Goal: Task Accomplishment & Management: Manage account settings

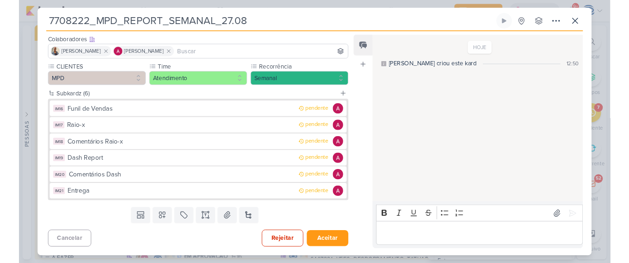
scroll to position [170, 0]
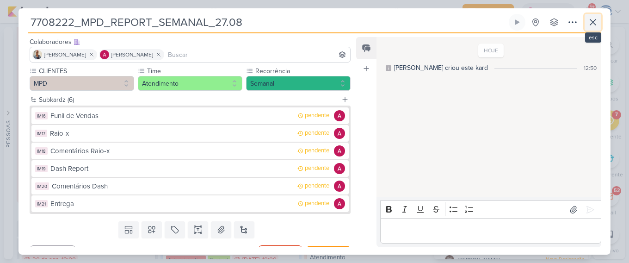
click at [594, 22] on icon at bounding box center [592, 22] width 11 height 11
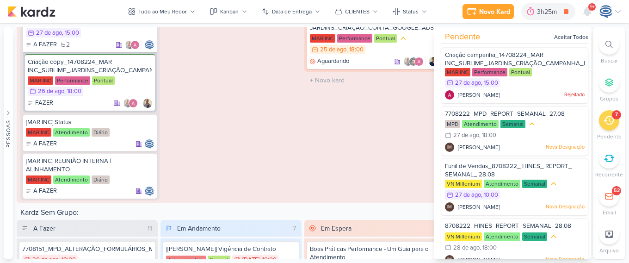
click at [605, 43] on icon at bounding box center [608, 44] width 7 height 7
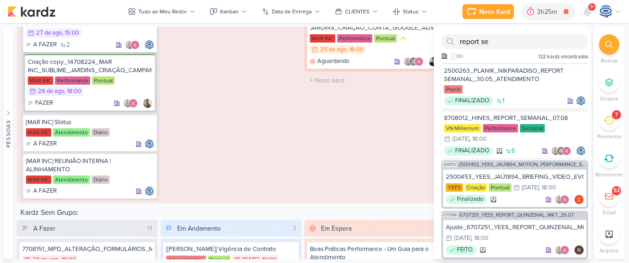
click at [606, 42] on icon at bounding box center [608, 44] width 7 height 7
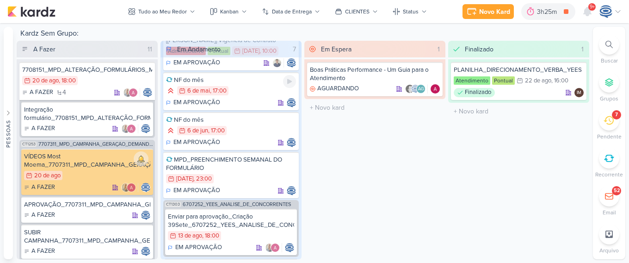
scroll to position [0, 0]
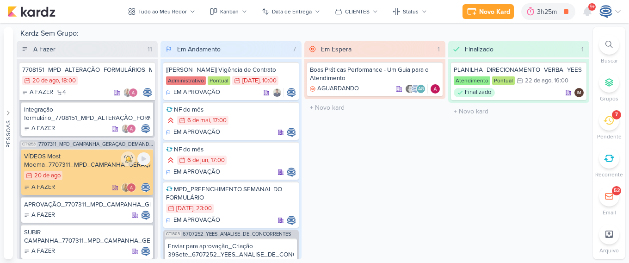
click at [100, 166] on div "VÍDEOS Most Moema_7707311_MPD_CAMPANHA_GERAÇÃO_DEMANDA_GOOGLE_ADS" at bounding box center [87, 160] width 126 height 17
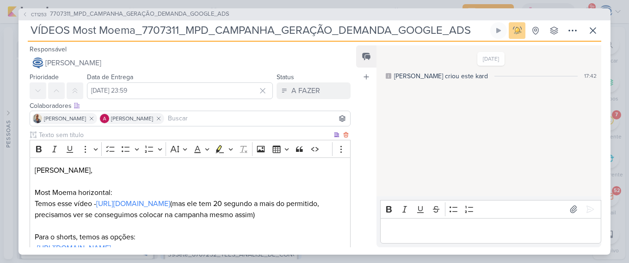
scroll to position [109, 0]
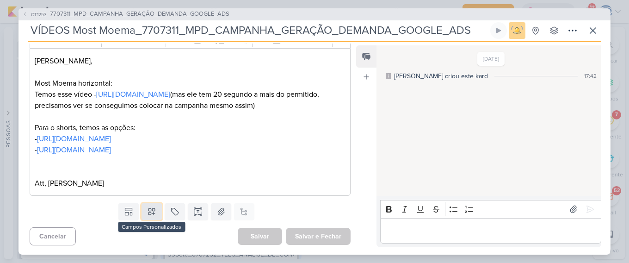
click at [149, 208] on icon at bounding box center [151, 211] width 6 height 6
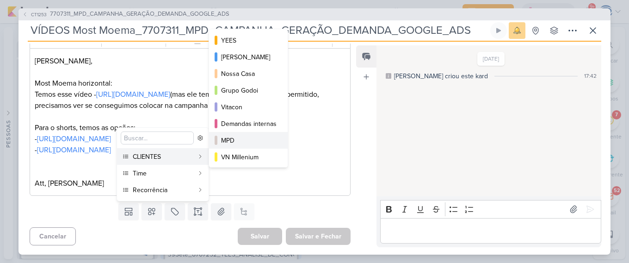
click at [239, 138] on div "MPD" at bounding box center [249, 141] width 56 height 10
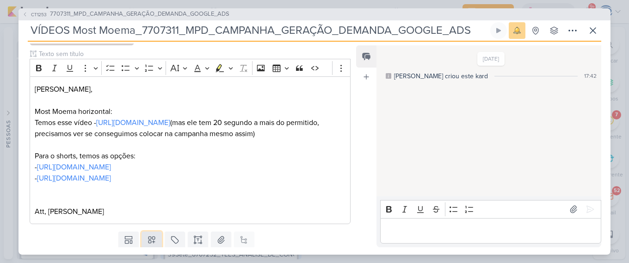
click at [149, 236] on icon at bounding box center [151, 239] width 9 height 9
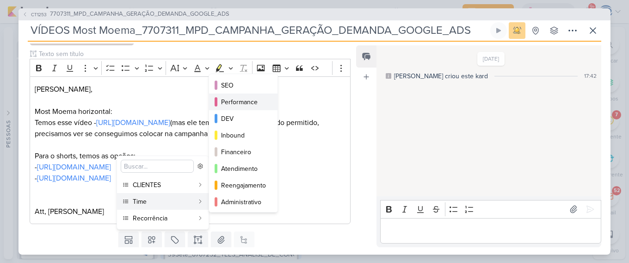
click at [253, 102] on div "Performance" at bounding box center [243, 102] width 45 height 10
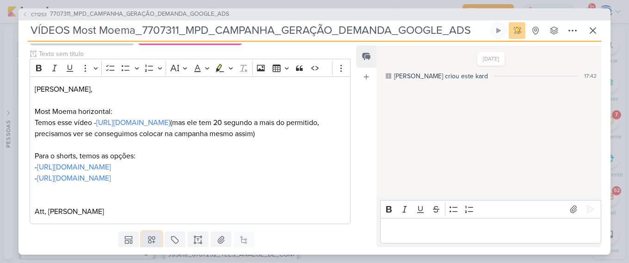
click at [150, 237] on icon at bounding box center [151, 239] width 9 height 9
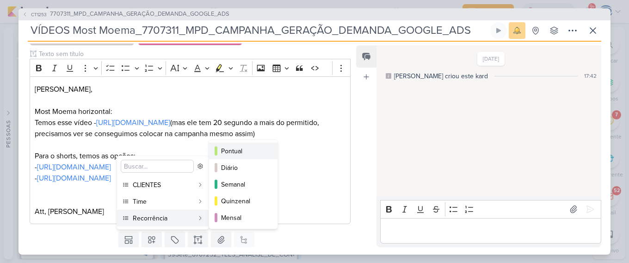
click at [241, 148] on div "Pontual" at bounding box center [243, 151] width 45 height 10
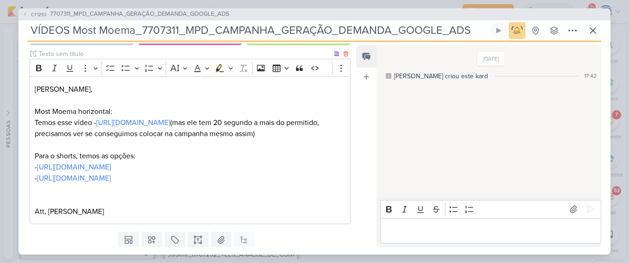
scroll to position [137, 0]
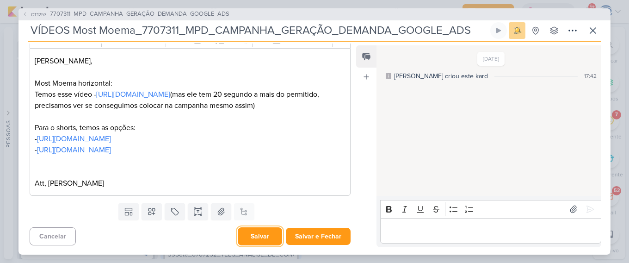
click at [245, 238] on button "Salvar" at bounding box center [260, 236] width 44 height 18
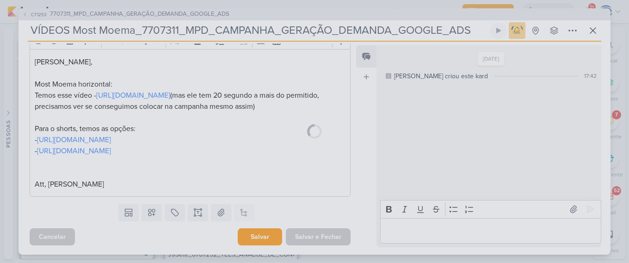
scroll to position [136, 0]
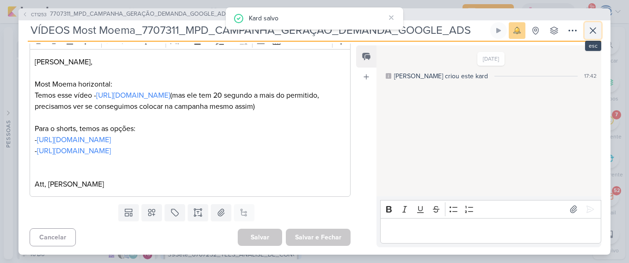
click at [587, 25] on icon at bounding box center [592, 30] width 11 height 11
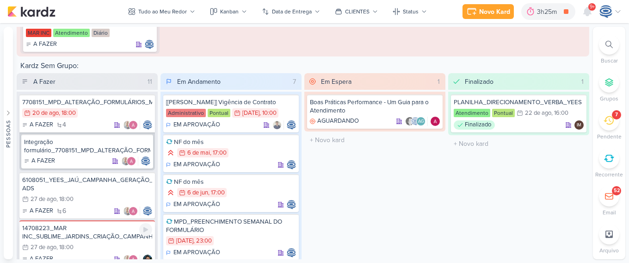
scroll to position [1744, 0]
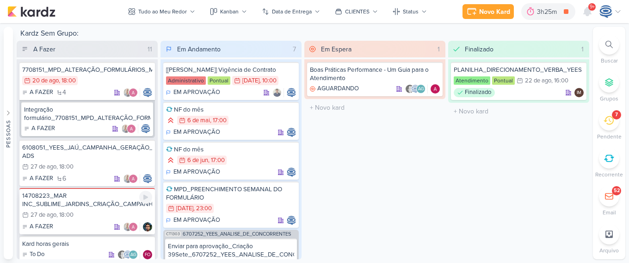
click at [93, 208] on div "14708223_MAR INC_SUBLIME_JARDINS_CRIAÇÃO_CAMPANHA_GOOLE_ADS" at bounding box center [87, 199] width 130 height 17
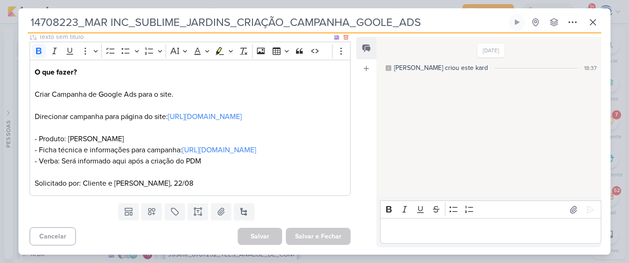
scroll to position [107, 0]
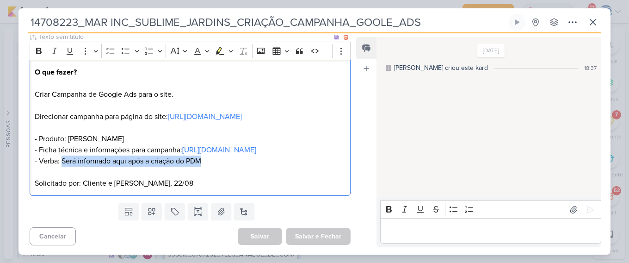
drag, startPoint x: 205, startPoint y: 177, endPoint x: 62, endPoint y: 180, distance: 143.9
click at [62, 167] on p "O que fazer? Criar Campanha de Google Ads para o site. Direcionar campanha para…" at bounding box center [190, 117] width 311 height 100
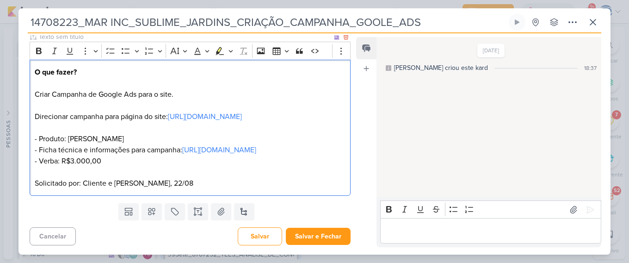
scroll to position [123, 0]
click at [248, 236] on button "Salvar" at bounding box center [260, 236] width 44 height 18
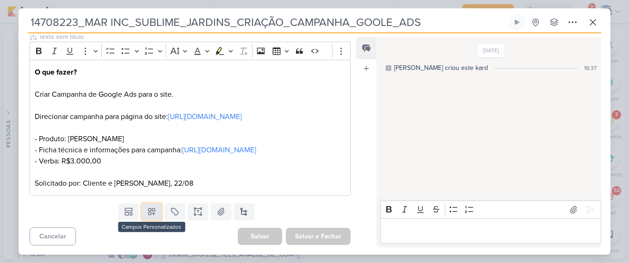
click at [148, 207] on icon at bounding box center [151, 211] width 9 height 9
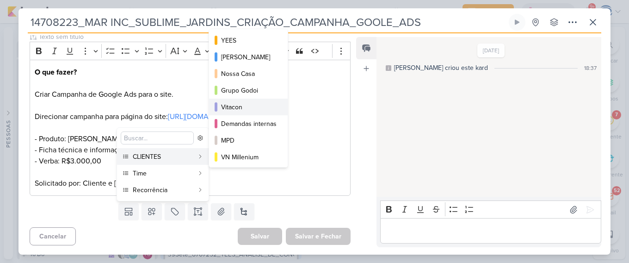
scroll to position [134, 0]
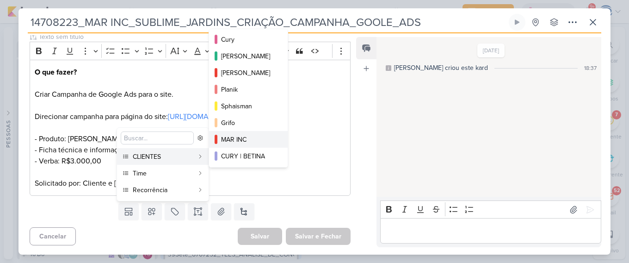
click at [241, 135] on div "MAR INC" at bounding box center [249, 140] width 56 height 10
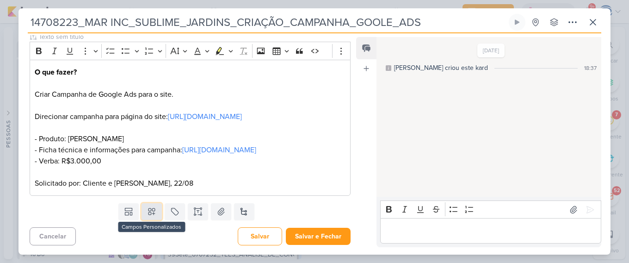
click at [149, 215] on icon at bounding box center [151, 212] width 6 height 6
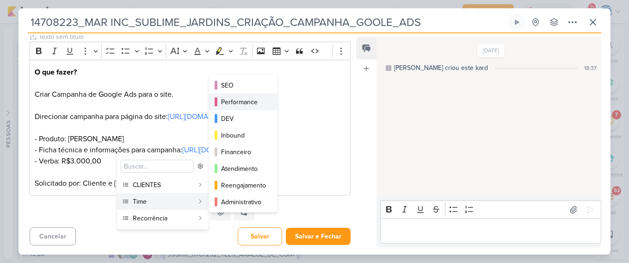
click at [230, 106] on div "Performance" at bounding box center [243, 102] width 45 height 10
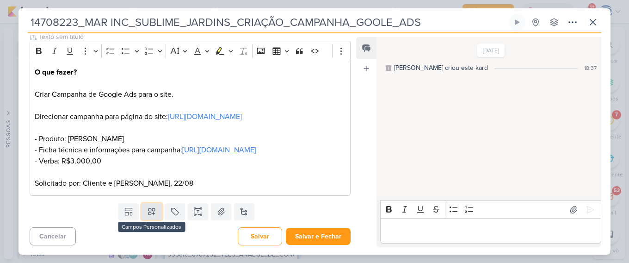
click at [152, 215] on icon at bounding box center [151, 212] width 6 height 6
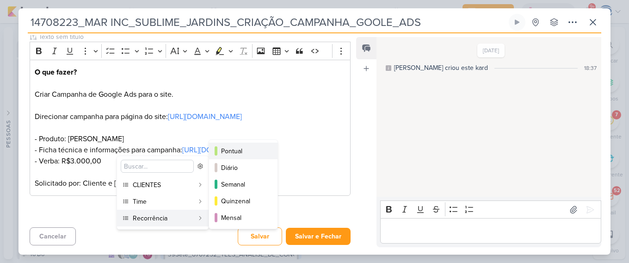
click at [234, 149] on div "Pontual" at bounding box center [243, 151] width 45 height 10
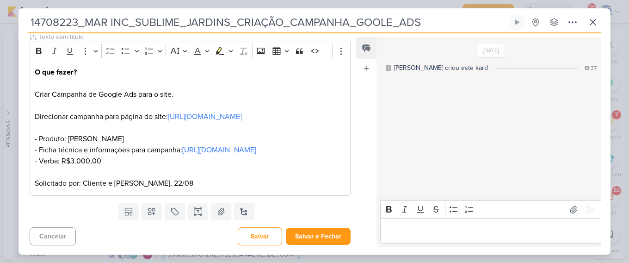
scroll to position [151, 0]
click at [259, 234] on button "Salvar" at bounding box center [260, 236] width 44 height 18
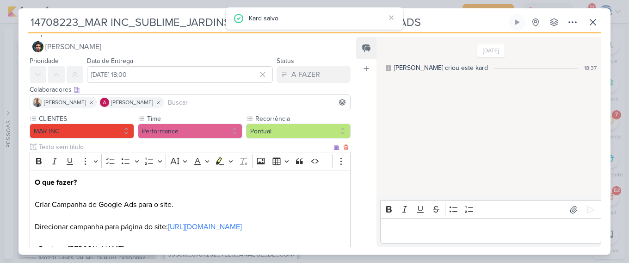
scroll to position [0, 0]
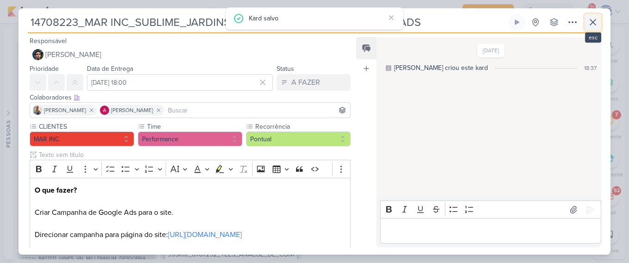
click at [593, 25] on icon at bounding box center [592, 22] width 11 height 11
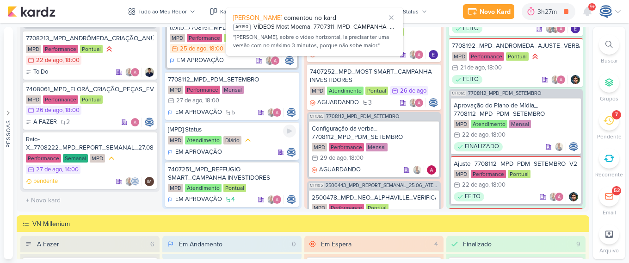
scroll to position [38, 0]
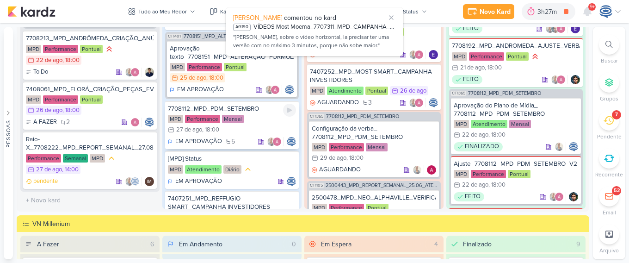
click at [241, 139] on div "EM APROVAÇÃO 5" at bounding box center [232, 141] width 128 height 9
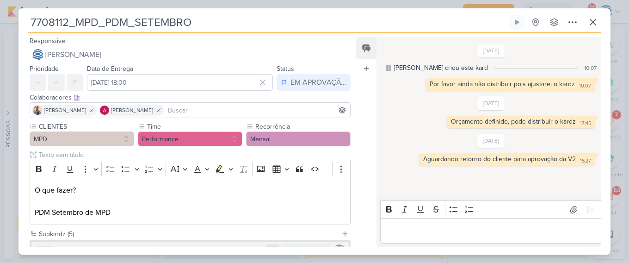
scroll to position [135, 0]
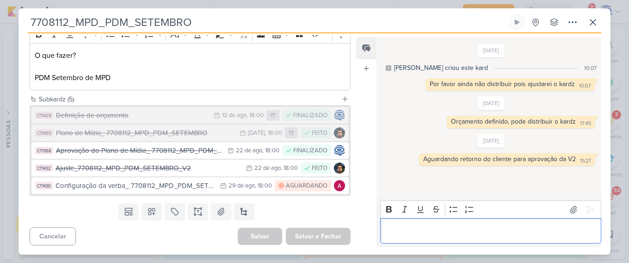
click at [425, 226] on p "Editor editing area: main" at bounding box center [490, 230] width 211 height 11
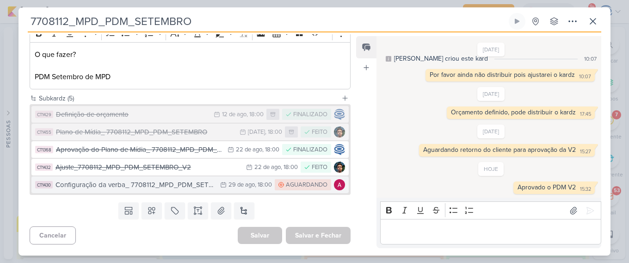
click at [171, 183] on div "Configuração da verba_ 7708112_MPD_PDM_SETEMBRO" at bounding box center [136, 184] width 160 height 11
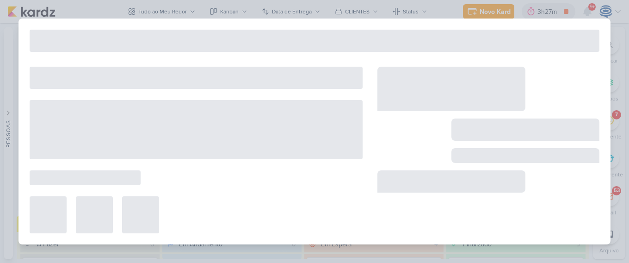
type input "Configuração da verba_ 7708112_MPD_PDM_SETEMBRO"
type input "29 de agosto de 2025 às 18:00"
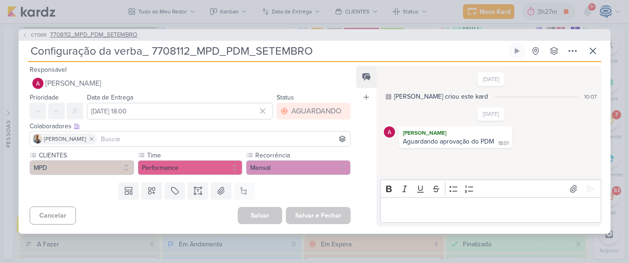
click at [127, 31] on span "7708112_MPD_PDM_SETEMBRO" at bounding box center [93, 35] width 87 height 9
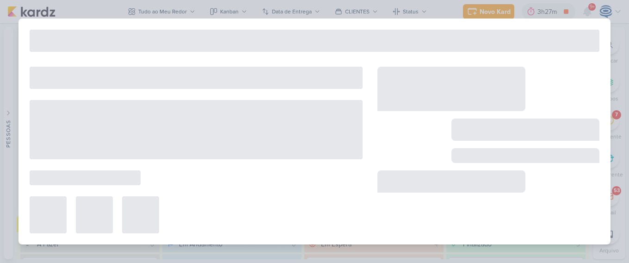
type input "7708112_MPD_PDM_SETEMBRO"
type input "[DATE] 18:00"
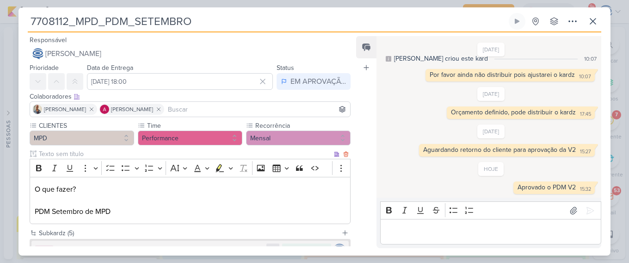
scroll to position [135, 0]
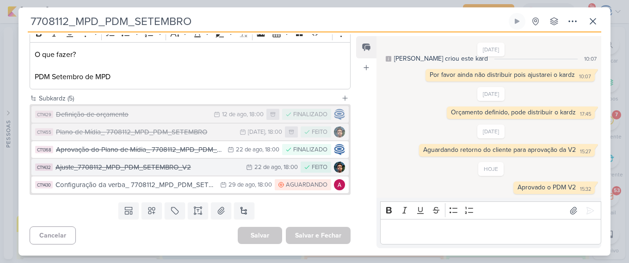
click at [160, 172] on div "Ajuste_7708112_MPD_PDM_SETEMBRO_V2" at bounding box center [149, 167] width 186 height 11
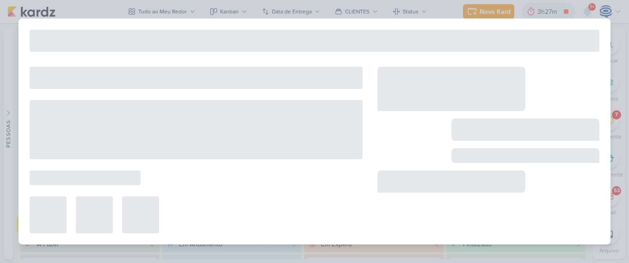
type input "Ajuste_7708112_MPD_PDM_SETEMBRO_V2"
type input "22 de agosto de 2025 às 18:00"
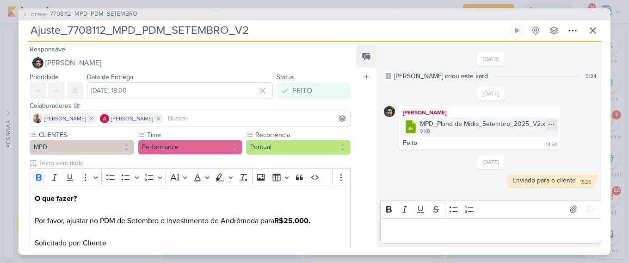
click at [553, 122] on icon at bounding box center [551, 124] width 7 height 7
click at [527, 152] on button "Baixar" at bounding box center [519, 154] width 74 height 13
click at [107, 11] on span "7708112_MPD_PDM_SETEMBRO" at bounding box center [93, 14] width 87 height 9
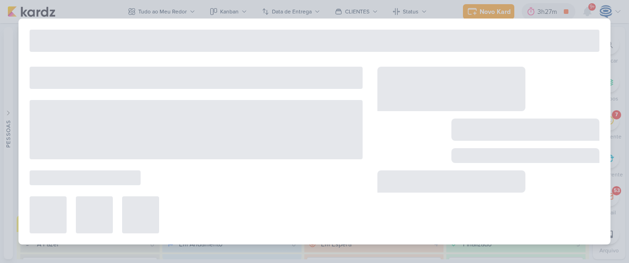
type input "7708112_MPD_PDM_SETEMBRO"
type input "[DATE] 18:00"
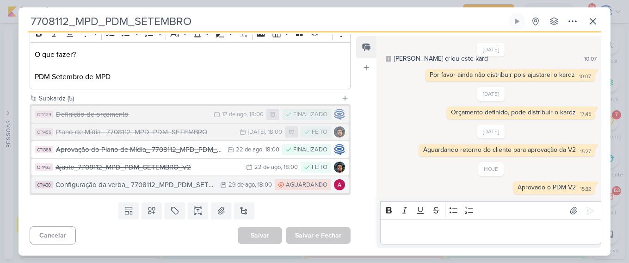
click at [220, 182] on icon at bounding box center [223, 184] width 6 height 6
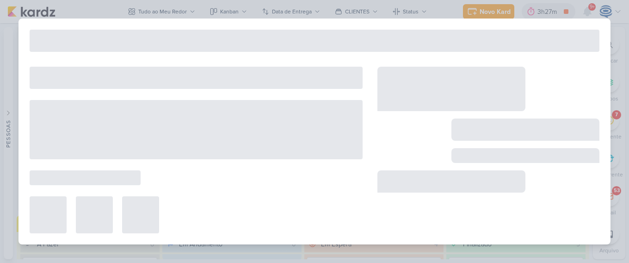
type input "Configuração da verba_ 7708112_MPD_PDM_SETEMBRO"
type input "29 de agosto de 2025 às 18:00"
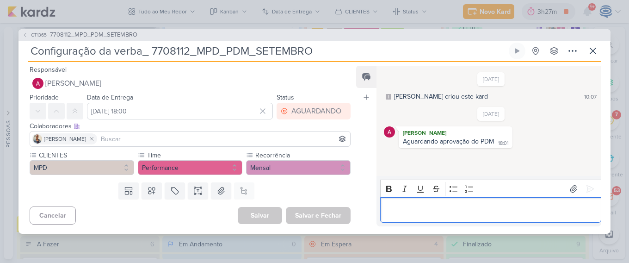
click at [421, 207] on p "Editor editing area: main" at bounding box center [490, 209] width 211 height 11
click at [550, 219] on div "Aprovado o PDM v2" at bounding box center [490, 209] width 221 height 25
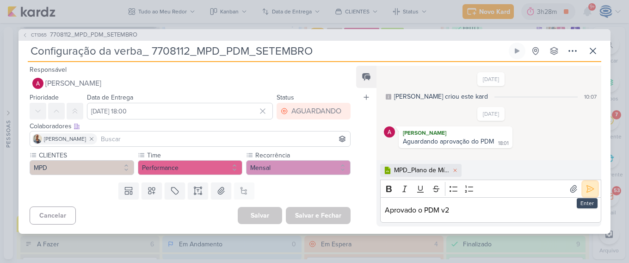
click at [587, 191] on icon at bounding box center [590, 188] width 7 height 7
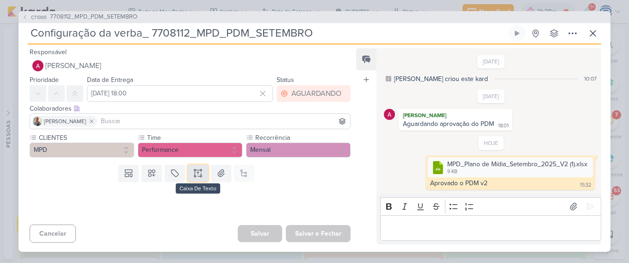
click at [193, 177] on icon at bounding box center [197, 172] width 9 height 9
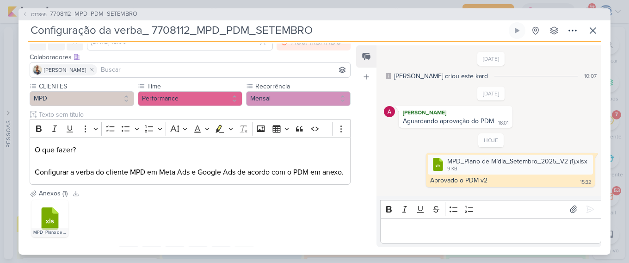
scroll to position [103, 0]
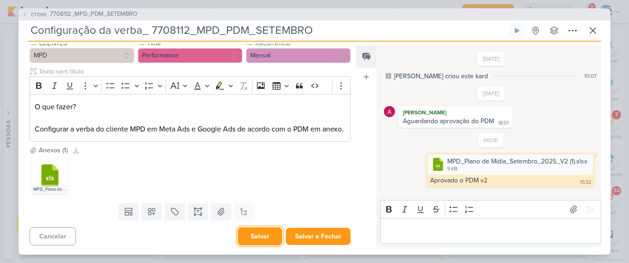
click at [262, 238] on button "Salvar" at bounding box center [260, 236] width 44 height 18
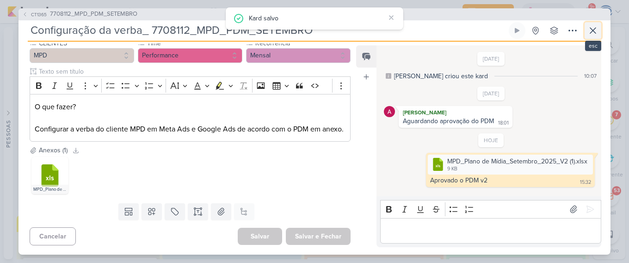
click at [592, 29] on icon at bounding box center [593, 31] width 6 height 6
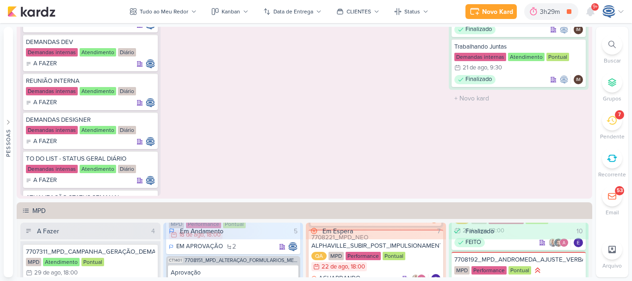
scroll to position [658, 0]
click at [146, 82] on icon at bounding box center [148, 82] width 5 height 5
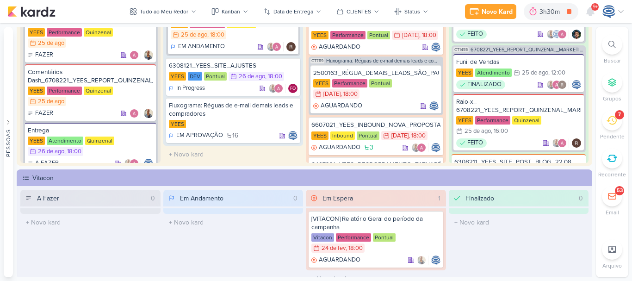
scroll to position [65, 0]
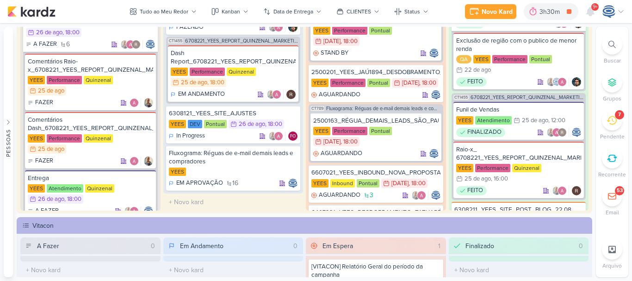
click at [615, 45] on icon at bounding box center [611, 44] width 7 height 7
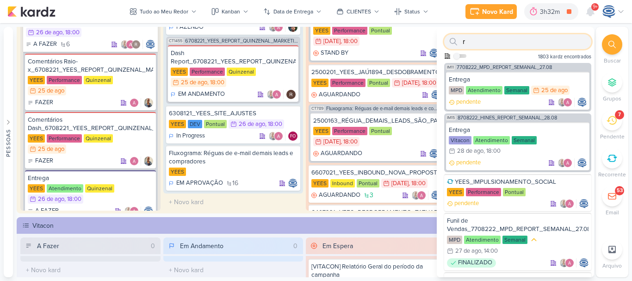
drag, startPoint x: 535, startPoint y: 39, endPoint x: 456, endPoint y: 40, distance: 78.6
click at [456, 40] on div "r" at bounding box center [517, 41] width 147 height 15
paste input "7708222"
type input "7708222"
click at [506, 66] on span "7708222_MPD_REPORT_SEMANAL_27.08" at bounding box center [504, 67] width 95 height 5
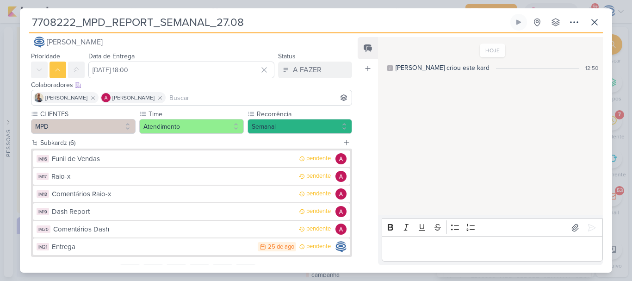
scroll to position [10, 0]
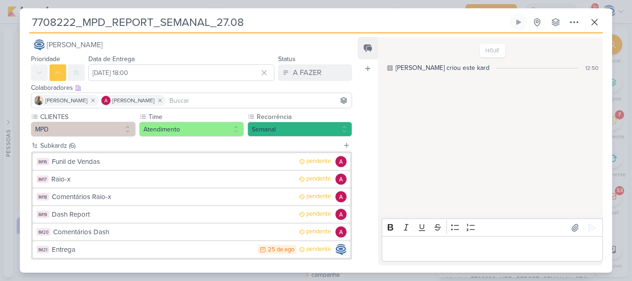
drag, startPoint x: 247, startPoint y: 22, endPoint x: 29, endPoint y: 14, distance: 218.4
click at [29, 14] on div "7708222_MPD_REPORT_SEMANAL_27.08 Criado por Isabella nenhum grupo disponível" at bounding box center [316, 143] width 592 height 259
click at [367, 117] on div "Feed Atrelar email Solte o email para atrelar ao kard" at bounding box center [368, 151] width 20 height 228
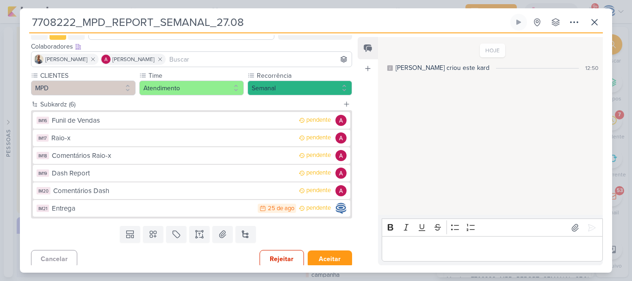
scroll to position [56, 0]
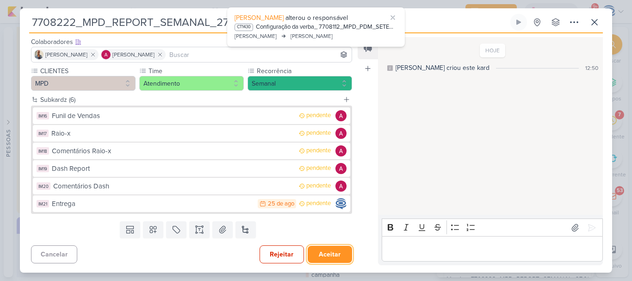
click at [321, 253] on button "Aceitar" at bounding box center [330, 254] width 44 height 17
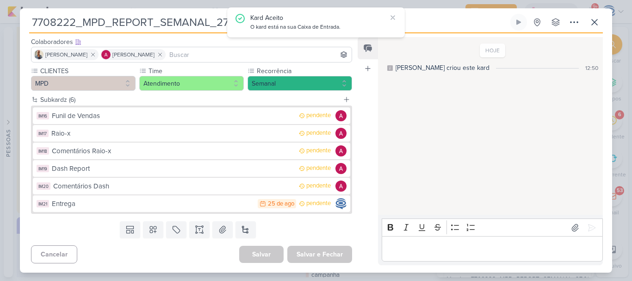
click at [366, 144] on div "Feed Atrelar email Solte o email para atrelar ao kard" at bounding box center [368, 151] width 20 height 228
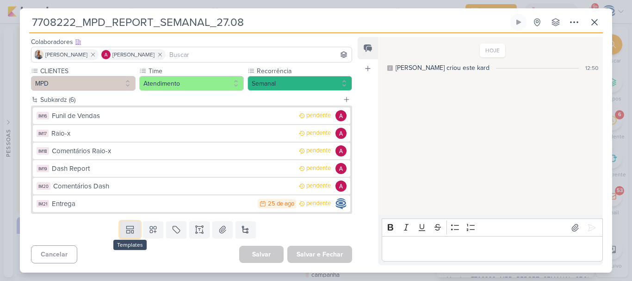
click at [127, 226] on icon at bounding box center [129, 227] width 7 height 3
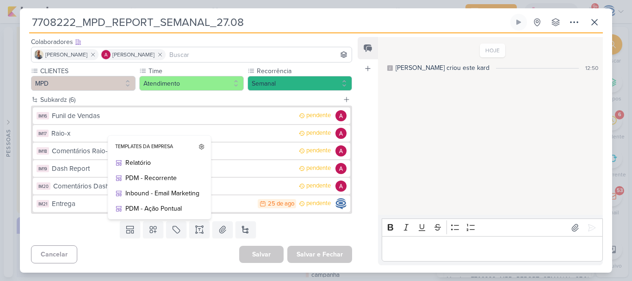
click at [91, 221] on div "Templates Templates da Empresa Relatório PDM - Recorrente Inbound - Email Marke…" at bounding box center [188, 229] width 336 height 24
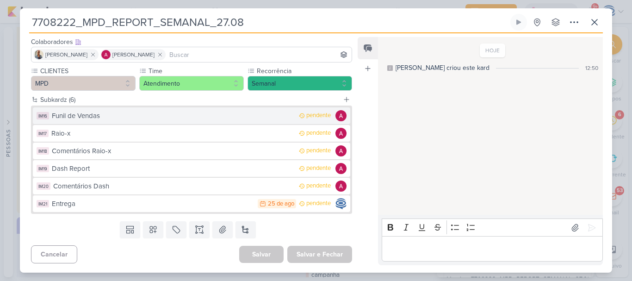
click at [233, 117] on div "Funil de Vendas" at bounding box center [173, 116] width 242 height 11
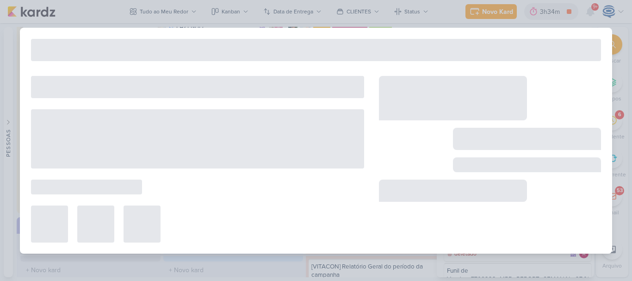
type input "Funil de Vendas"
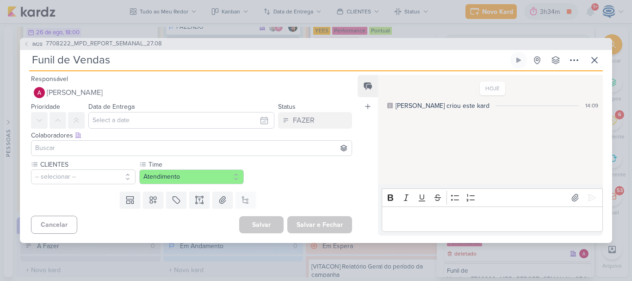
click at [155, 60] on input "Funil de Vendas" at bounding box center [268, 60] width 479 height 17
paste input "7708222_MPD_REPORT_SEMANAL_27.08"
type input "Funil de Vendas7708222_MPD_REPORT_SEMANAL_27.08"
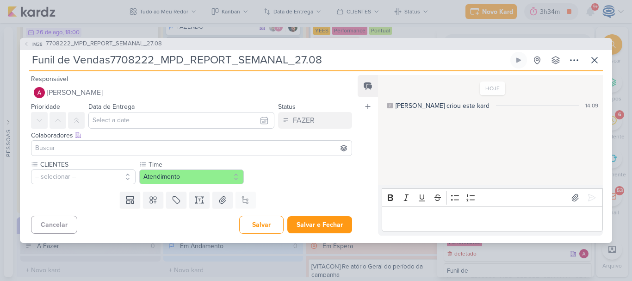
click at [109, 63] on input "Funil de Vendas7708222_MPD_REPORT_SEMANAL_27.08" at bounding box center [268, 60] width 479 height 17
type input "Funil de Vendas_7708222_MPD_REPORT_SEMANAL_27.08"
click at [259, 220] on button "Salvar" at bounding box center [261, 225] width 44 height 18
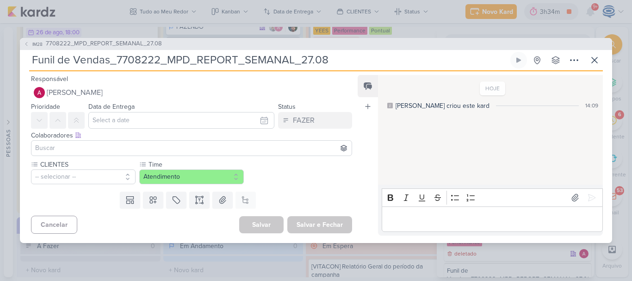
click at [326, 82] on div "Responsável Alessandra Gomes Nenhum contato encontrado create new contact Novo …" at bounding box center [188, 87] width 336 height 28
click at [140, 41] on span "7708222_MPD_REPORT_SEMANAL_27.08" at bounding box center [104, 43] width 116 height 9
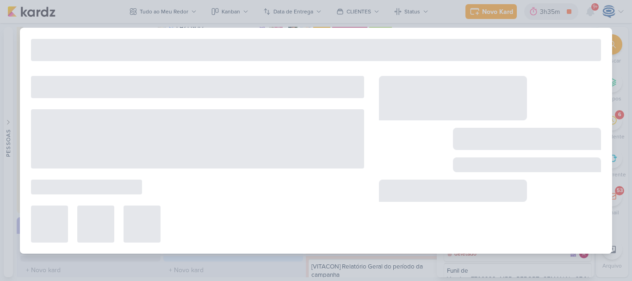
type input "7708222_MPD_REPORT_SEMANAL_27.08"
type input "[DATE] 18:00"
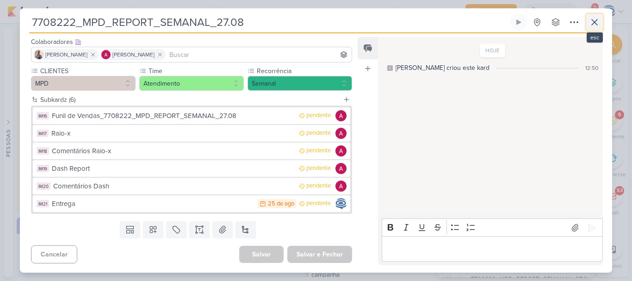
click at [595, 22] on icon at bounding box center [595, 22] width 6 height 6
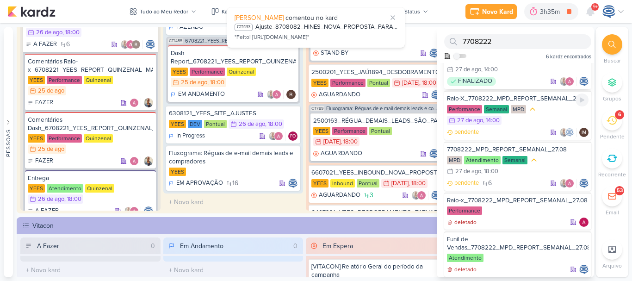
scroll to position [31, 0]
click at [539, 99] on div "Raio-X_7708222_MPD_REPORT_SEMANAL_27.08" at bounding box center [518, 99] width 142 height 8
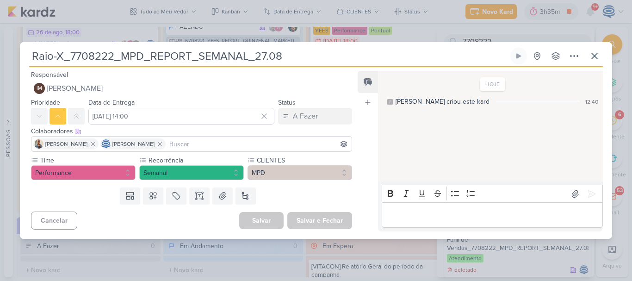
drag, startPoint x: 303, startPoint y: 59, endPoint x: 184, endPoint y: 46, distance: 119.1
click at [184, 46] on div "Raio-X_7708222_MPD_REPORT_SEMANAL_27.08 Criado por Isabella" at bounding box center [316, 140] width 592 height 197
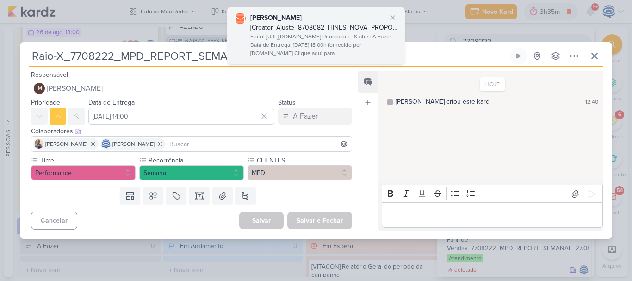
drag, startPoint x: 32, startPoint y: 58, endPoint x: 333, endPoint y: 52, distance: 301.6
click at [333, 52] on body "1.99.0 Joney Viana [Creator] Ajuste_8708082_HINES_NOVA_PROPOSTA_PARA_REUNIAO Fe…" at bounding box center [316, 140] width 632 height 281
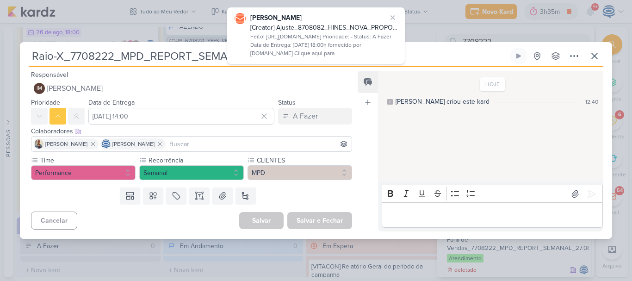
click at [449, 53] on input "Raio-X_7708222_MPD_REPORT_SEMANAL_27.08" at bounding box center [268, 56] width 479 height 17
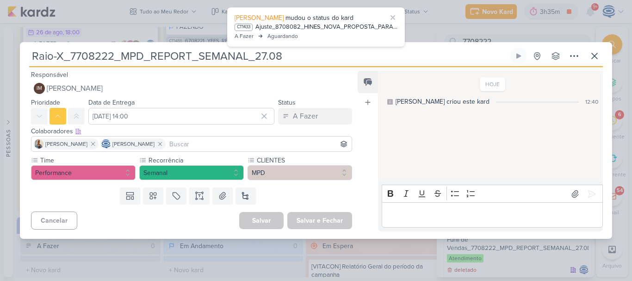
scroll to position [131, 0]
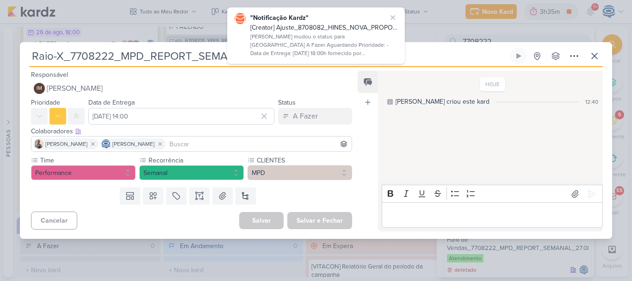
drag, startPoint x: 416, startPoint y: 57, endPoint x: 34, endPoint y: 56, distance: 382.1
click at [34, 56] on input "Raio-X_7708222_MPD_REPORT_SEMANAL_27.08" at bounding box center [268, 56] width 479 height 17
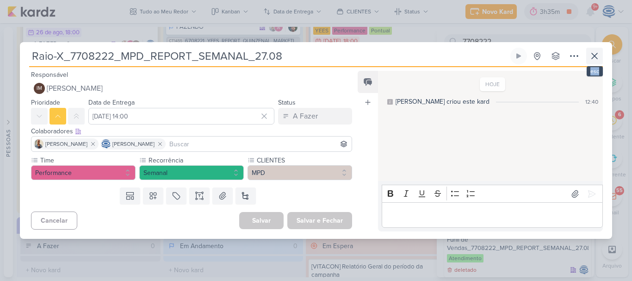
drag, startPoint x: 583, startPoint y: 51, endPoint x: 599, endPoint y: 62, distance: 19.5
click at [599, 62] on div "Raio-X_7708222_MPD_REPORT_SEMANAL_27.08 Criado por Isabella nenhum grupo dispon…" at bounding box center [316, 57] width 574 height 19
click at [599, 62] on button at bounding box center [594, 56] width 17 height 17
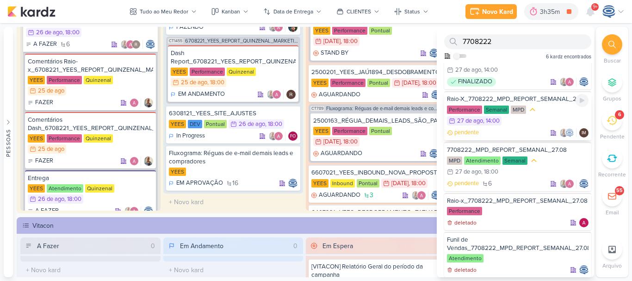
scroll to position [0, 0]
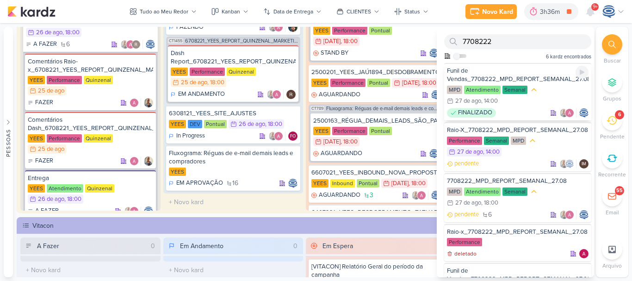
click at [527, 109] on div "FINALIZADO" at bounding box center [518, 112] width 142 height 9
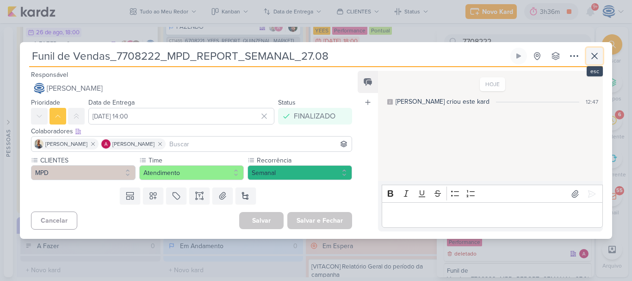
click at [590, 51] on icon at bounding box center [594, 55] width 11 height 11
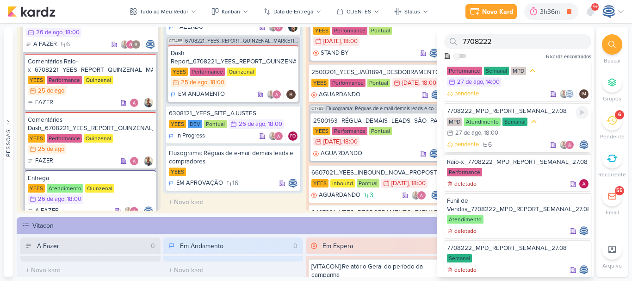
scroll to position [69, 0]
click at [542, 116] on div "7708222_MPD_REPORT_SEMANAL_27.08" at bounding box center [518, 111] width 142 height 8
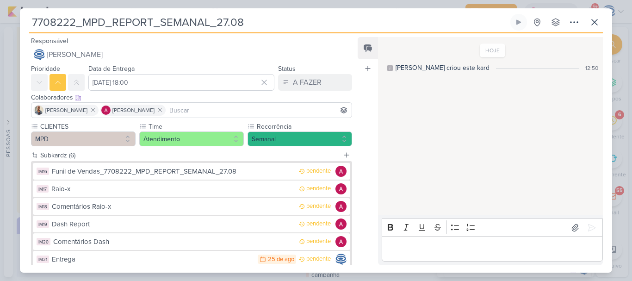
scroll to position [56, 0]
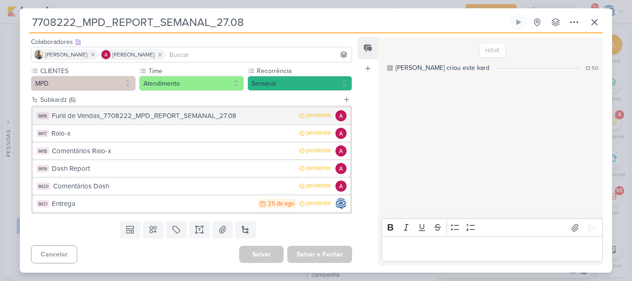
click at [236, 113] on div "Funil de Vendas_7708222_MPD_REPORT_SEMANAL_27.08" at bounding box center [173, 116] width 242 height 11
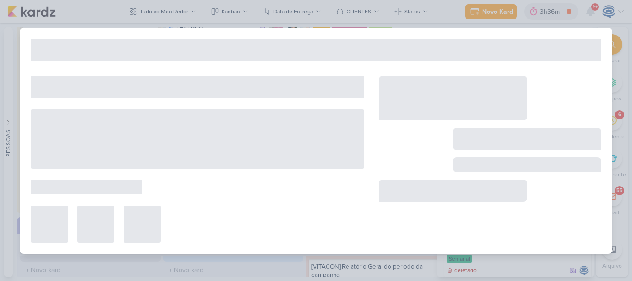
type input "Funil de Vendas_7708222_MPD_REPORT_SEMANAL_27.08"
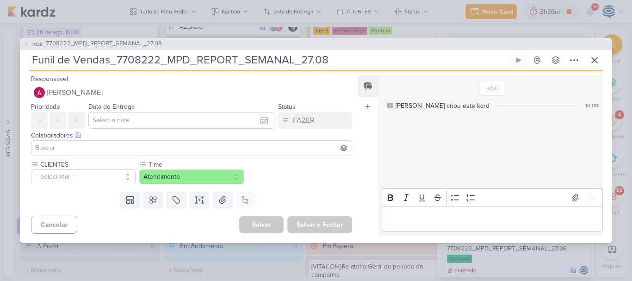
click at [153, 44] on span "7708222_MPD_REPORT_SEMANAL_27.08" at bounding box center [104, 43] width 116 height 9
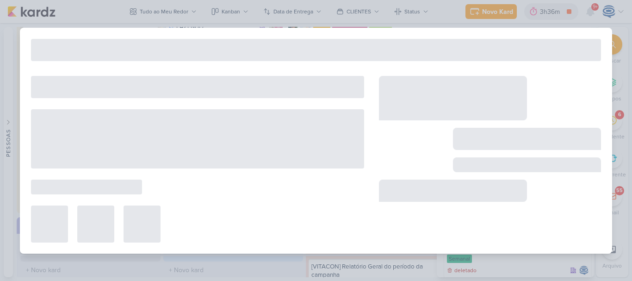
type input "7708222_MPD_REPORT_SEMANAL_27.08"
type input "[DATE] 18:00"
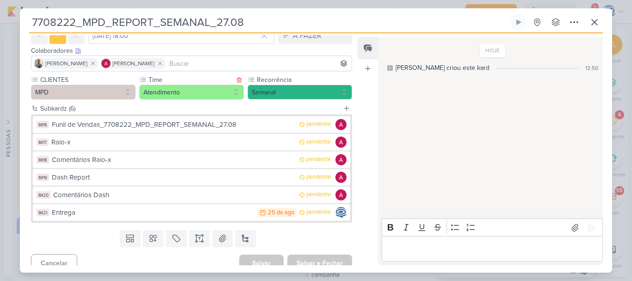
scroll to position [0, 0]
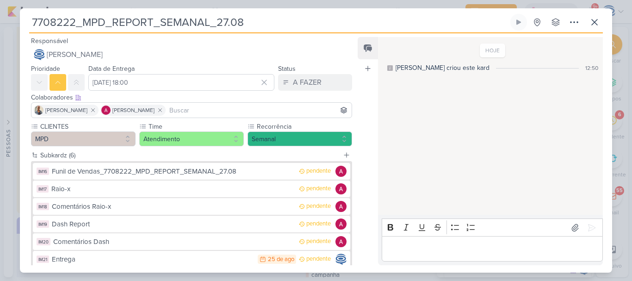
drag, startPoint x: 248, startPoint y: 24, endPoint x: 0, endPoint y: 13, distance: 248.1
click at [0, 13] on div "7708222_MPD_REPORT_SEMANAL_27.08 Criado por Isabella" at bounding box center [316, 140] width 632 height 281
click at [595, 18] on icon at bounding box center [594, 22] width 11 height 11
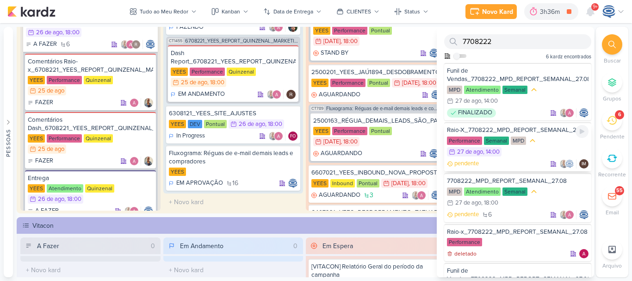
click at [533, 133] on div "Raio-X_7708222_MPD_REPORT_SEMANAL_27.08" at bounding box center [518, 130] width 142 height 8
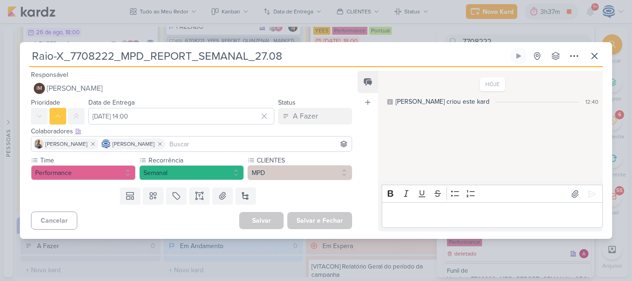
drag, startPoint x: 572, startPoint y: 57, endPoint x: 584, endPoint y: 133, distance: 76.7
click at [584, 133] on div "HOJE Isabella criou este kard 12:40" at bounding box center [490, 126] width 224 height 109
drag, startPoint x: 573, startPoint y: 59, endPoint x: 587, endPoint y: 108, distance: 51.4
click at [587, 108] on div "HOJE Isabella criou este kard 12:40" at bounding box center [490, 126] width 224 height 109
click at [569, 61] on icon at bounding box center [573, 55] width 11 height 11
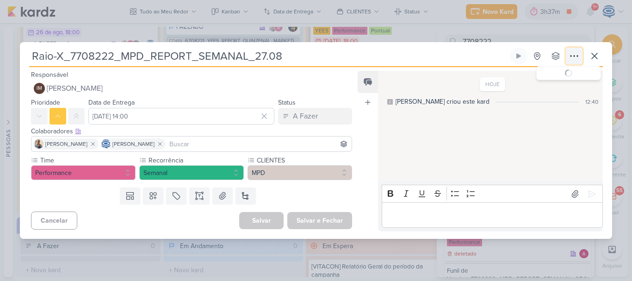
click at [569, 61] on icon at bounding box center [573, 55] width 11 height 11
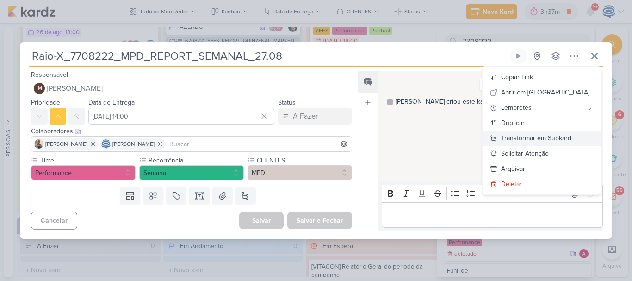
drag, startPoint x: 548, startPoint y: 137, endPoint x: 556, endPoint y: 137, distance: 8.3
click at [556, 137] on div "Transformar em Subkard" at bounding box center [536, 138] width 70 height 10
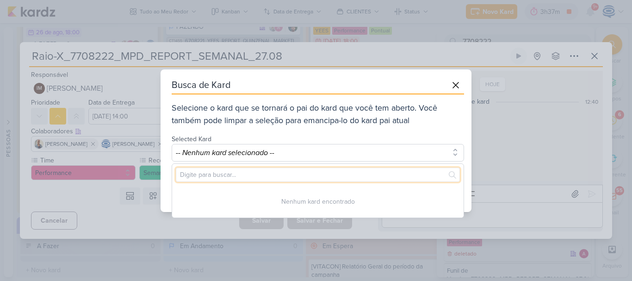
click at [272, 174] on input "text" at bounding box center [318, 174] width 284 height 14
paste input "7708222_MPD_REPORT_SEMANAL_27.08"
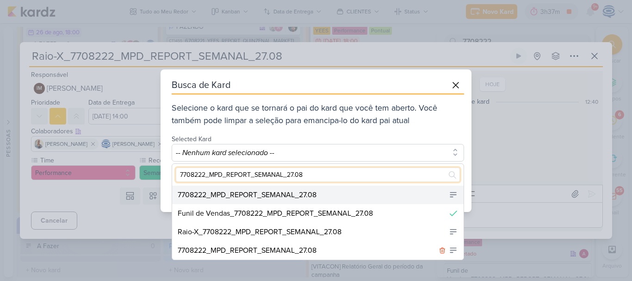
type input "7708222_MPD_REPORT_SEMANAL_27.08"
click at [306, 197] on div "7708222_MPD_REPORT_SEMANAL_27.08" at bounding box center [247, 194] width 139 height 11
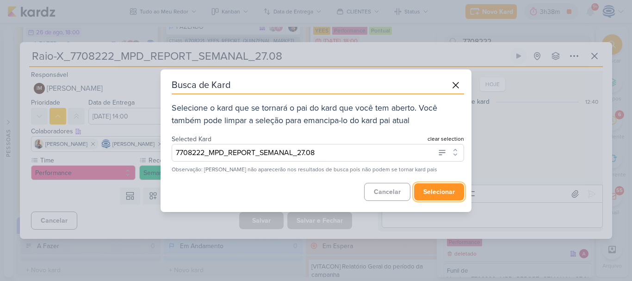
click at [438, 191] on button "selecionar" at bounding box center [439, 191] width 50 height 17
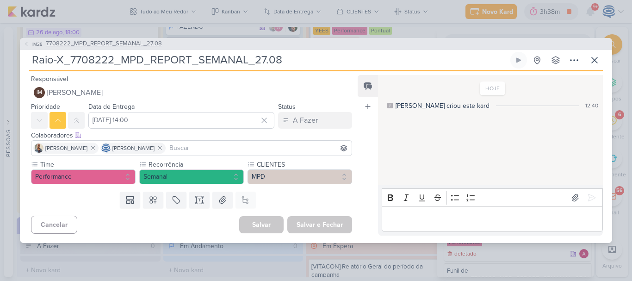
click at [145, 46] on span "7708222_MPD_REPORT_SEMANAL_27.08" at bounding box center [104, 43] width 116 height 9
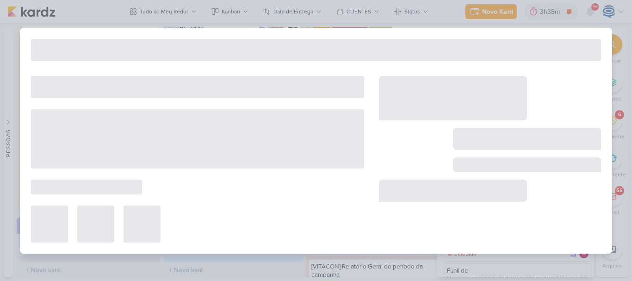
type input "7708222_MPD_REPORT_SEMANAL_27.08"
type input "[DATE] 18:00"
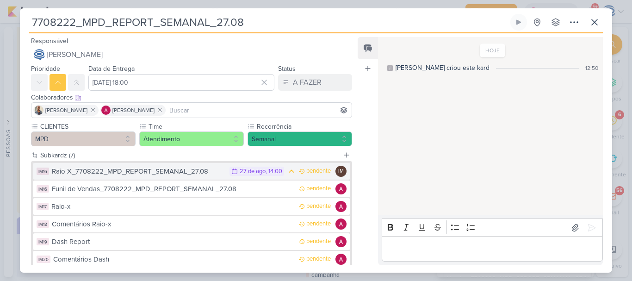
click at [182, 174] on div "Raio-X_7708222_MPD_REPORT_SEMANAL_27.08" at bounding box center [138, 171] width 173 height 11
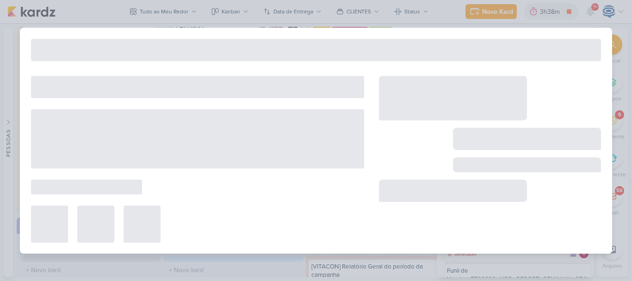
type input "Raio-X_7708222_MPD_REPORT_SEMANAL_27.08"
type input "27 de agosto de 2025 às 14:00"
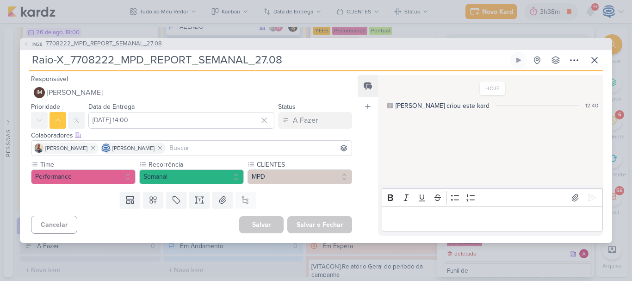
click at [119, 47] on span "7708222_MPD_REPORT_SEMANAL_27.08" at bounding box center [104, 43] width 116 height 9
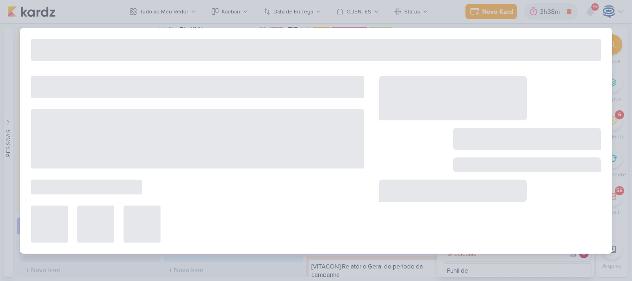
type input "7708222_MPD_REPORT_SEMANAL_27.08"
type input "[DATE] 18:00"
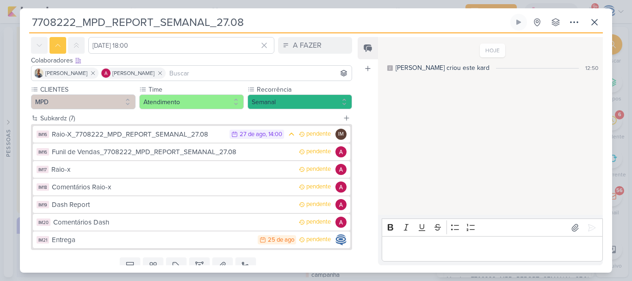
scroll to position [40, 0]
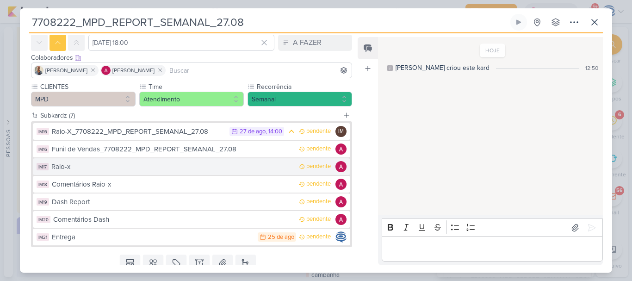
drag, startPoint x: 116, startPoint y: 166, endPoint x: 108, endPoint y: 166, distance: 7.9
click at [108, 166] on div "Raio-x" at bounding box center [172, 166] width 243 height 11
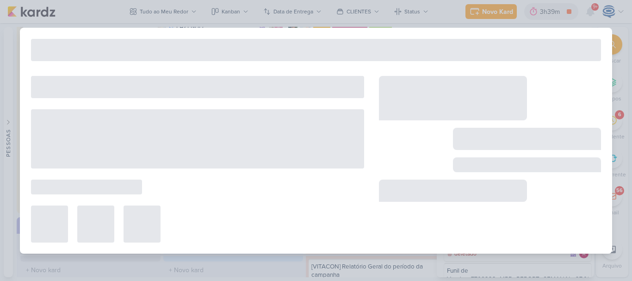
type input "Raio-x"
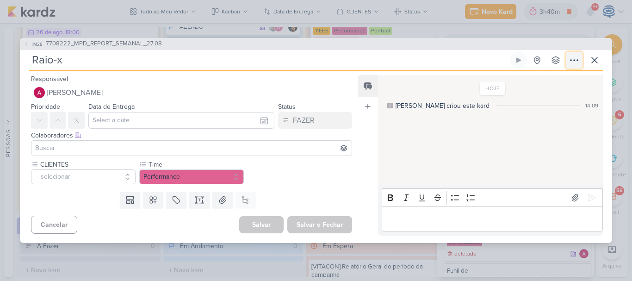
click at [575, 62] on icon at bounding box center [573, 60] width 11 height 11
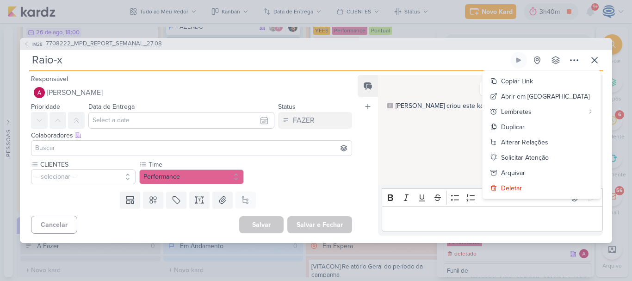
click at [99, 42] on span "7708222_MPD_REPORT_SEMANAL_27.08" at bounding box center [104, 43] width 116 height 9
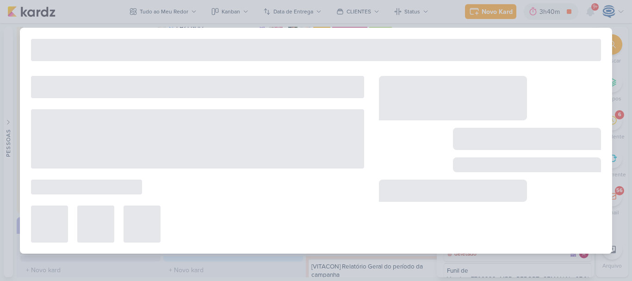
type input "7708222_MPD_REPORT_SEMANAL_27.08"
type input "[DATE] 18:00"
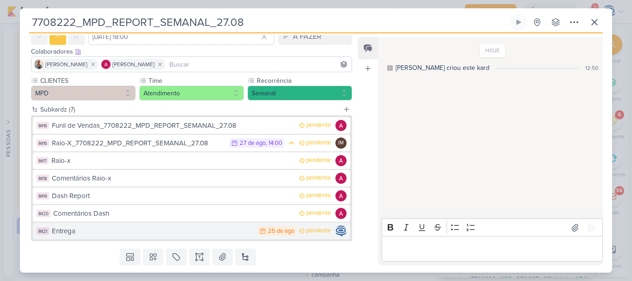
scroll to position [46, 0]
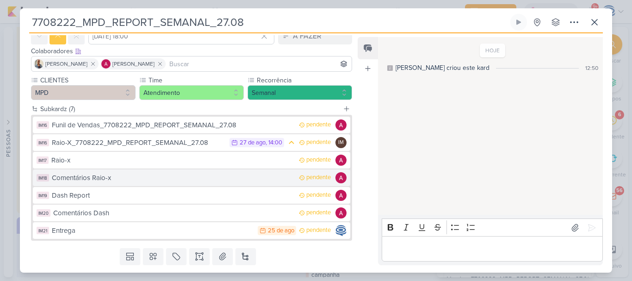
drag, startPoint x: 93, startPoint y: 181, endPoint x: 83, endPoint y: 176, distance: 11.0
click at [83, 176] on div "Comentários Raio-x" at bounding box center [173, 178] width 242 height 11
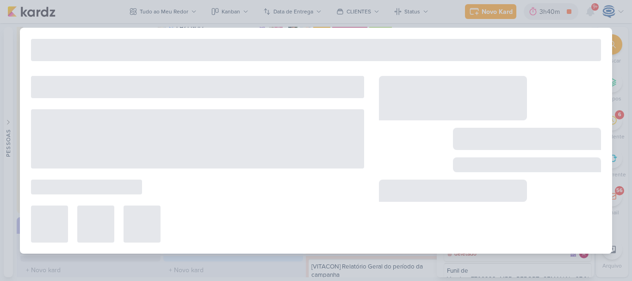
type input "Comentários Raio-x"
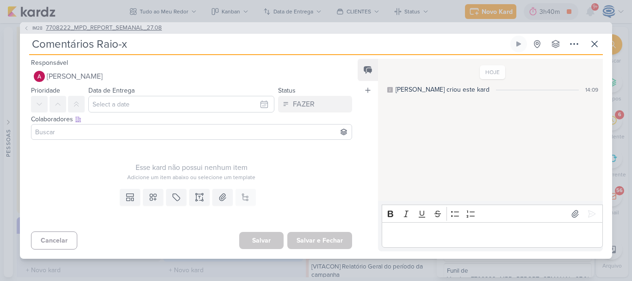
click at [138, 31] on span "7708222_MPD_REPORT_SEMANAL_27.08" at bounding box center [104, 28] width 116 height 9
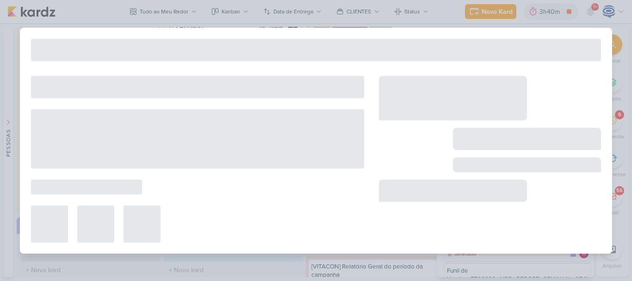
type input "7708222_MPD_REPORT_SEMANAL_27.08"
type input "[DATE] 18:00"
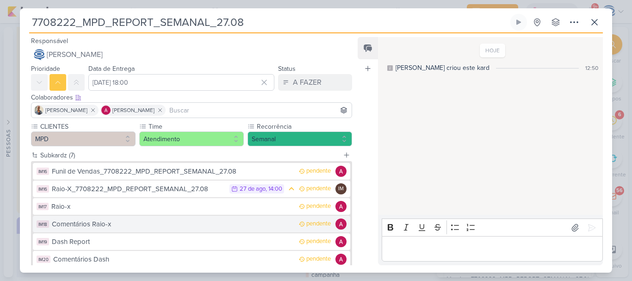
scroll to position [73, 0]
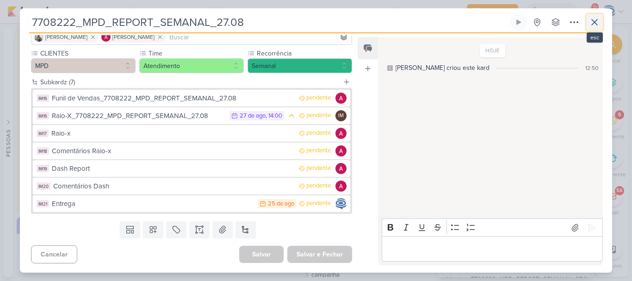
click at [595, 23] on icon at bounding box center [595, 22] width 6 height 6
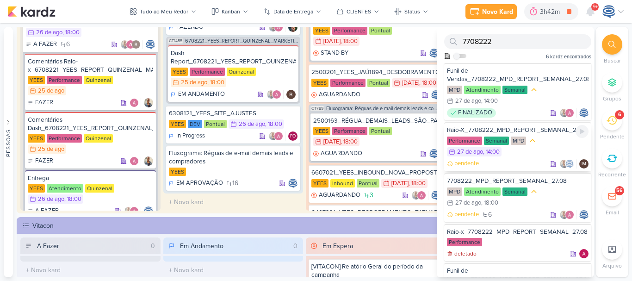
click at [547, 134] on div "Raio-X_7708222_MPD_REPORT_SEMANAL_27.08" at bounding box center [518, 130] width 142 height 8
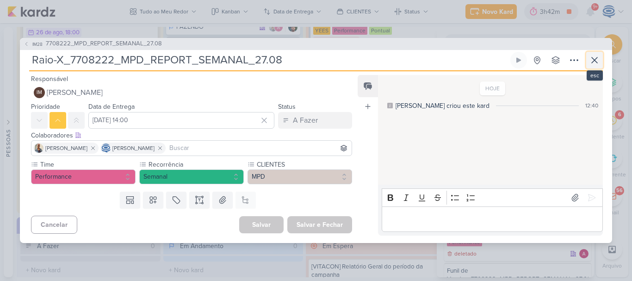
click at [592, 65] on icon at bounding box center [594, 60] width 11 height 11
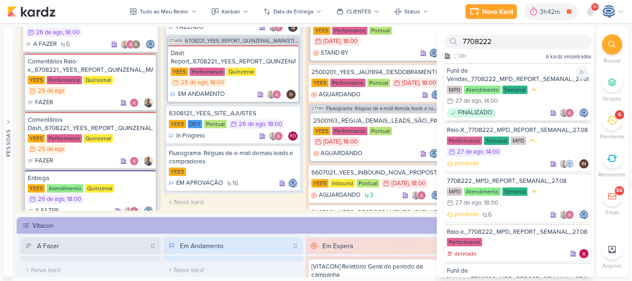
click at [525, 71] on div "Funil de Vendas_7708222_MPD_REPORT_SEMANAL_27.08" at bounding box center [518, 75] width 142 height 17
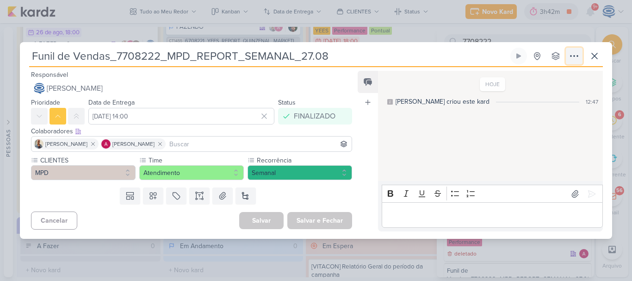
click at [568, 54] on icon at bounding box center [573, 55] width 11 height 11
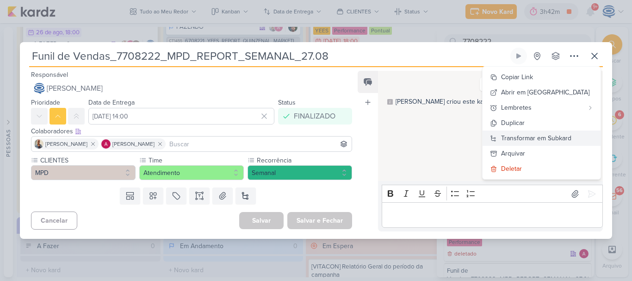
click at [544, 135] on div "Transformar em Subkard" at bounding box center [536, 138] width 70 height 10
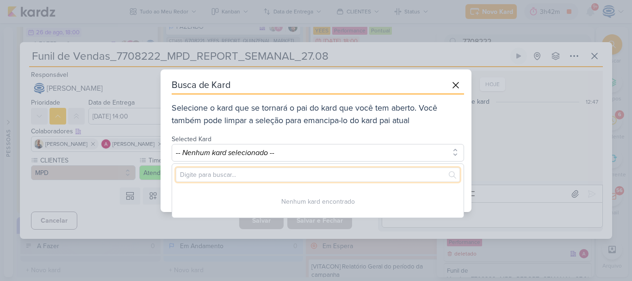
click at [385, 174] on input "text" at bounding box center [318, 174] width 284 height 14
paste input "7708222_MPD_REPORT_SEMANAL_27.08"
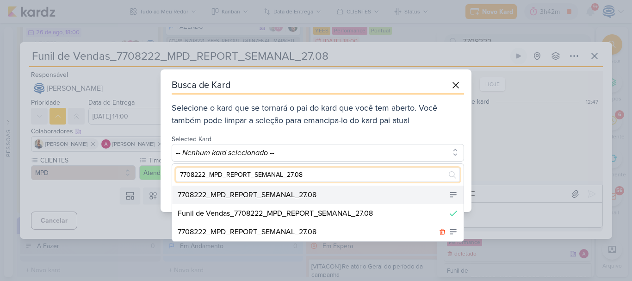
type input "7708222_MPD_REPORT_SEMANAL_27.08"
click at [319, 192] on div "7708222_MPD_REPORT_SEMANAL_27.08" at bounding box center [317, 194] width 291 height 19
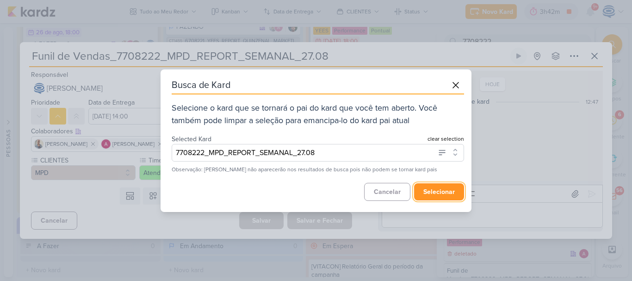
click at [432, 189] on button "selecionar" at bounding box center [439, 191] width 50 height 17
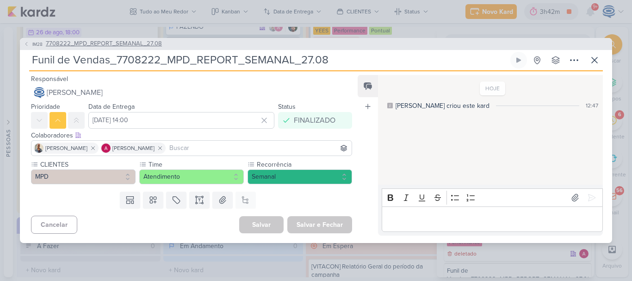
click at [145, 40] on span "7708222_MPD_REPORT_SEMANAL_27.08" at bounding box center [104, 43] width 116 height 9
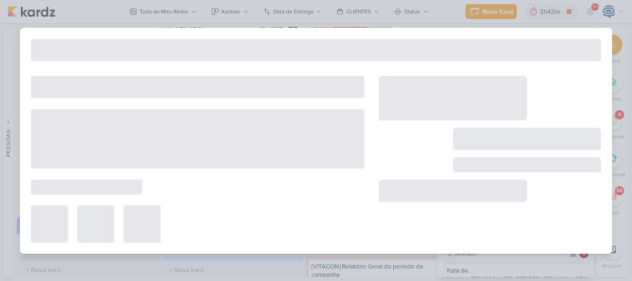
type input "7708222_MPD_REPORT_SEMANAL_27.08"
type input "[DATE] 18:00"
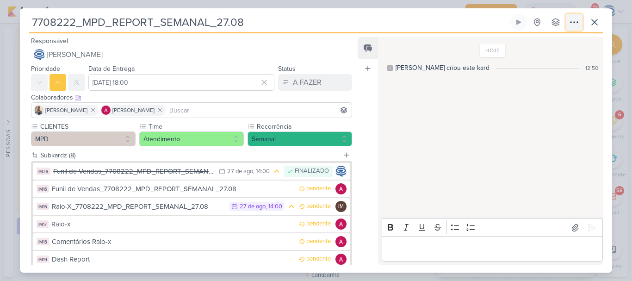
click at [574, 15] on button at bounding box center [574, 22] width 17 height 17
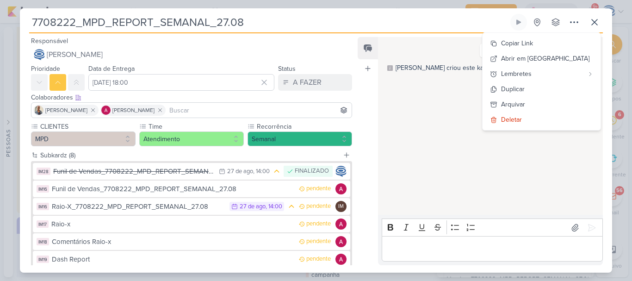
click at [469, 109] on div "HOJE Isabella criou este kard 12:50" at bounding box center [490, 126] width 224 height 177
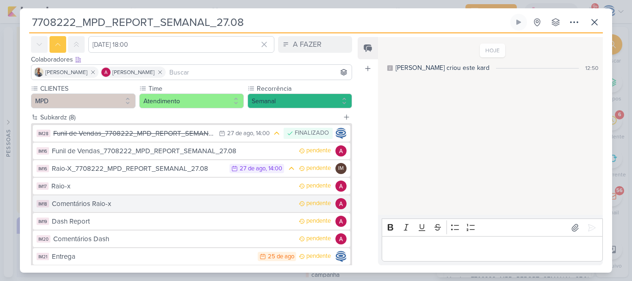
scroll to position [60, 0]
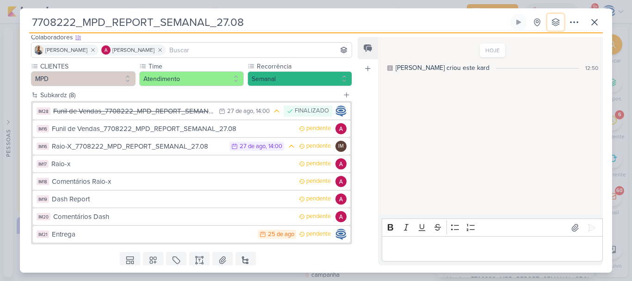
click at [311, 67] on div "7708222_MPD_REPORT_SEMANAL_27.08 Criado por Isabella nenhum grupo disponível" at bounding box center [316, 143] width 592 height 259
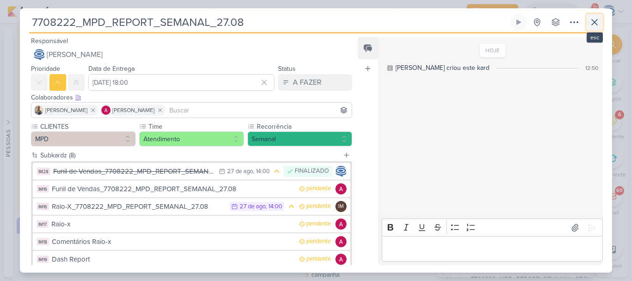
click at [594, 25] on icon at bounding box center [594, 22] width 11 height 11
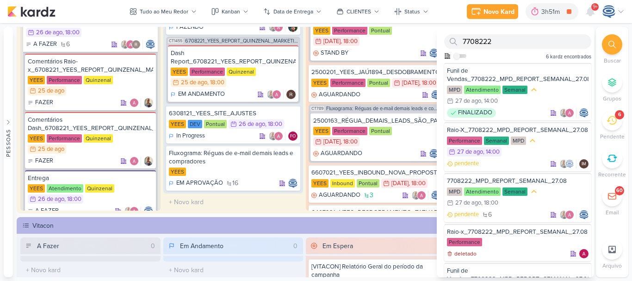
click at [607, 43] on div at bounding box center [612, 44] width 20 height 20
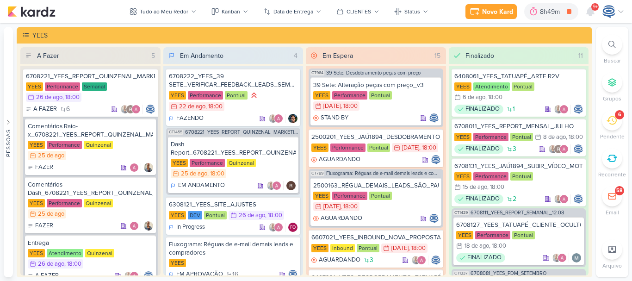
click at [610, 41] on icon at bounding box center [611, 44] width 7 height 7
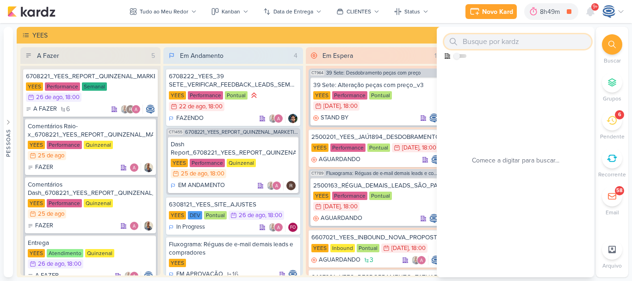
paste input "7708222_MPD_REPORT_SEMANAL_27.08"
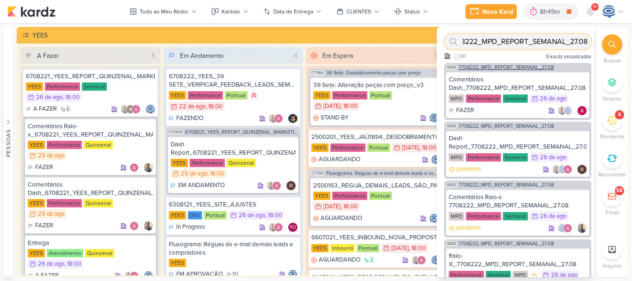
type input "7708222_MPD_REPORT_SEMANAL_27.08"
click at [533, 67] on span "7708222_MPD_REPORT_SEMANAL_27.08" at bounding box center [505, 67] width 95 height 5
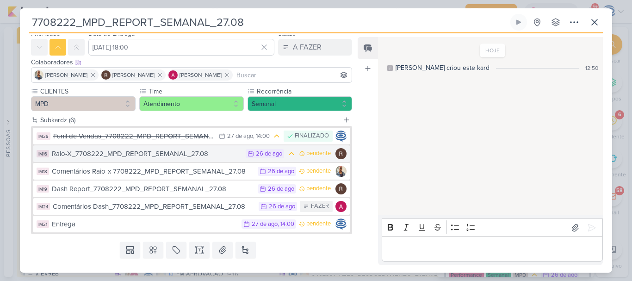
scroll to position [56, 0]
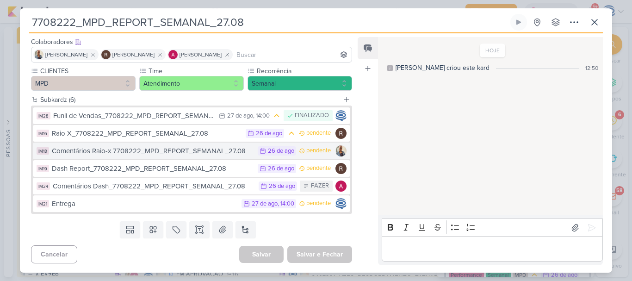
click at [123, 156] on button "IM18 Comentários Raio-x 7708222_MPD_REPORT_SEMANAL_27.08 26/8 26 de ago pendente" at bounding box center [191, 150] width 317 height 17
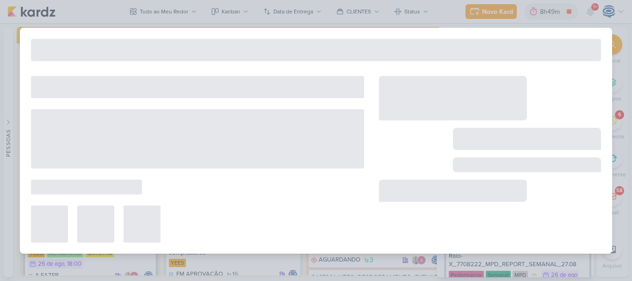
type input "Comentários Raio-x 7708222_MPD_REPORT_SEMANAL_27.08"
type input "26 de agosto de 2025 às 23:59"
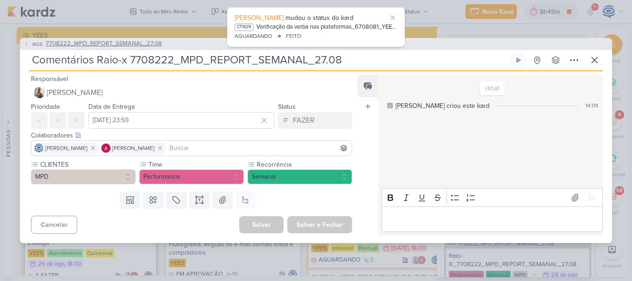
click at [96, 40] on span "7708222_MPD_REPORT_SEMANAL_27.08" at bounding box center [104, 43] width 116 height 9
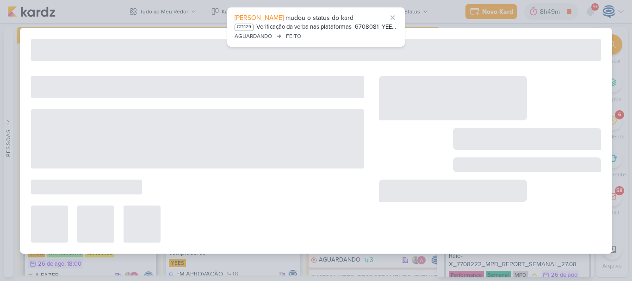
type input "7708222_MPD_REPORT_SEMANAL_27.08"
type input "[DATE] 18:00"
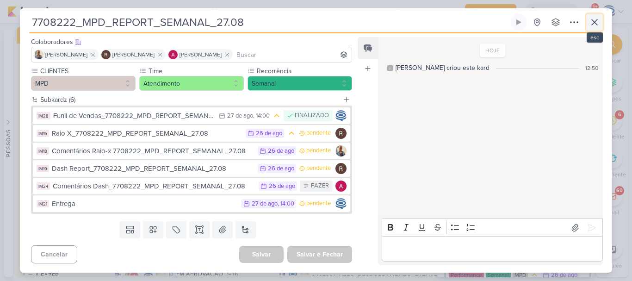
click at [591, 19] on icon at bounding box center [594, 22] width 11 height 11
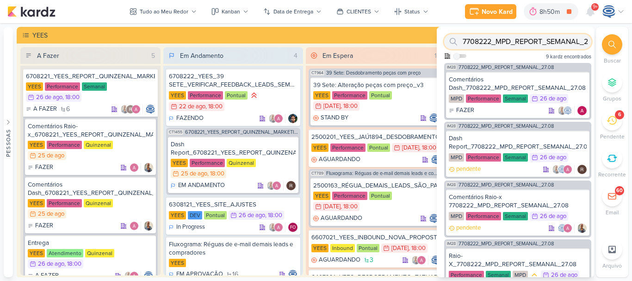
click at [550, 40] on input "7708222_MPD_REPORT_SEMANAL_27.08" at bounding box center [517, 41] width 147 height 15
paste input "8708222_HINES_REPORT_SEMANAL_28"
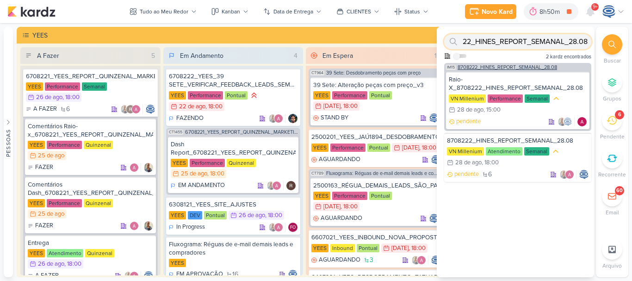
type input "8708222_HINES_REPORT_SEMANAL_28.08"
click at [521, 64] on div "IM15 8708222_HINES_REPORT_SEMANAL_28.08" at bounding box center [517, 66] width 147 height 7
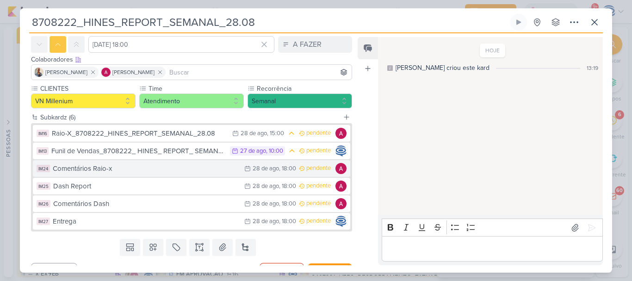
scroll to position [56, 0]
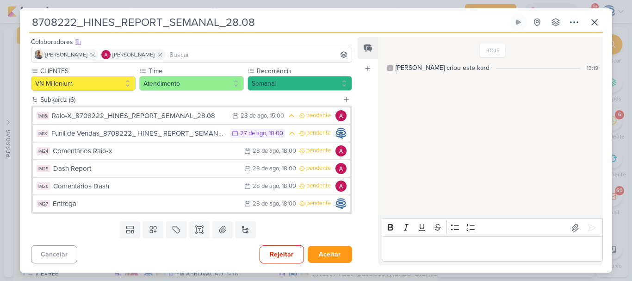
drag, startPoint x: 101, startPoint y: 248, endPoint x: 26, endPoint y: 250, distance: 74.9
click at [26, 250] on div "Cancelar Rejeitar Aceitar" at bounding box center [188, 253] width 336 height 24
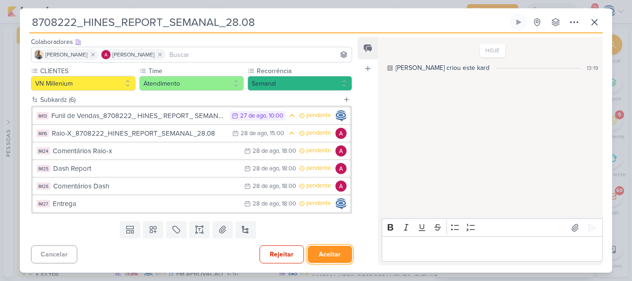
click at [333, 251] on button "Aceitar" at bounding box center [330, 254] width 44 height 17
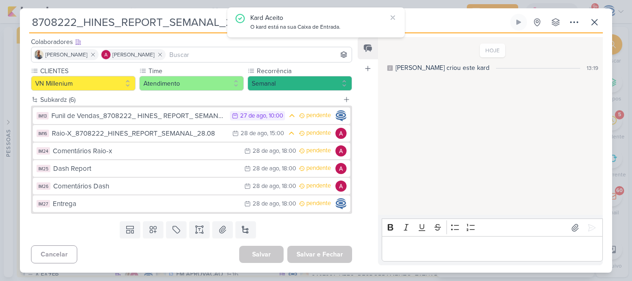
click at [103, 253] on div "Cancelar [GEOGRAPHIC_DATA] Salvar e Fechar Ctrl + Enter" at bounding box center [188, 253] width 336 height 24
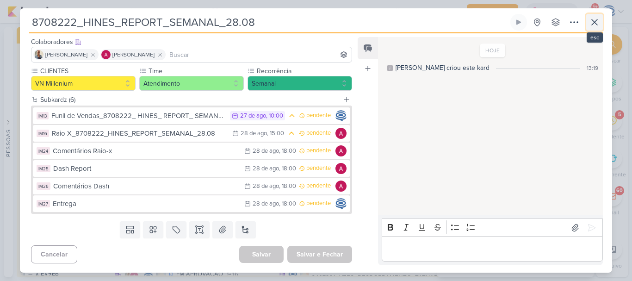
click at [591, 26] on icon at bounding box center [594, 22] width 11 height 11
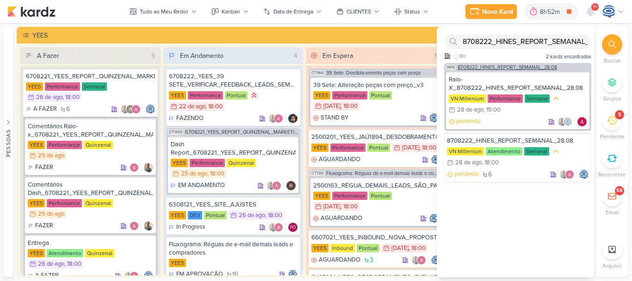
click at [528, 67] on span "8708222_HINES_REPORT_SEMANAL_28.08" at bounding box center [506, 67] width 99 height 5
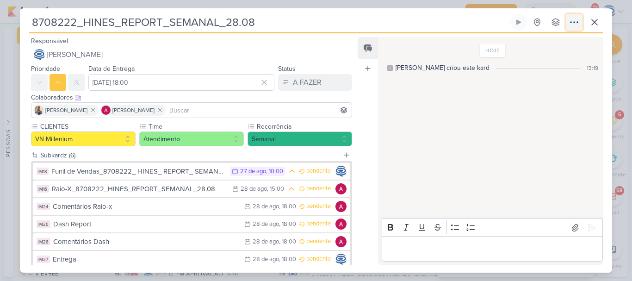
click at [570, 26] on icon at bounding box center [573, 22] width 11 height 11
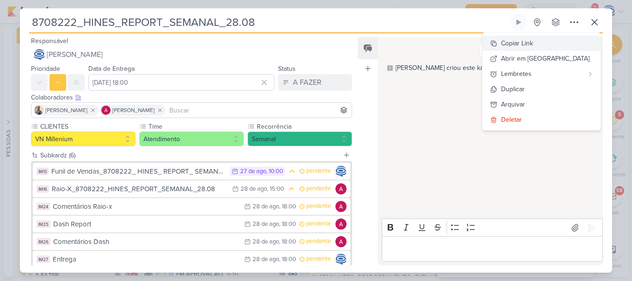
click at [533, 41] on div "Copiar Link" at bounding box center [517, 43] width 32 height 10
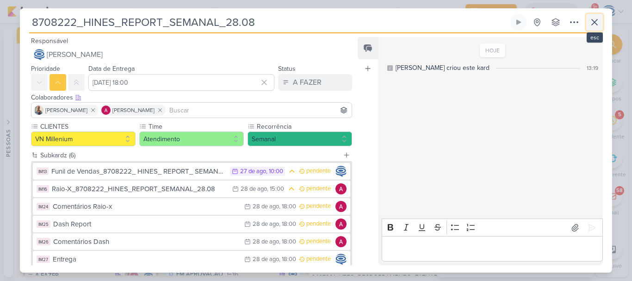
click at [591, 25] on icon at bounding box center [594, 22] width 11 height 11
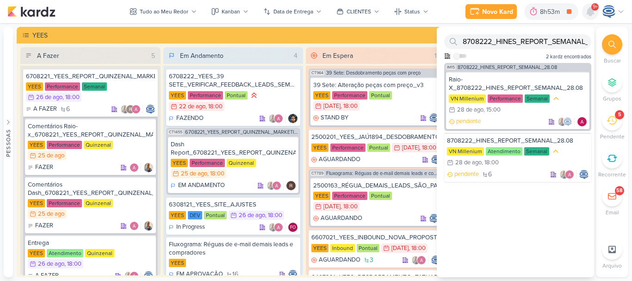
click at [590, 8] on icon at bounding box center [590, 11] width 7 height 8
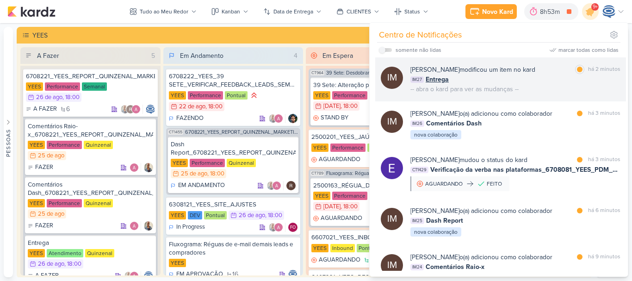
click at [477, 74] on div "Isabella Machado Guimarães modificou um item no kard" at bounding box center [472, 70] width 125 height 10
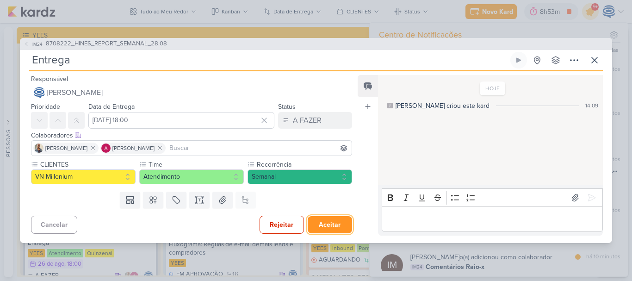
click at [328, 224] on button "Aceitar" at bounding box center [330, 224] width 44 height 17
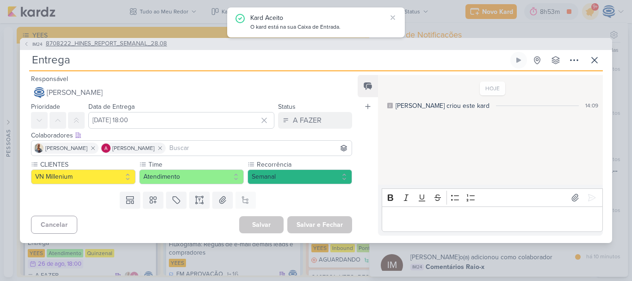
click at [132, 40] on span "8708222_HINES_REPORT_SEMANAL_28.08" at bounding box center [106, 43] width 121 height 9
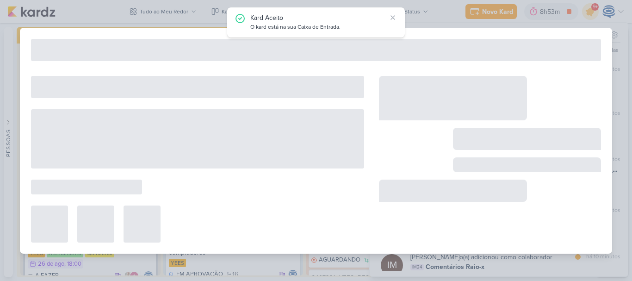
type input "8708222_HINES_REPORT_SEMANAL_28.08"
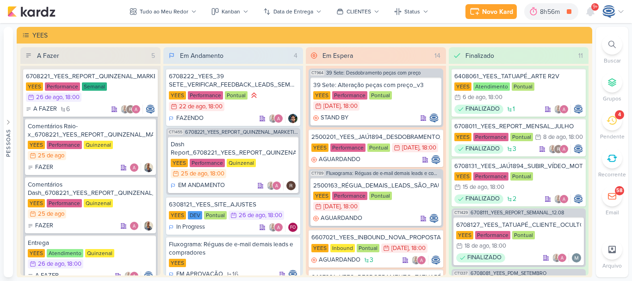
click at [613, 45] on icon at bounding box center [611, 44] width 7 height 7
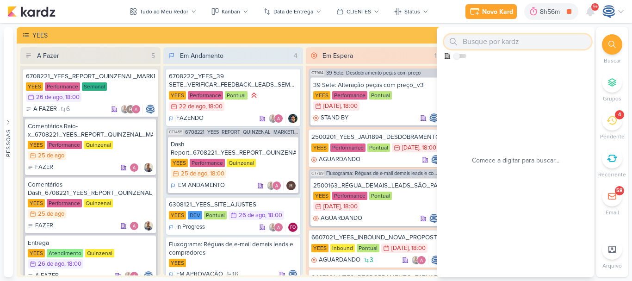
paste input "[URL][DOMAIN_NAME]"
type input "[URL][DOMAIN_NAME]"
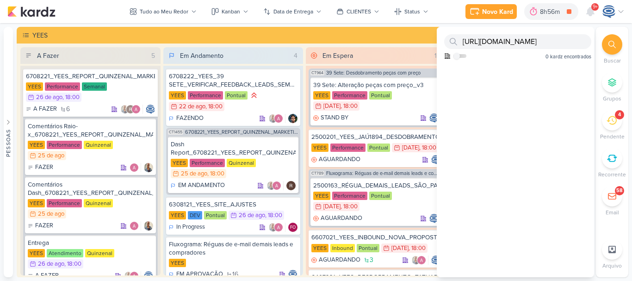
click at [610, 44] on icon at bounding box center [611, 44] width 7 height 7
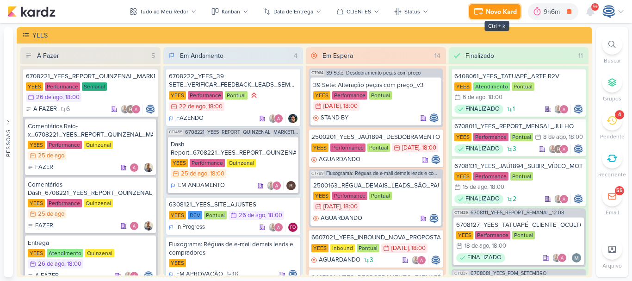
click at [479, 12] on icon at bounding box center [478, 11] width 11 height 11
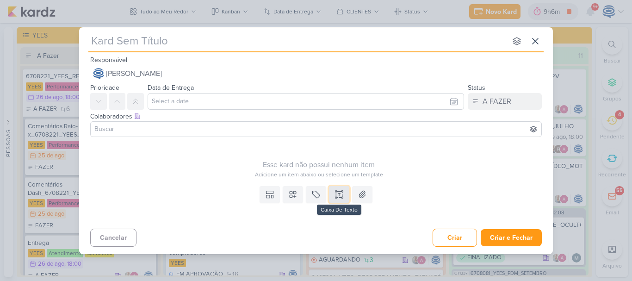
click at [338, 192] on icon at bounding box center [338, 194] width 9 height 9
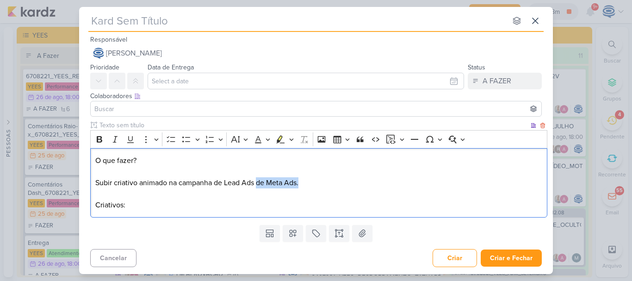
drag, startPoint x: 310, startPoint y: 185, endPoint x: 257, endPoint y: 184, distance: 52.7
click at [257, 184] on p "O que fazer? Subir criativo animado na campanha de Lead Ads de Meta Ads. Criati…" at bounding box center [318, 183] width 447 height 56
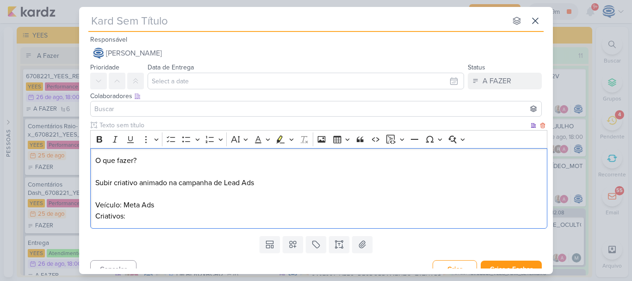
click at [248, 221] on p "O que fazer? Subir criativo animado na campanha de Lead Ads ⁠⁠⁠⁠⁠⁠⁠Veículo: Met…" at bounding box center [318, 188] width 447 height 67
drag, startPoint x: 144, startPoint y: 161, endPoint x: 82, endPoint y: 143, distance: 63.9
click at [82, 143] on div "Clique para deixar o item visível somente à membros da sua organização Rich Tex…" at bounding box center [316, 176] width 474 height 112
click at [102, 142] on icon "Editor toolbar" at bounding box center [99, 139] width 9 height 9
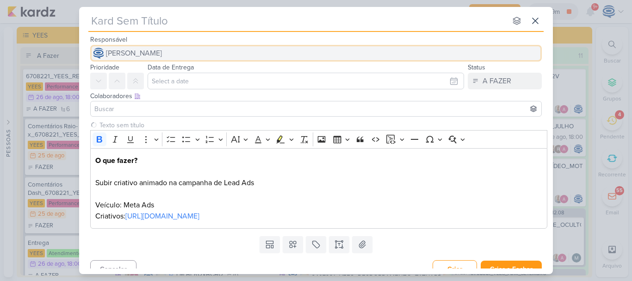
click at [162, 52] on span "[PERSON_NAME]" at bounding box center [134, 53] width 56 height 11
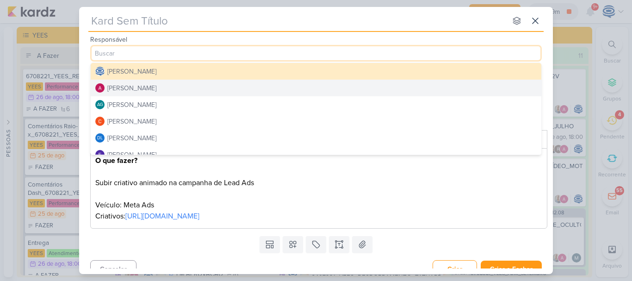
click at [185, 87] on button "[PERSON_NAME]" at bounding box center [316, 88] width 451 height 17
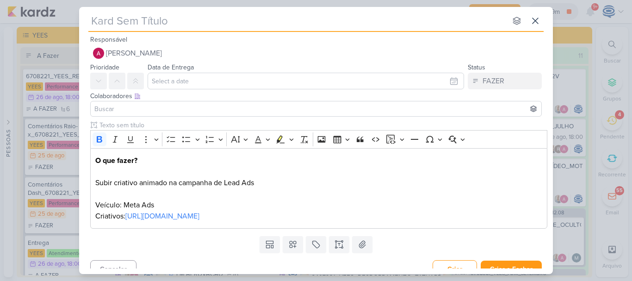
click at [187, 110] on input at bounding box center [316, 108] width 447 height 11
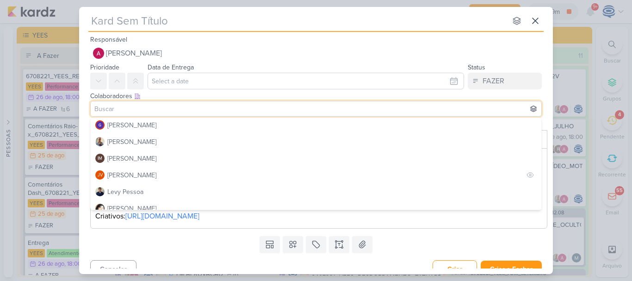
scroll to position [118, 0]
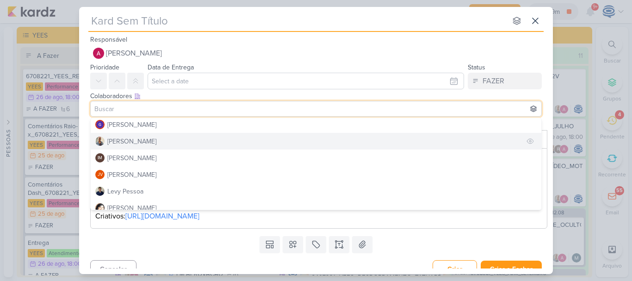
click at [141, 142] on button "[PERSON_NAME]" at bounding box center [316, 141] width 451 height 17
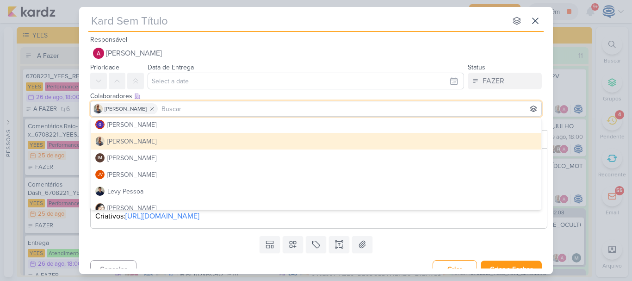
click at [184, 22] on input "text" at bounding box center [297, 20] width 418 height 17
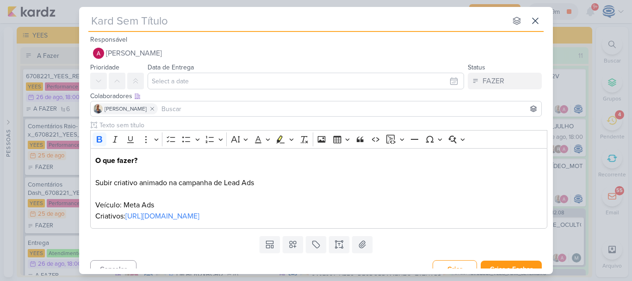
paste input "6708251_YEES_ESSENCIA_CAMPOLIM_SUBIR_LEAD_ADS_ANIMADO"
type input "6708251_YEES_ESSENCIA_CAMPOLIM_SUBIR_LEAD_ADS_ANIMADO"
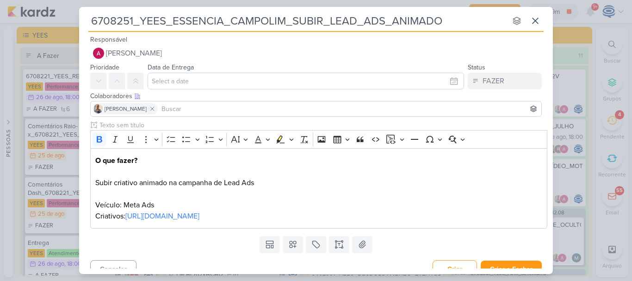
type input "6708251_YEES_ESSENCIA_CAMPOLIM_SUBIR_LEAD_ADS_ANIMADO"
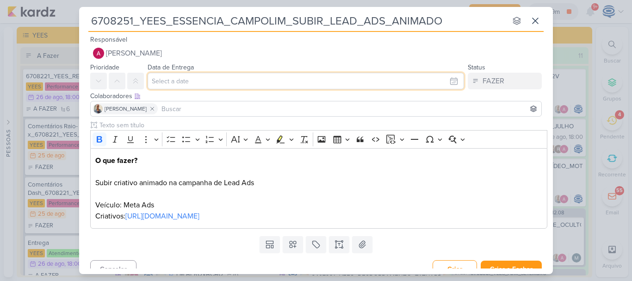
click at [198, 75] on input "text" at bounding box center [306, 81] width 316 height 17
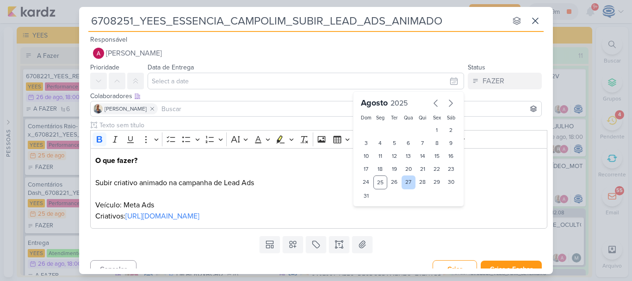
click at [401, 182] on div "27" at bounding box center [408, 182] width 14 height 14
type input "[DATE] 23:59"
click at [376, 210] on select "00 01 02 03 04 05 06 07 08 09 10 11 12 13 14 15 16 17 18 19 20 21 22 23" at bounding box center [380, 211] width 13 height 11
select select "16"
click at [374, 206] on select "00 01 02 03 04 05 06 07 08 09 10 11 12 13 14 15 16 17 18 19 20 21 22 23" at bounding box center [380, 211] width 13 height 11
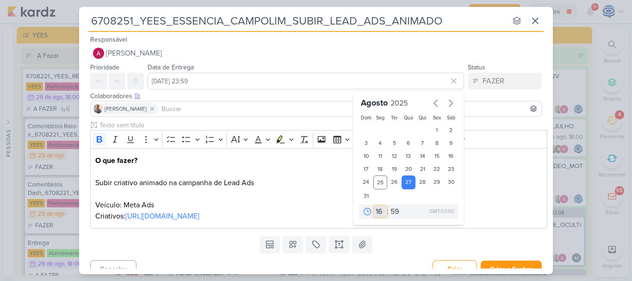
type input "27 de agosto de 2025 às 16:59"
click at [377, 214] on select "00 01 02 03 04 05 06 07 08 09 10 11 12 13 14 15 16 17 18 19 20 21 22 23" at bounding box center [380, 211] width 13 height 11
click at [392, 212] on select "00 05 10 15 20 25 30 35 40 45 50 55 59" at bounding box center [395, 211] width 13 height 11
select select "0"
click at [389, 206] on select "00 05 10 15 20 25 30 35 40 45 50 55 59" at bounding box center [395, 211] width 13 height 11
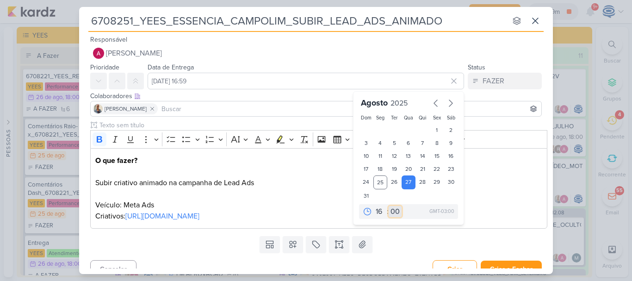
type input "27 de agosto de 2025 às 16:00"
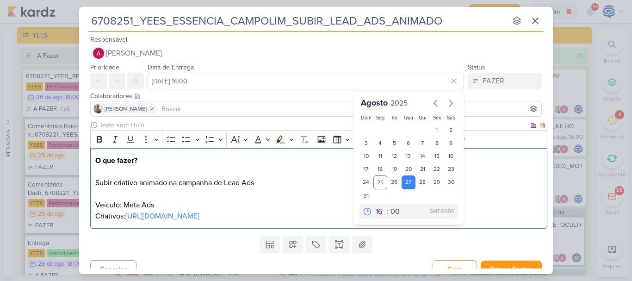
click at [200, 194] on p "O que fazer? Subir criativo animado na campanha de Lead Ads Veículo: Meta Ads C…" at bounding box center [318, 188] width 447 height 67
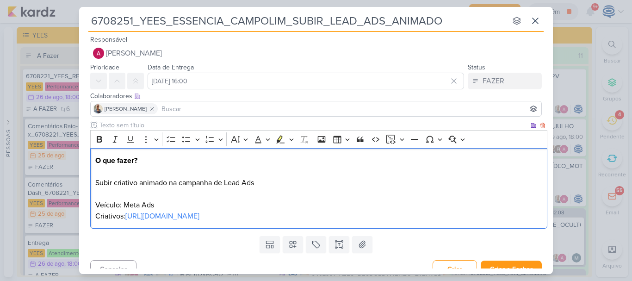
scroll to position [12, 0]
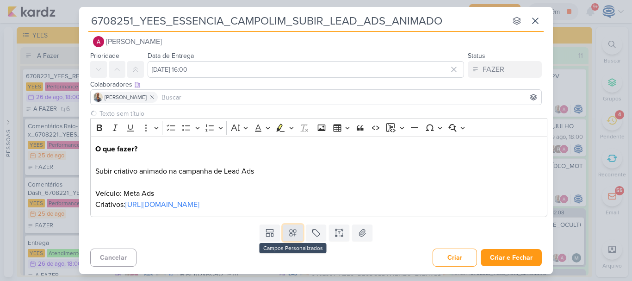
click at [288, 232] on icon at bounding box center [292, 232] width 9 height 9
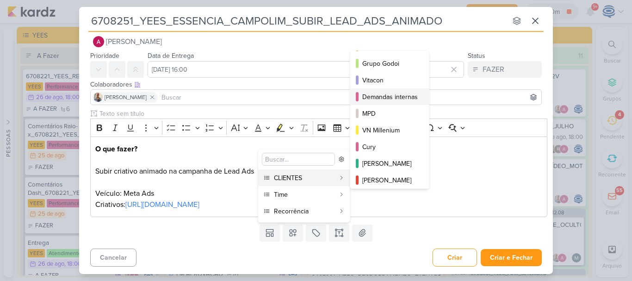
scroll to position [0, 0]
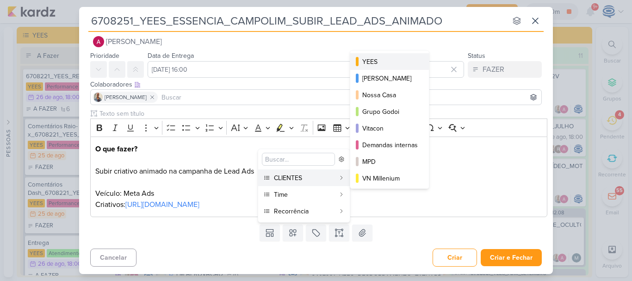
click at [384, 61] on div "YEES" at bounding box center [390, 62] width 56 height 10
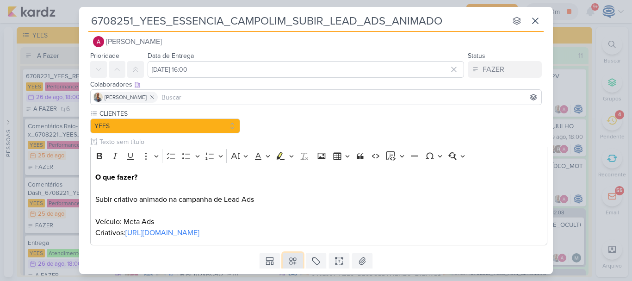
click at [289, 256] on icon at bounding box center [292, 260] width 9 height 9
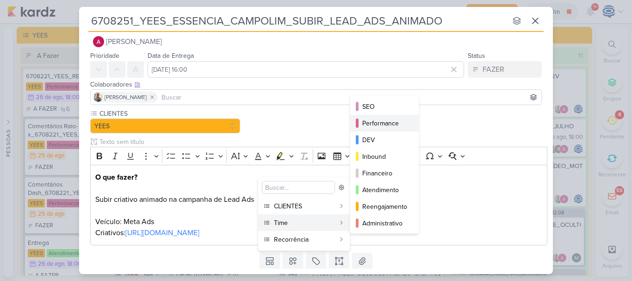
click at [386, 123] on div "Performance" at bounding box center [384, 123] width 45 height 10
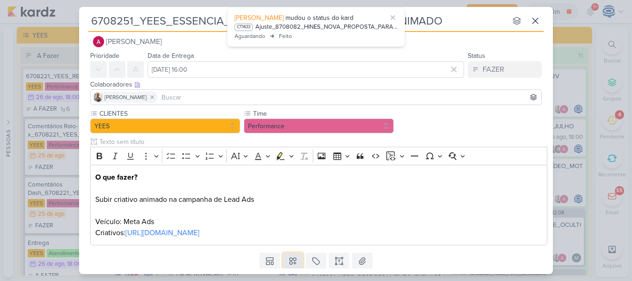
click at [290, 258] on icon at bounding box center [293, 261] width 6 height 6
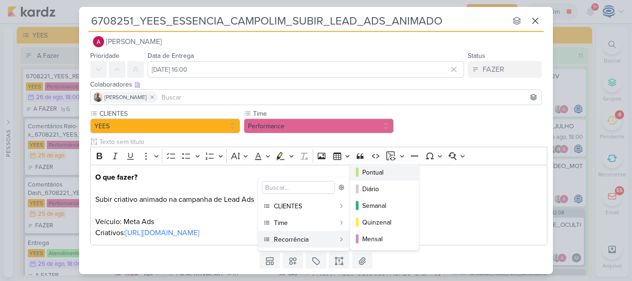
click at [375, 174] on div "Pontual" at bounding box center [384, 172] width 45 height 10
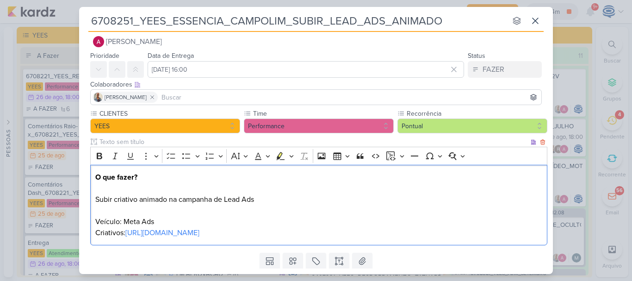
click at [399, 231] on p "O que fazer? Subir criativo animado na campanha de Lead Ads ⁠⁠⁠⁠⁠⁠⁠ Veículo: Me…" at bounding box center [318, 205] width 447 height 67
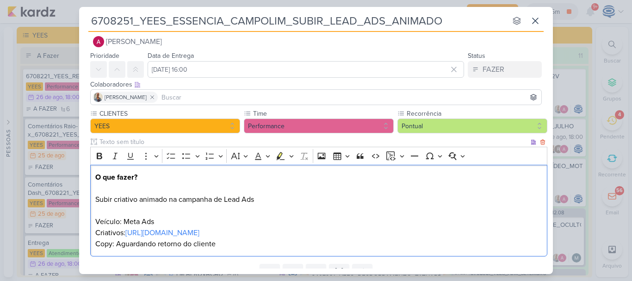
click at [278, 199] on p "O que fazer? Subir criativo animado na campanha de Lead Ads Veículo: Meta Ads C…" at bounding box center [318, 205] width 447 height 67
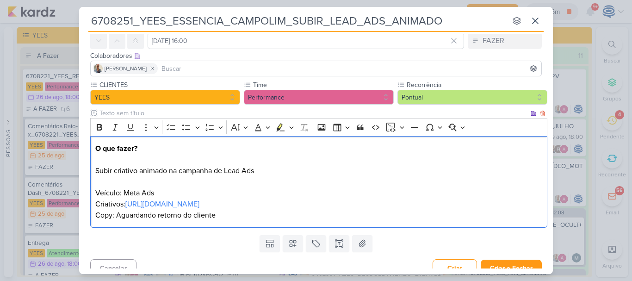
scroll to position [51, 0]
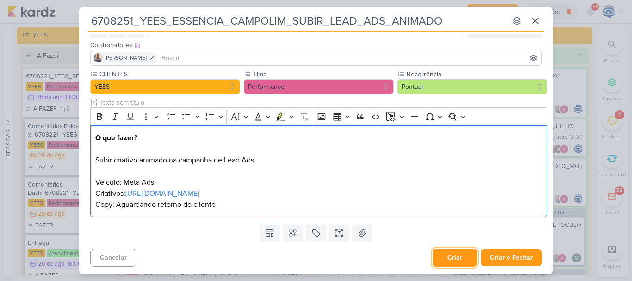
click at [452, 261] on button "Criar" at bounding box center [454, 257] width 44 height 18
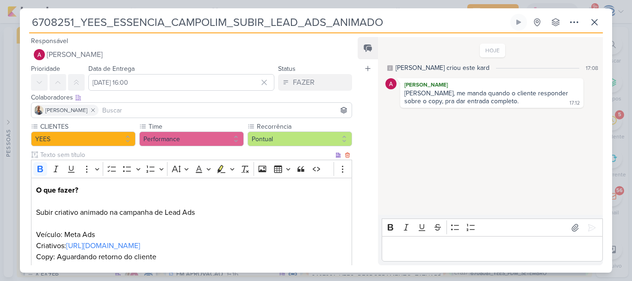
scroll to position [0, 0]
click at [429, 249] on p "Editor editing area: main" at bounding box center [491, 248] width 211 height 11
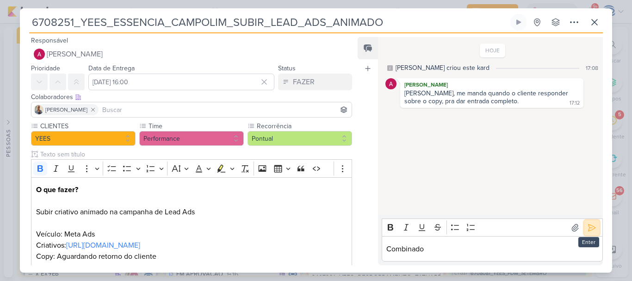
click at [587, 227] on icon at bounding box center [591, 227] width 9 height 9
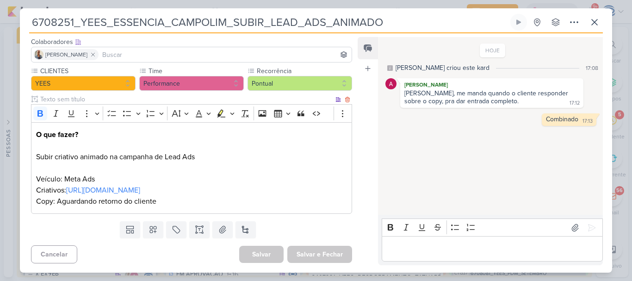
scroll to position [0, 0]
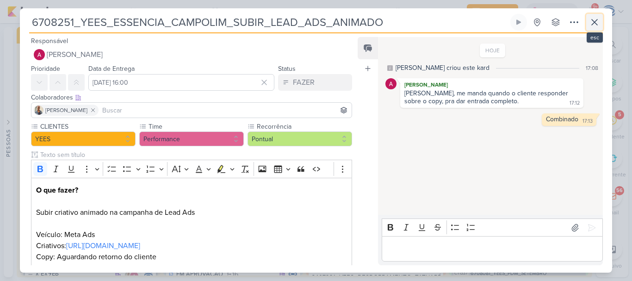
click at [594, 21] on icon at bounding box center [595, 22] width 6 height 6
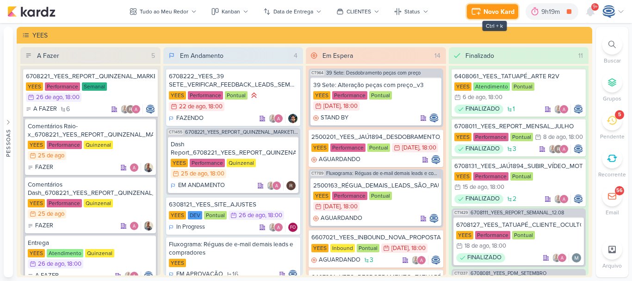
click at [483, 16] on button "Novo Kard" at bounding box center [492, 11] width 51 height 15
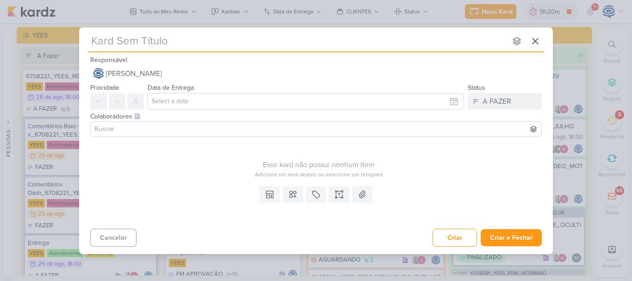
paste input "6608251_YEES_CAMPINAS_DISPARO_E-MAIL MKT"
type input "6608251_YEES_CAMPINAS_DISPARO_E-MAIL MKT"
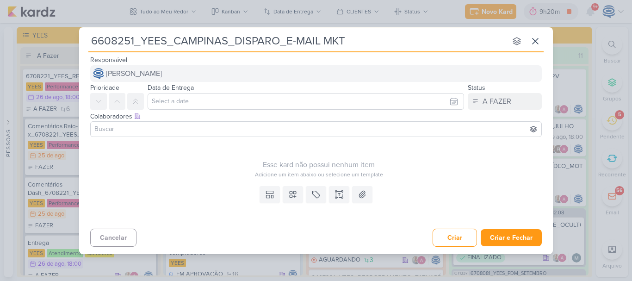
type input "6608251_YEES_CAMPINAS_DISPARO_E-MAIL MKT"
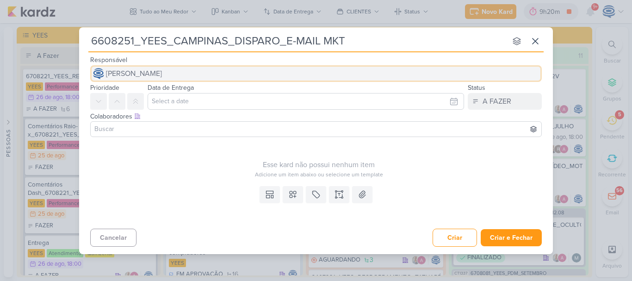
click at [140, 76] on span "[PERSON_NAME]" at bounding box center [134, 73] width 56 height 11
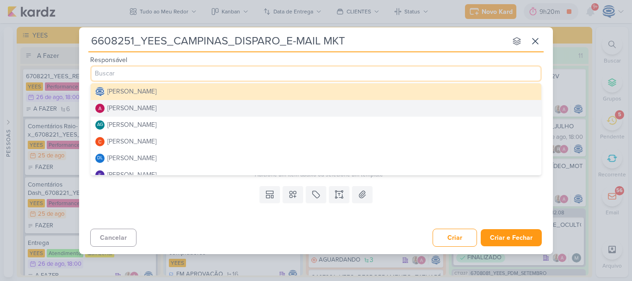
click at [125, 104] on div "[PERSON_NAME]" at bounding box center [131, 108] width 49 height 10
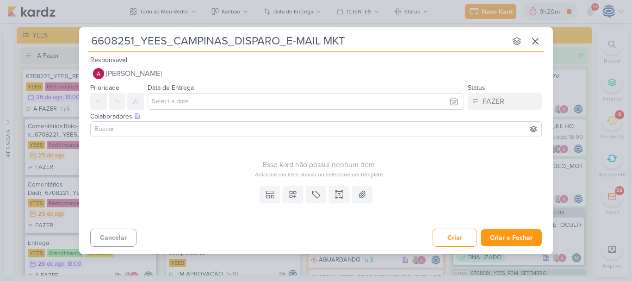
click at [122, 130] on input at bounding box center [316, 128] width 447 height 11
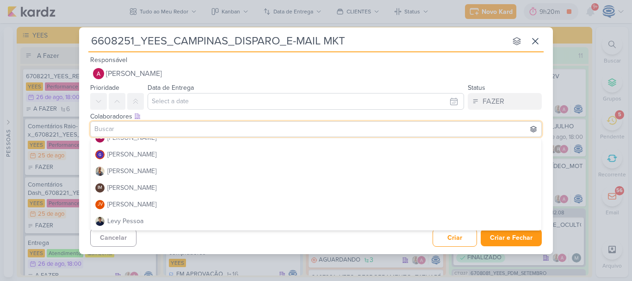
scroll to position [111, 0]
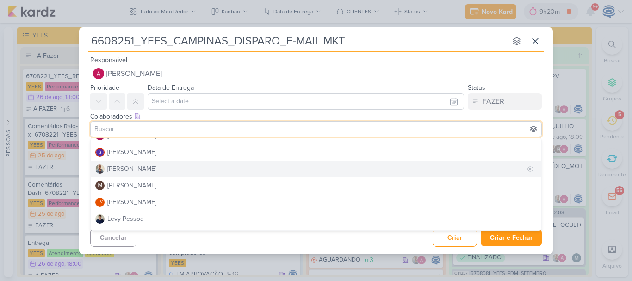
click at [144, 166] on button "[PERSON_NAME]" at bounding box center [316, 169] width 451 height 17
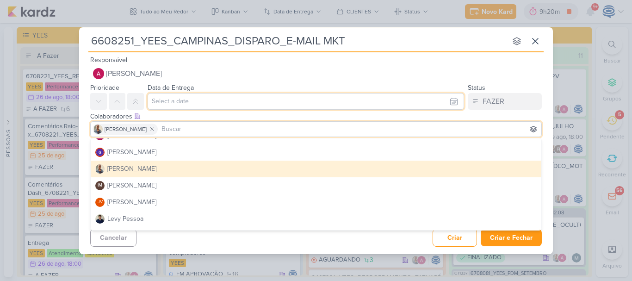
click at [193, 101] on input "text" at bounding box center [306, 101] width 316 height 17
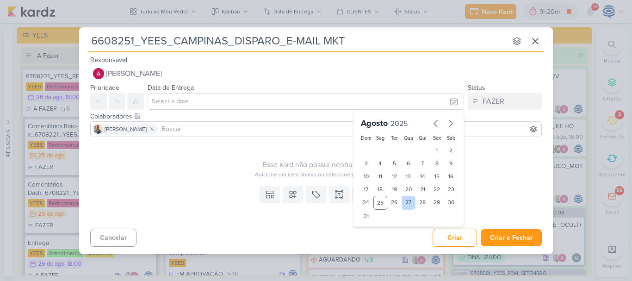
click at [408, 202] on div "27" at bounding box center [408, 203] width 14 height 14
type input "[DATE] 23:59"
click at [380, 230] on select "00 01 02 03 04 05 06 07 08 09 10 11 12 13 14 15 16 17 18 19 20 21 22 23" at bounding box center [380, 231] width 13 height 11
select select "18"
click at [374, 226] on select "00 01 02 03 04 05 06 07 08 09 10 11 12 13 14 15 16 17 18 19 20 21 22 23" at bounding box center [380, 231] width 13 height 11
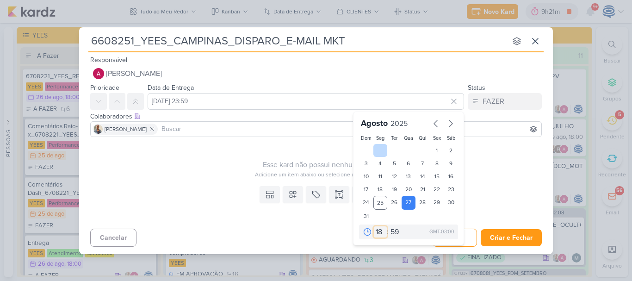
type input "[DATE] 18:59"
click at [393, 229] on select "00 05 10 15 20 25 30 35 40 45 50 55 59" at bounding box center [395, 231] width 13 height 11
select select "0"
click at [389, 226] on select "00 05 10 15 20 25 30 35 40 45 50 55 59" at bounding box center [395, 231] width 13 height 11
type input "[DATE] 18:00"
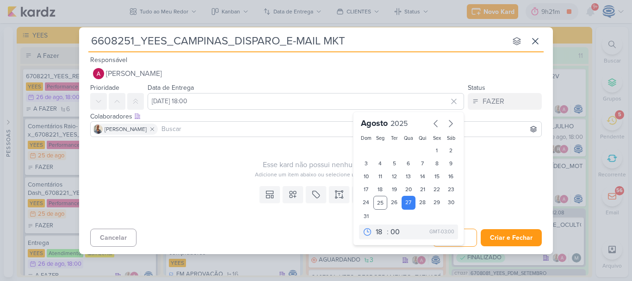
click at [226, 166] on div "Esse kard não possui nenhum item" at bounding box center [318, 164] width 457 height 11
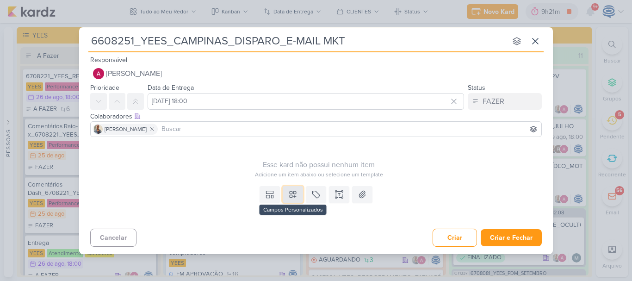
click at [295, 196] on icon at bounding box center [293, 194] width 6 height 6
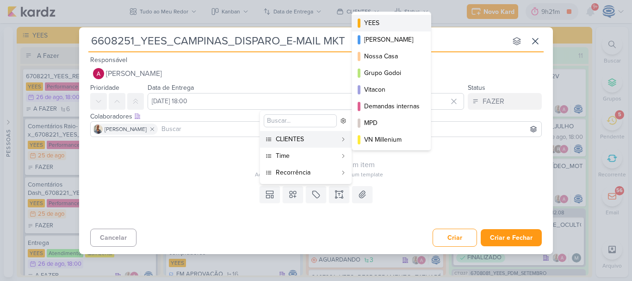
click at [382, 26] on div "YEES" at bounding box center [392, 23] width 56 height 10
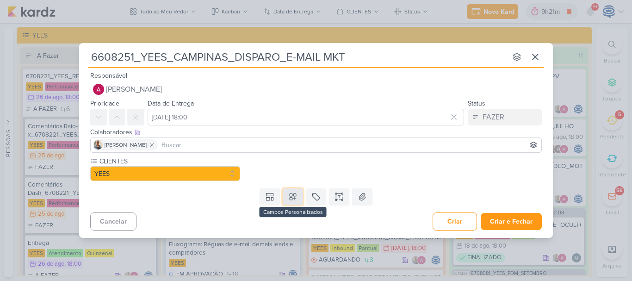
click at [291, 199] on icon at bounding box center [292, 196] width 9 height 9
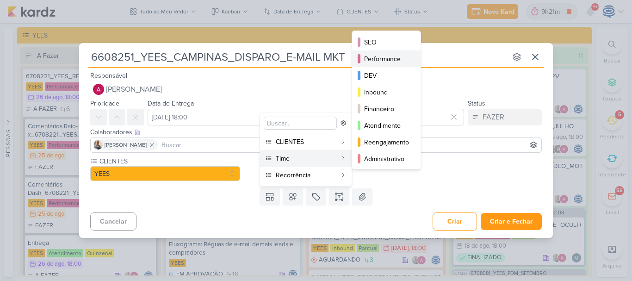
click at [383, 62] on div "Performance" at bounding box center [386, 59] width 45 height 10
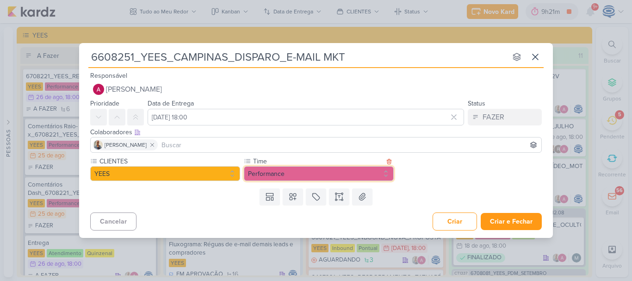
click at [294, 170] on button "Performance" at bounding box center [319, 173] width 150 height 15
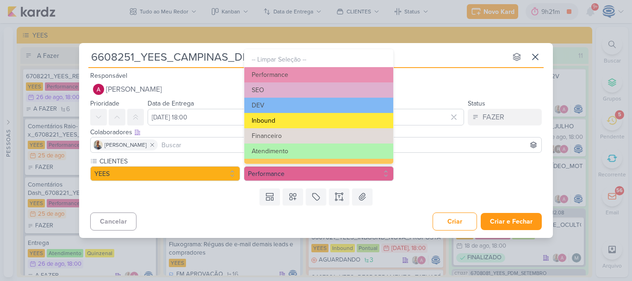
click at [310, 118] on button "Inbound" at bounding box center [318, 120] width 149 height 15
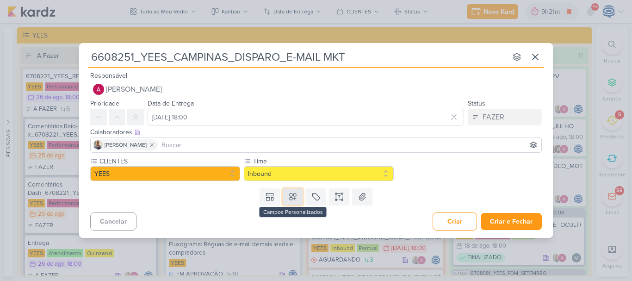
click at [293, 197] on icon at bounding box center [292, 196] width 9 height 9
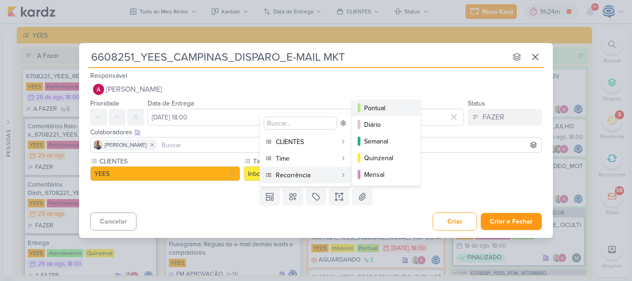
click at [385, 105] on div "Pontual" at bounding box center [386, 108] width 45 height 10
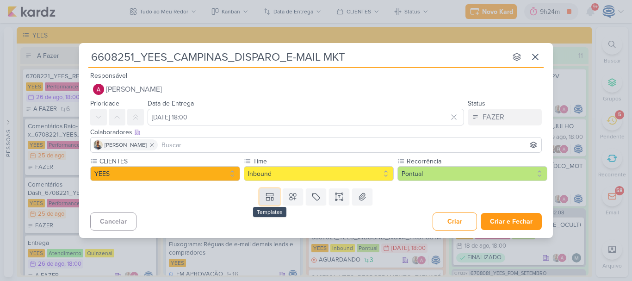
click at [270, 198] on icon at bounding box center [268, 199] width 4 height 3
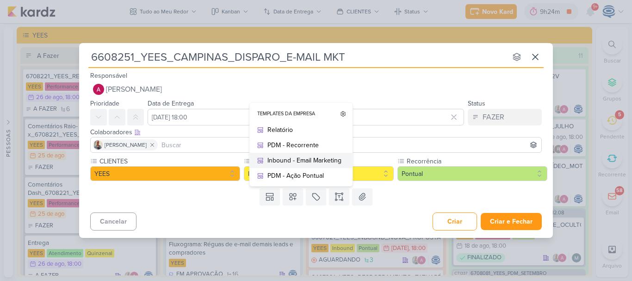
click at [301, 160] on div "Inbound - Email Marketing" at bounding box center [304, 160] width 74 height 10
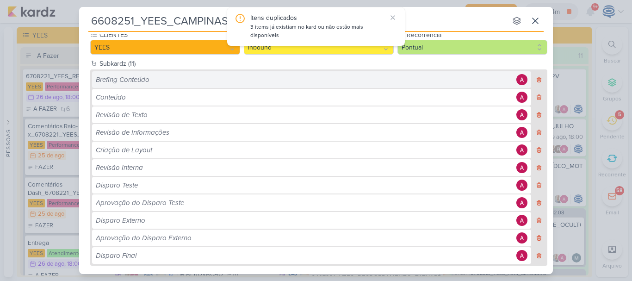
scroll to position [93, 0]
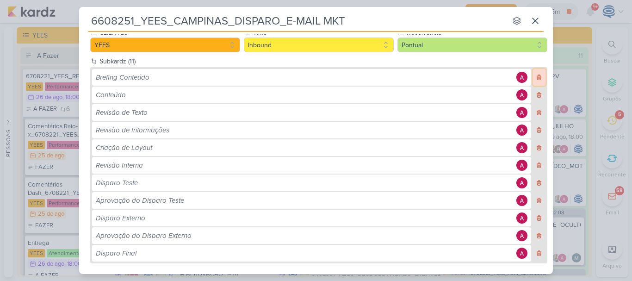
click at [537, 74] on icon at bounding box center [539, 77] width 6 height 6
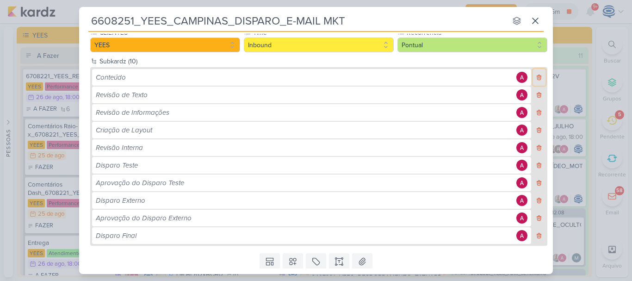
click at [537, 74] on icon at bounding box center [539, 77] width 6 height 6
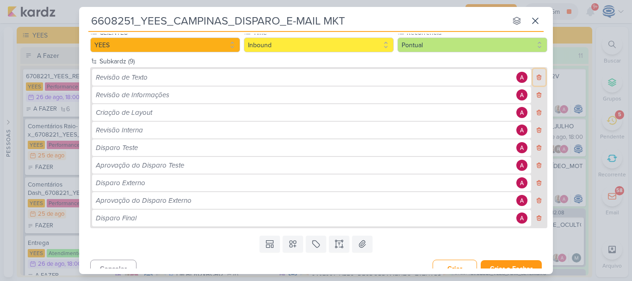
click at [537, 74] on icon at bounding box center [539, 77] width 6 height 6
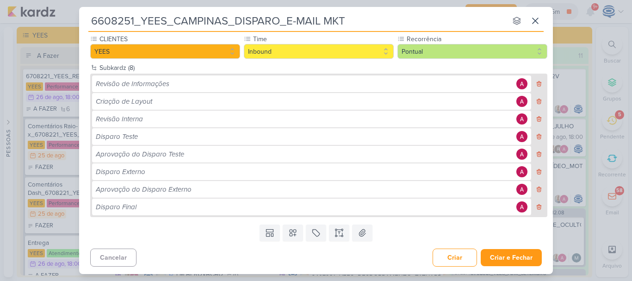
click at [537, 74] on div "Revisão de Informações Criação de Layout Revisão Interna Disparo Teste" at bounding box center [318, 145] width 457 height 143
click at [536, 80] on icon at bounding box center [539, 83] width 6 height 6
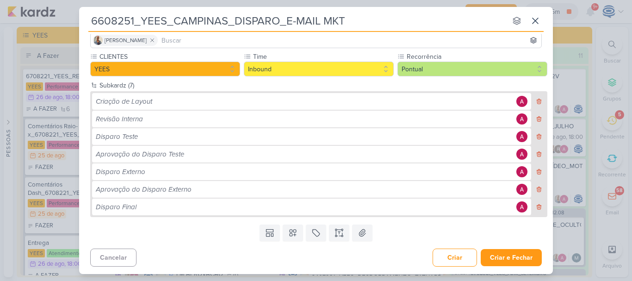
scroll to position [68, 0]
click at [536, 99] on icon at bounding box center [539, 101] width 6 height 6
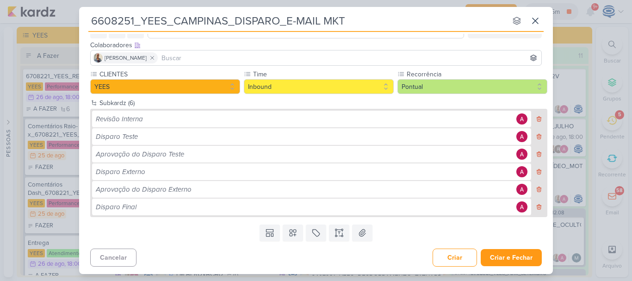
scroll to position [51, 0]
click at [537, 117] on icon at bounding box center [539, 119] width 4 height 5
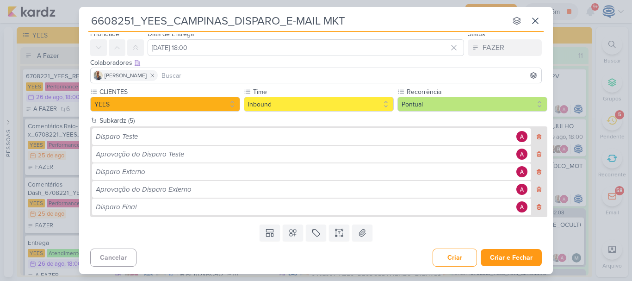
scroll to position [33, 0]
click at [537, 172] on icon at bounding box center [539, 171] width 4 height 5
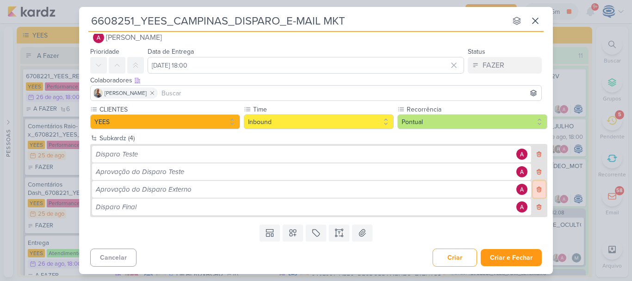
click at [537, 190] on icon at bounding box center [539, 189] width 4 height 5
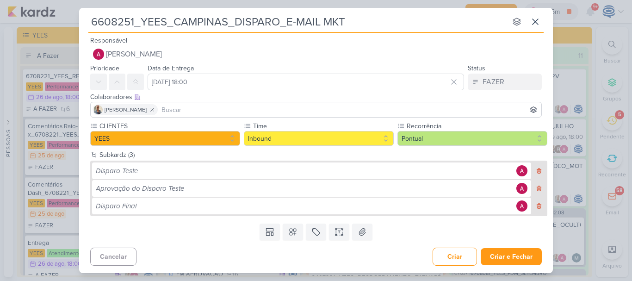
scroll to position [0, 0]
click at [293, 235] on icon at bounding box center [292, 231] width 9 height 9
click at [223, 235] on div "Templates Templates da Empresa Relatório PDM - Recorrente Inbound - Email Marke…" at bounding box center [316, 232] width 474 height 24
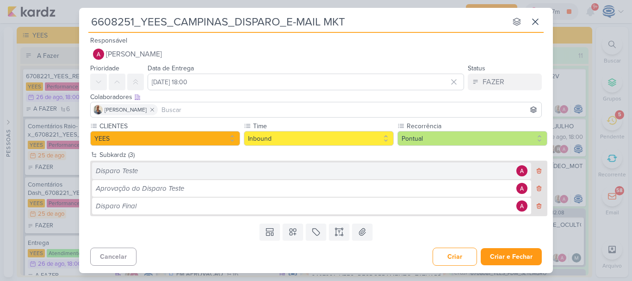
click at [256, 169] on div "Disparo Teste" at bounding box center [305, 171] width 418 height 11
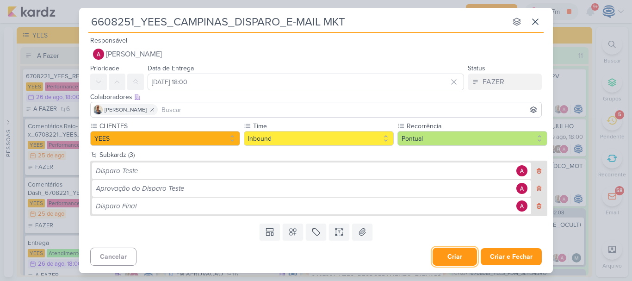
click at [463, 256] on button "Criar" at bounding box center [454, 256] width 44 height 18
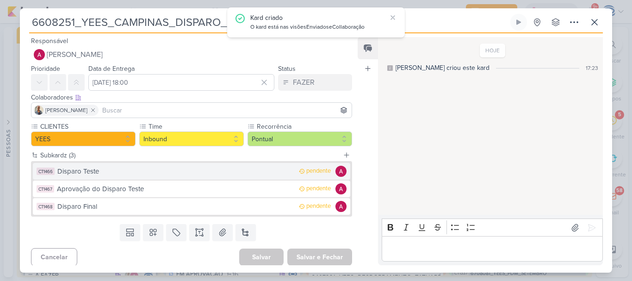
click at [120, 173] on div "Disparo Teste" at bounding box center [175, 171] width 237 height 11
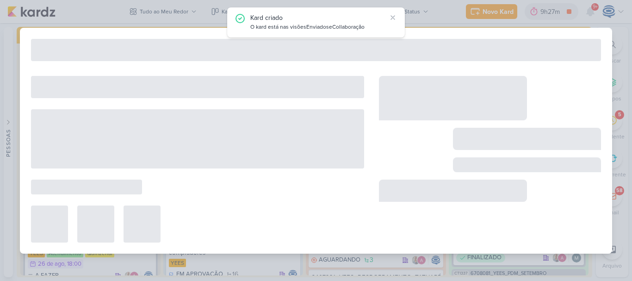
type input "Disparo Teste"
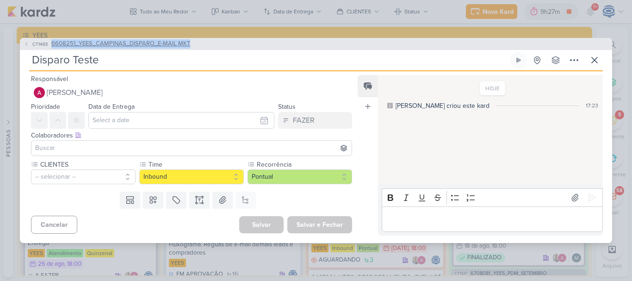
drag, startPoint x: 225, startPoint y: 45, endPoint x: 52, endPoint y: 44, distance: 173.5
click at [52, 44] on div "CT1465 6608251_YEES_CAMPINAS_DISPARO_E-MAIL MKT" at bounding box center [316, 44] width 592 height 12
copy span "6608251_YEES_CAMPINAS_DISPARO_E-MAIL MKT"
click at [132, 63] on input "Disparo Teste" at bounding box center [268, 60] width 479 height 17
paste input "6608251_YEES_CAMPINAS_DISPARO_E-MAIL MKT"
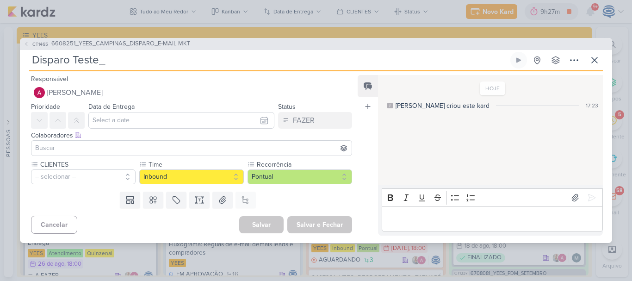
type input "Disparo Teste_6608251_YEES_CAMPINAS_DISPARO_E-MAIL MKT"
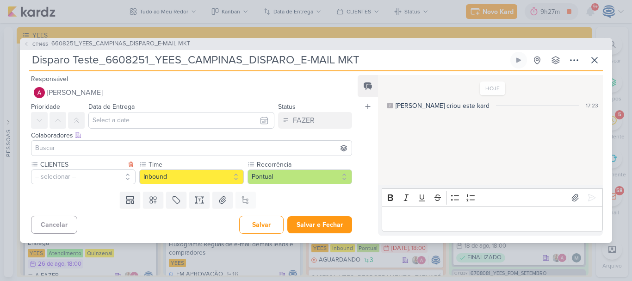
type input "Disparo Teste_6608251_YEES_CAMPINAS_DISPARO_E-MAIL MKT"
click at [101, 177] on button "-- selecionar --" at bounding box center [83, 176] width 105 height 15
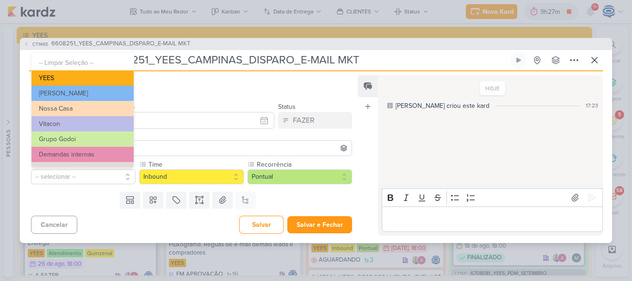
click at [105, 77] on button "YEES" at bounding box center [82, 77] width 102 height 15
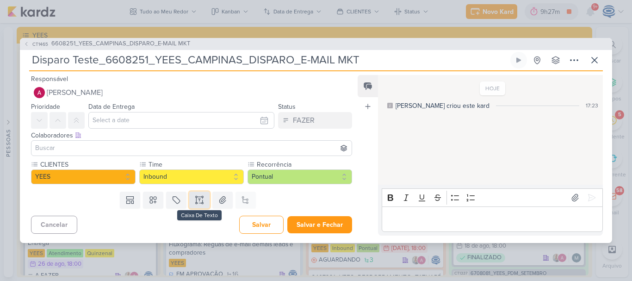
click at [195, 199] on icon at bounding box center [199, 199] width 9 height 9
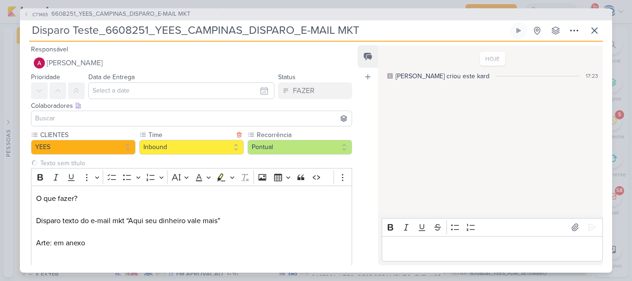
click at [230, 133] on label "Time" at bounding box center [191, 135] width 86 height 10
click at [92, 250] on p "O que fazer? Disparo texto do e-mail mkt “Aqui seu dinheiro vale mais” Arte: em…" at bounding box center [191, 226] width 311 height 67
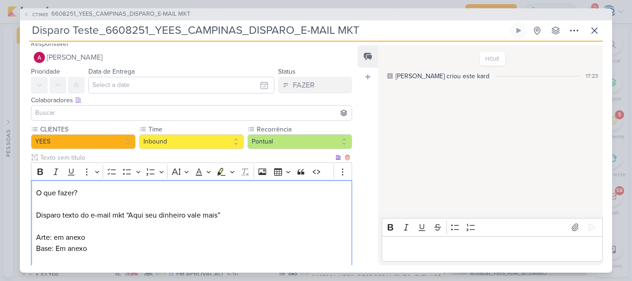
scroll to position [35, 0]
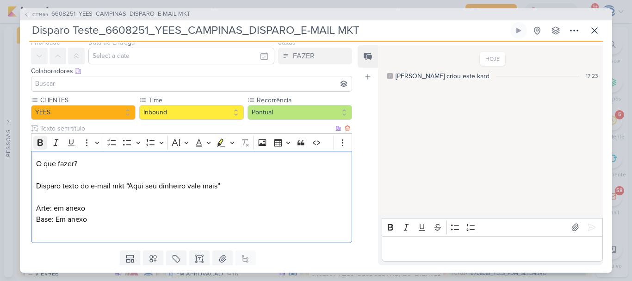
drag, startPoint x: 83, startPoint y: 162, endPoint x: 33, endPoint y: 142, distance: 53.5
click at [33, 142] on div "Rich Text Editor Bold Italic Underline More To-do List Bulleted List Bulleted L…" at bounding box center [191, 188] width 321 height 110
click at [40, 145] on icon "Editor toolbar" at bounding box center [40, 142] width 6 height 6
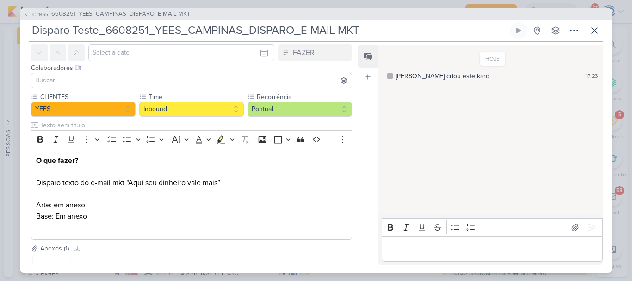
scroll to position [118, 0]
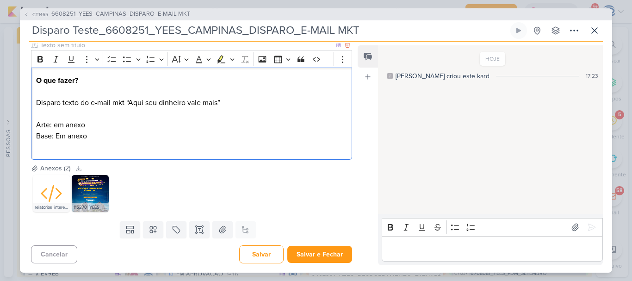
click at [111, 146] on p "O que fazer? Disparo texto do e-mail mkt “Aqui seu dinheiro vale mais” Arte: em…" at bounding box center [191, 114] width 311 height 78
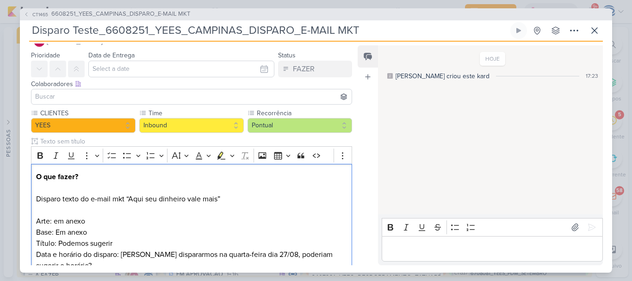
scroll to position [0, 0]
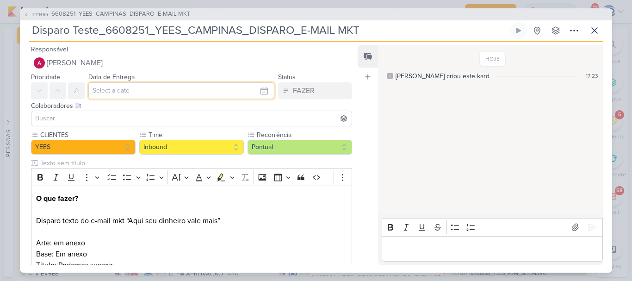
click at [169, 92] on input "text" at bounding box center [181, 90] width 186 height 17
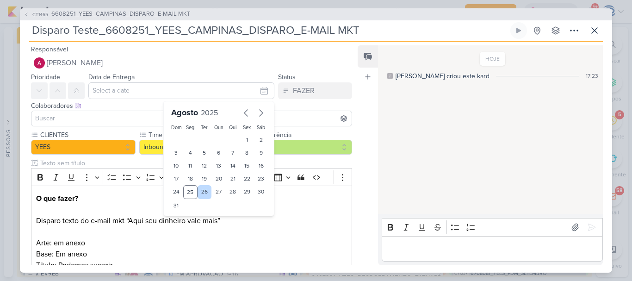
click at [203, 193] on div "26" at bounding box center [205, 192] width 14 height 14
type input "26 de agosto de 2025 às 23:59"
click at [184, 222] on select "00 01 02 03 04 05 06 07 08 09 10 11 12 13 14 15 16 17 18 19 20 21 22 23" at bounding box center [190, 221] width 13 height 11
select select "15"
click at [184, 216] on select "00 01 02 03 04 05 06 07 08 09 10 11 12 13 14 15 16 17 18 19 20 21 22 23" at bounding box center [190, 221] width 13 height 11
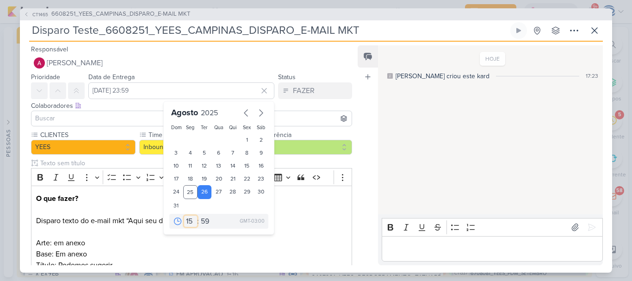
type input "26 de agosto de 2025 às 15:59"
click at [203, 225] on select "00 05 10 15 20 25 30 35 40 45 50 55 59" at bounding box center [205, 221] width 13 height 11
select select "0"
click at [199, 216] on select "00 05 10 15 20 25 30 35 40 45 50 55 59" at bounding box center [205, 221] width 13 height 11
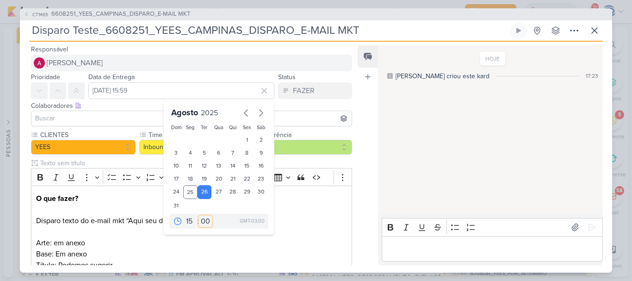
type input "26 de agosto de 2025 às 15:00"
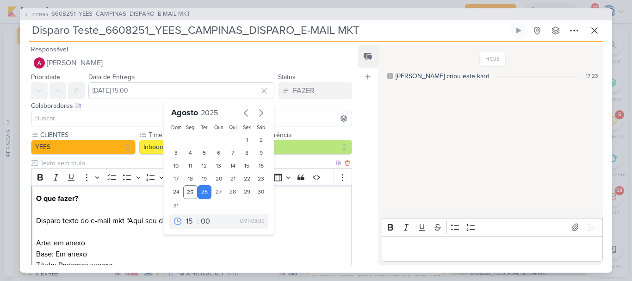
click at [253, 244] on p "O que fazer? Disparo texto do e-mail mkt “Aqui seu dinheiro vale mais” Arte: em…" at bounding box center [191, 232] width 311 height 78
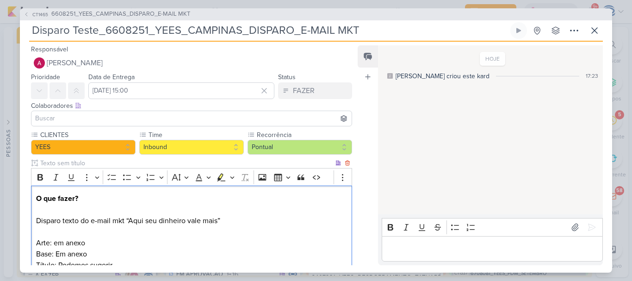
scroll to position [151, 0]
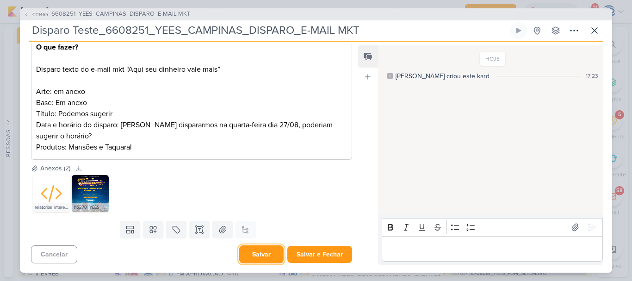
click at [257, 253] on button "Salvar" at bounding box center [261, 254] width 44 height 18
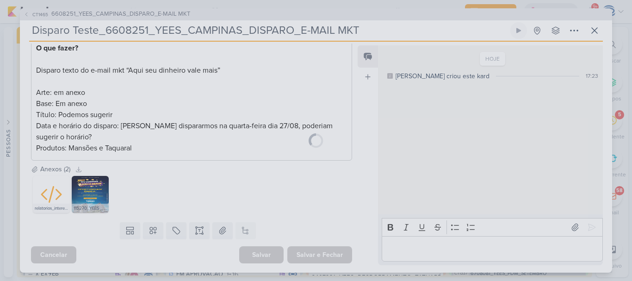
scroll to position [150, 0]
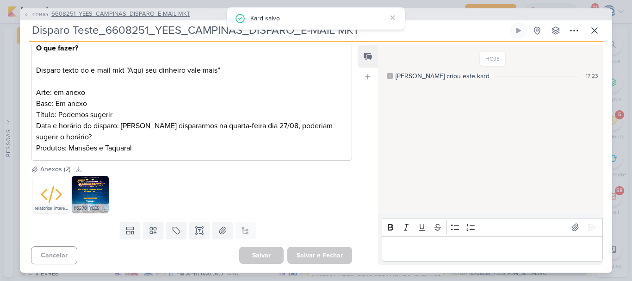
click at [109, 14] on span "6608251_YEES_CAMPINAS_DISPARO_E-MAIL MKT" at bounding box center [120, 14] width 139 height 9
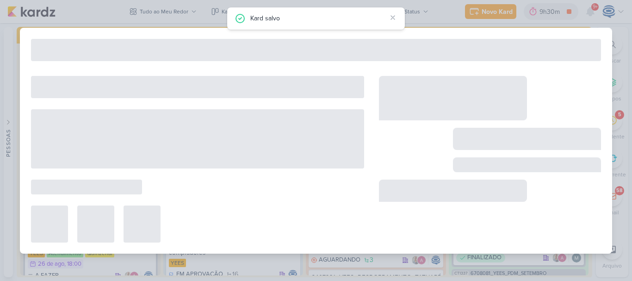
type input "6608251_YEES_CAMPINAS_DISPARO_E-MAIL MKT"
type input "[DATE] 18:00"
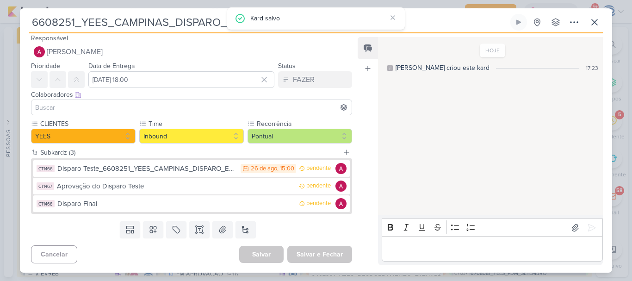
scroll to position [0, 0]
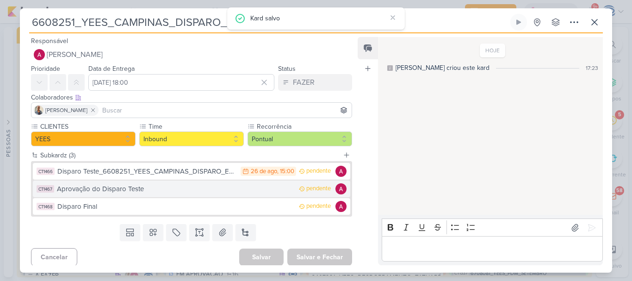
click at [126, 184] on div "Aprovação do Disparo Teste" at bounding box center [175, 189] width 237 height 11
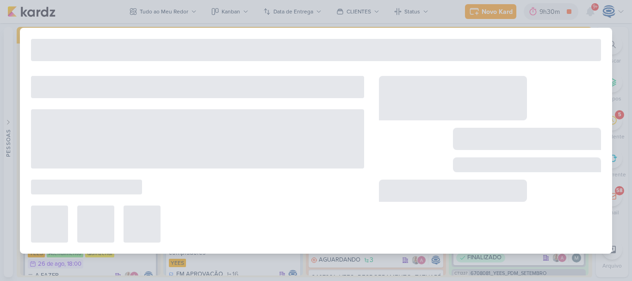
type input "Aprovação do Disparo Teste"
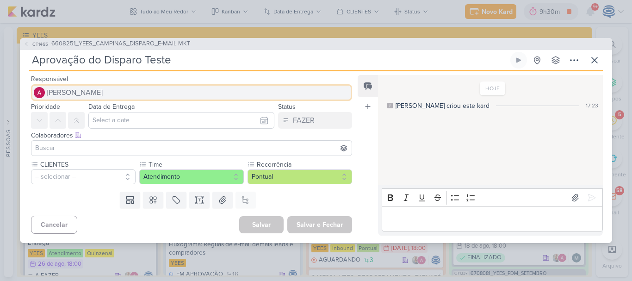
click at [103, 94] on span "[PERSON_NAME]" at bounding box center [75, 92] width 56 height 11
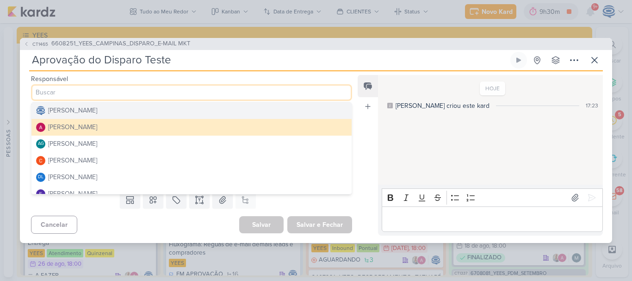
click at [97, 113] on div "[PERSON_NAME]" at bounding box center [72, 110] width 49 height 10
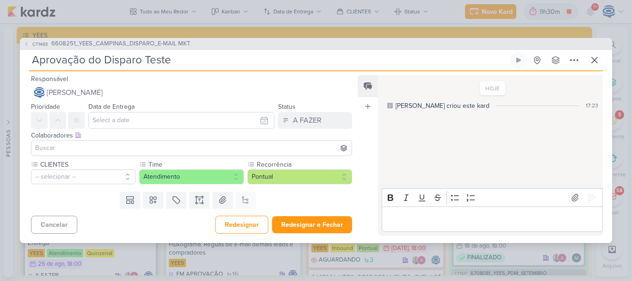
click at [117, 149] on input at bounding box center [191, 147] width 316 height 11
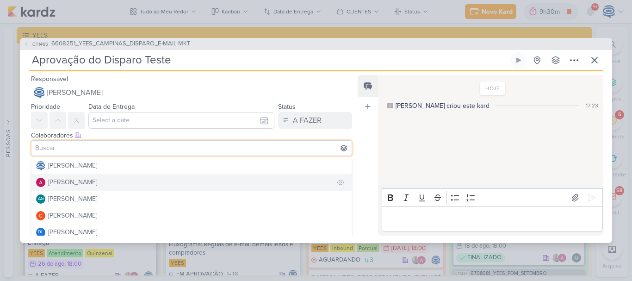
click at [68, 180] on div "[PERSON_NAME]" at bounding box center [72, 182] width 49 height 10
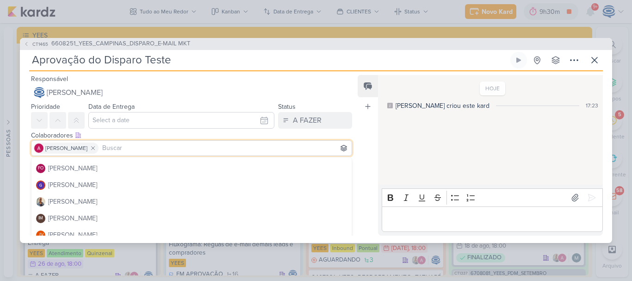
scroll to position [99, 0]
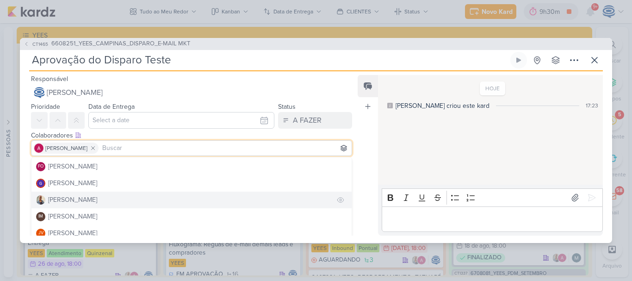
click at [90, 201] on button "[PERSON_NAME]" at bounding box center [191, 199] width 320 height 17
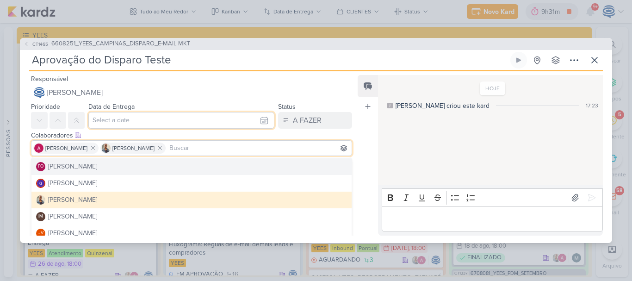
click at [113, 123] on input "text" at bounding box center [181, 120] width 186 height 17
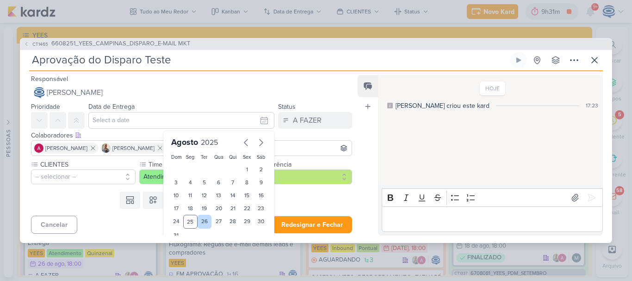
click at [199, 224] on div "26" at bounding box center [205, 222] width 14 height 14
type input "26 de agosto de 2025 às 23:59"
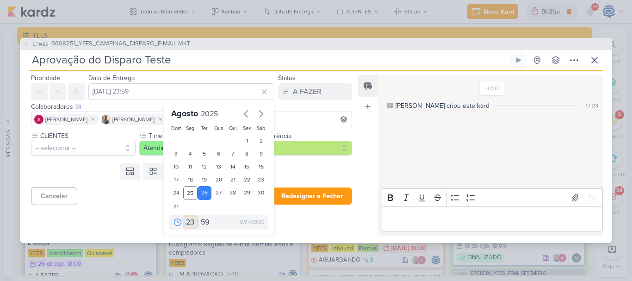
click at [187, 221] on select "00 01 02 03 04 05 06 07 08 09 10 11 12 13 14 15 16 17 18 19 20 21 22 23" at bounding box center [190, 221] width 13 height 11
select select "18"
click at [184, 216] on select "00 01 02 03 04 05 06 07 08 09 10 11 12 13 14 15 16 17 18 19 20 21 22 23" at bounding box center [190, 221] width 13 height 11
type input "26 de agosto de 2025 às 18:59"
click at [201, 223] on select "00 05 10 15 20 25 30 35 40 45 50 55 59" at bounding box center [205, 221] width 13 height 11
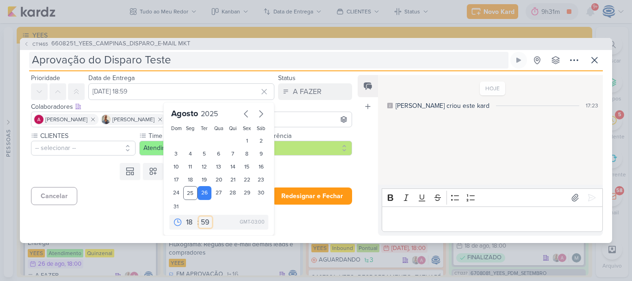
select select "0"
click at [199, 216] on select "00 05 10 15 20 25 30 35 40 45 50 55 59" at bounding box center [205, 221] width 13 height 11
type input "26 de agosto de 2025 às 18:00"
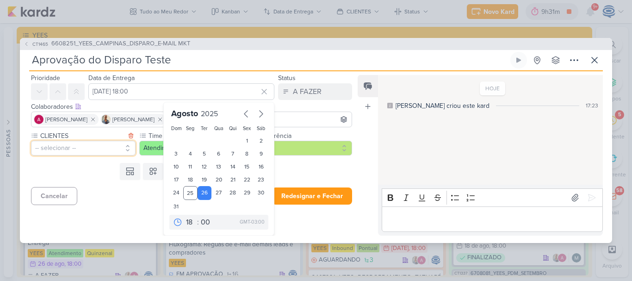
click at [86, 147] on button "-- selecionar --" at bounding box center [83, 148] width 105 height 15
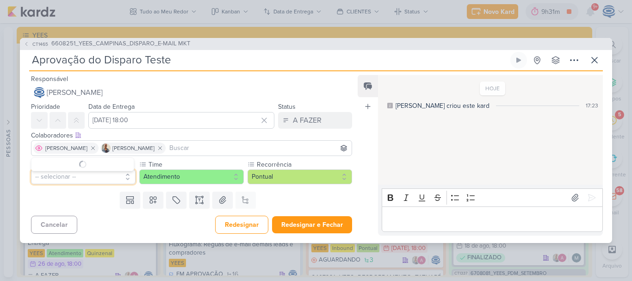
scroll to position [0, 0]
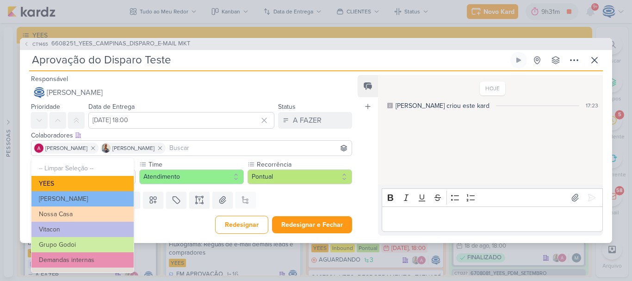
click at [87, 183] on button "YEES" at bounding box center [82, 183] width 102 height 15
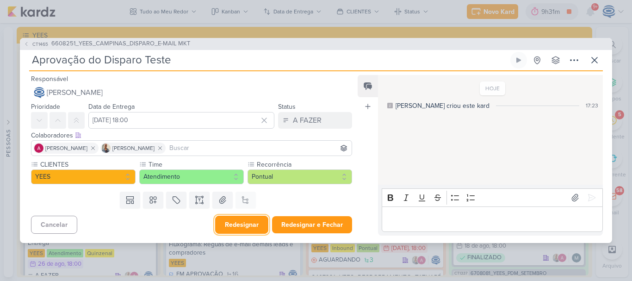
click at [228, 222] on button "Redesignar" at bounding box center [241, 225] width 53 height 18
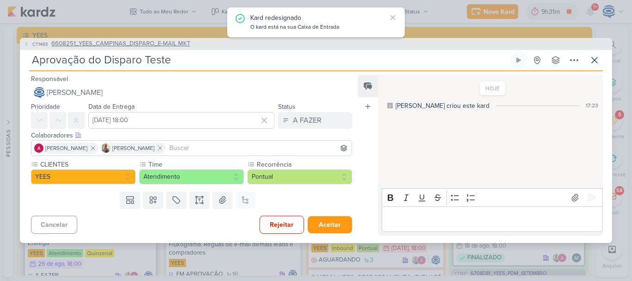
click at [127, 44] on span "6608251_YEES_CAMPINAS_DISPARO_E-MAIL MKT" at bounding box center [120, 43] width 139 height 9
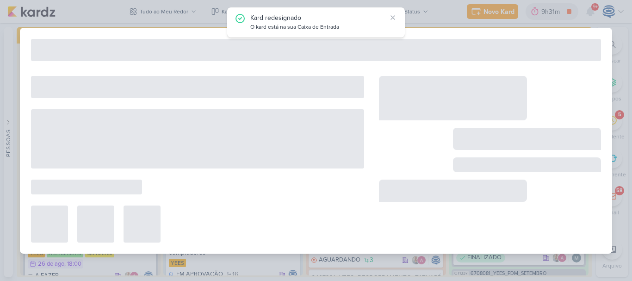
type input "6608251_YEES_CAMPINAS_DISPARO_E-MAIL MKT"
type input "[DATE] 18:00"
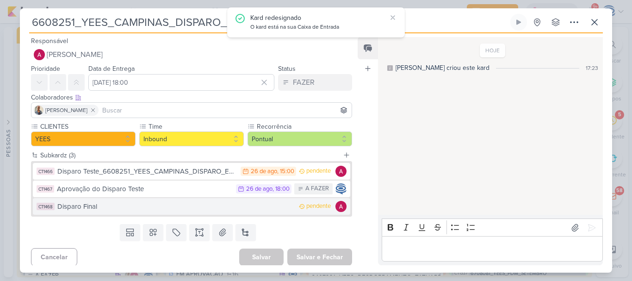
click at [175, 207] on div "Disparo Final" at bounding box center [175, 206] width 237 height 11
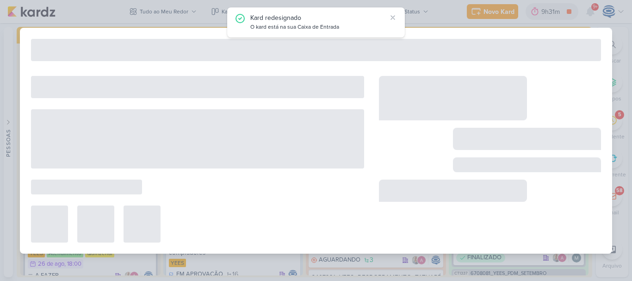
type input "Disparo Final"
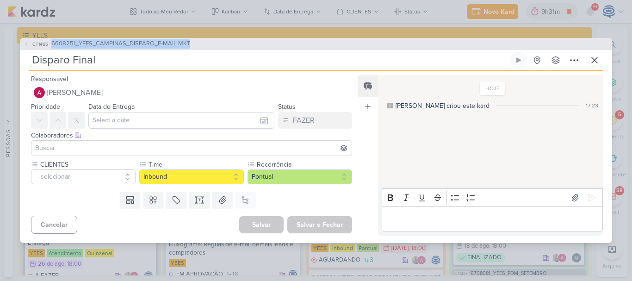
drag, startPoint x: 198, startPoint y: 43, endPoint x: 50, endPoint y: 45, distance: 147.1
click at [50, 45] on div "CT1465 6608251_YEES_CAMPINAS_DISPARO_E-MAIL MKT" at bounding box center [316, 44] width 592 height 12
copy span "6608251_YEES_CAMPINAS_DISPARO_E-MAIL MKT"
click at [110, 63] on input "Disparo Final" at bounding box center [268, 60] width 479 height 17
paste input "6608251_YEES_CAMPINAS_DISPARO_E-MAIL MKT"
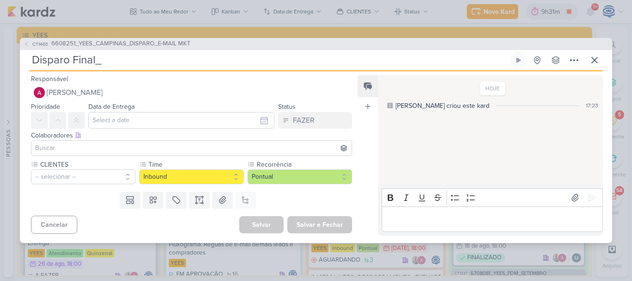
type input "Disparo Final_6608251_YEES_CAMPINAS_DISPARO_E-MAIL MKT"
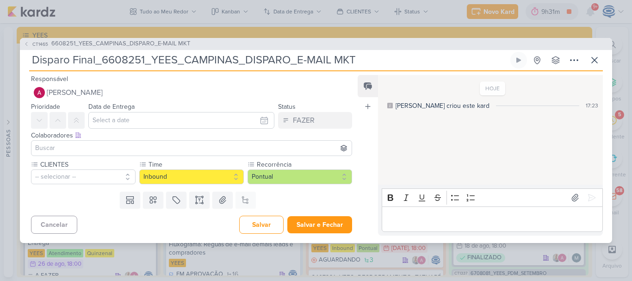
type input "Disparo Final_6608251_YEES_CAMPINAS_DISPARO_E-MAIL MKT"
click at [127, 119] on input "text" at bounding box center [181, 120] width 186 height 17
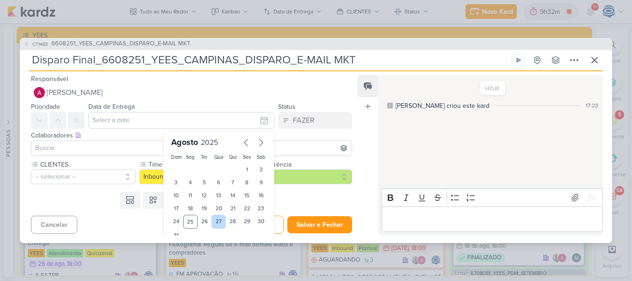
click at [214, 223] on div "27" at bounding box center [218, 222] width 14 height 14
type input "[DATE] 23:59"
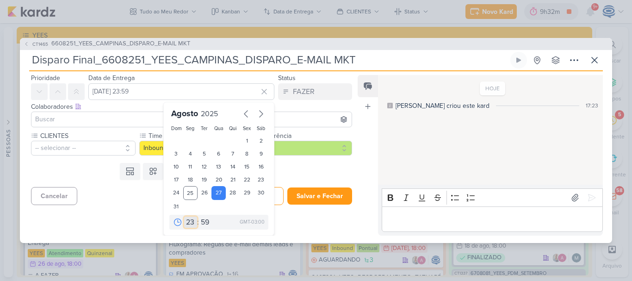
click at [184, 226] on select "00 01 02 03 04 05 06 07 08 09 10 11 12 13 14 15 16 17 18 19 20 21 22 23" at bounding box center [190, 221] width 13 height 11
select select "16"
click at [184, 216] on select "00 01 02 03 04 05 06 07 08 09 10 11 12 13 14 15 16 17 18 19 20 21 22 23" at bounding box center [190, 221] width 13 height 11
type input "27 de agosto de 2025 às 16:59"
click at [202, 222] on select "00 05 10 15 20 25 30 35 40 45 50 55 59" at bounding box center [205, 221] width 13 height 11
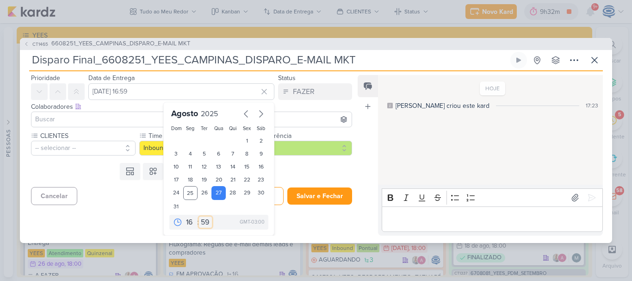
select select "0"
click at [199, 216] on select "00 05 10 15 20 25 30 35 40 45 50 55 59" at bounding box center [205, 221] width 13 height 11
type input "27 de agosto de 2025 às 16:00"
click at [80, 147] on button "-- selecionar --" at bounding box center [83, 148] width 105 height 15
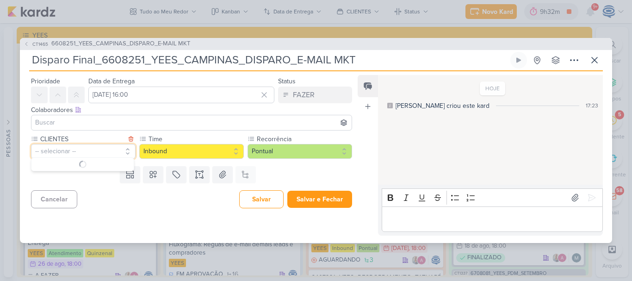
scroll to position [0, 0]
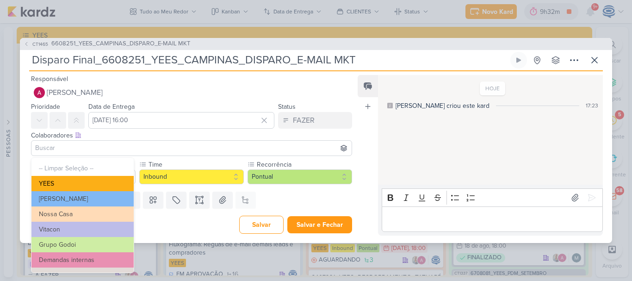
click at [81, 182] on button "YEES" at bounding box center [82, 183] width 102 height 15
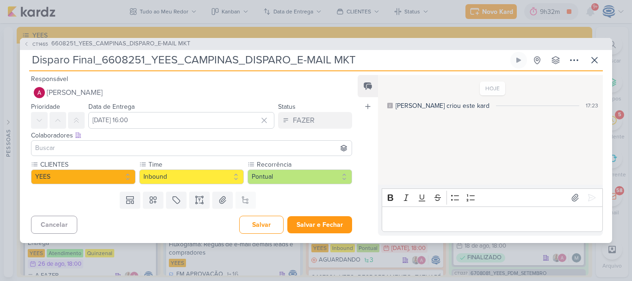
click at [66, 147] on input at bounding box center [191, 147] width 316 height 11
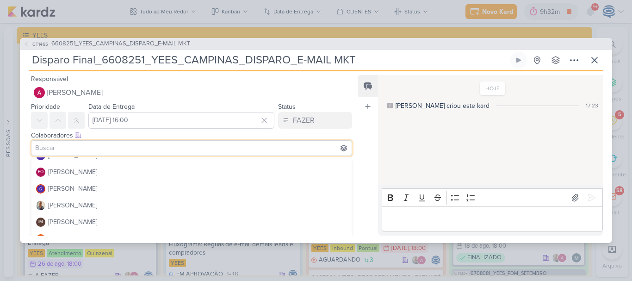
scroll to position [94, 0]
click at [79, 199] on button "[PERSON_NAME]" at bounding box center [191, 205] width 320 height 17
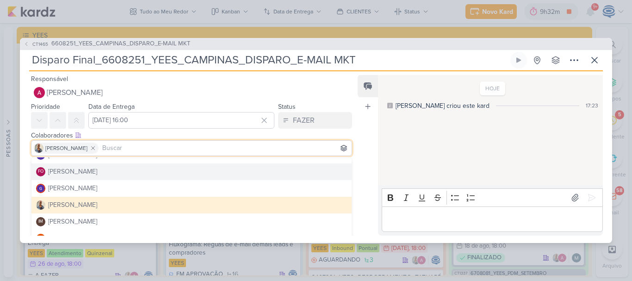
click at [179, 132] on div "Colaboradores Este kard pode ser visível a usuários da sua organização Este kar…" at bounding box center [191, 135] width 321 height 10
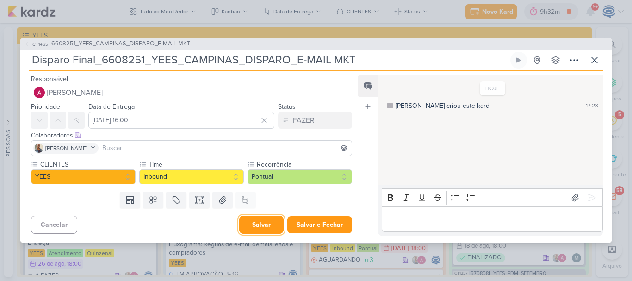
click at [253, 226] on button "Salvar" at bounding box center [261, 225] width 44 height 18
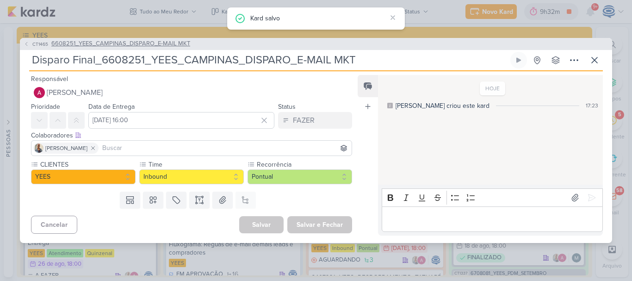
click at [147, 42] on span "6608251_YEES_CAMPINAS_DISPARO_E-MAIL MKT" at bounding box center [120, 43] width 139 height 9
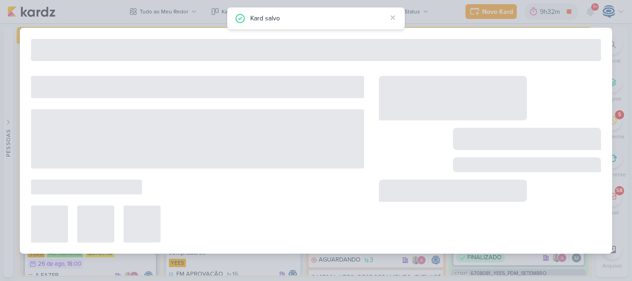
type input "6608251_YEES_CAMPINAS_DISPARO_E-MAIL MKT"
type input "[DATE] 18:00"
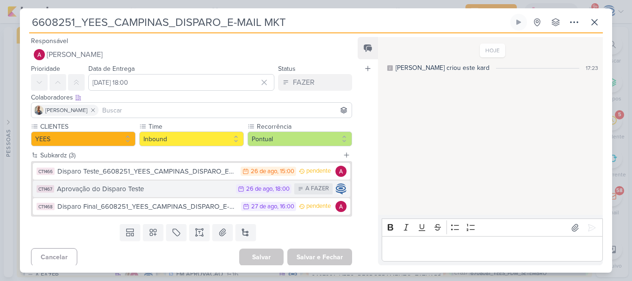
click at [162, 192] on div "Aprovação do Disparo Teste" at bounding box center [144, 189] width 174 height 11
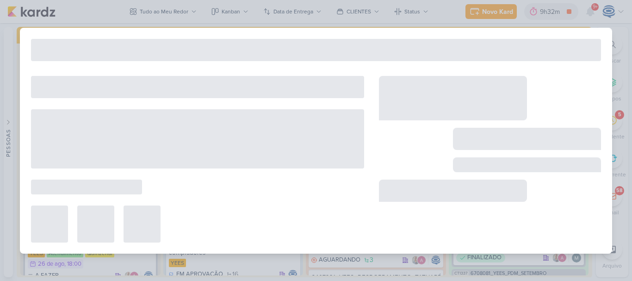
type input "Aprovação do Disparo Teste"
type input "26 de agosto de 2025 às 18:00"
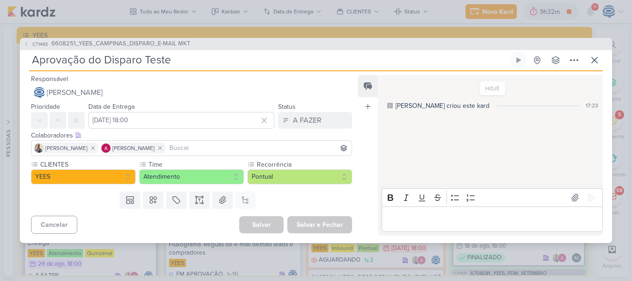
click at [173, 60] on input "Aprovação do Disparo Teste" at bounding box center [268, 60] width 479 height 17
paste input "6608251_YEES_CAMPINAS_DISPARO_E-MAIL MKT"
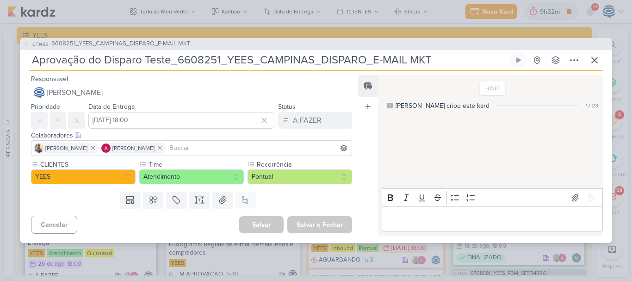
click at [173, 60] on input "Aprovação do Disparo Teste_6608251_YEES_CAMPINAS_DISPARO_E-MAIL MKT" at bounding box center [268, 60] width 479 height 17
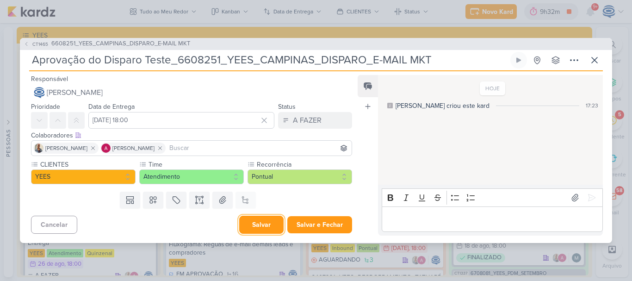
click at [265, 226] on button "Salvar" at bounding box center [261, 225] width 44 height 18
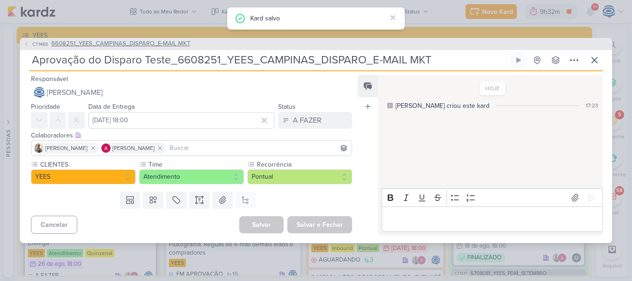
click at [151, 43] on span "6608251_YEES_CAMPINAS_DISPARO_E-MAIL MKT" at bounding box center [120, 43] width 139 height 9
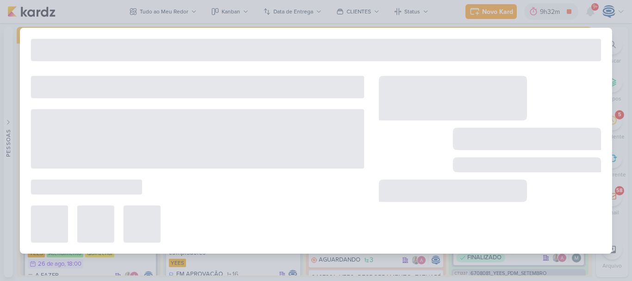
type input "6608251_YEES_CAMPINAS_DISPARO_E-MAIL MKT"
type input "[DATE] 18:00"
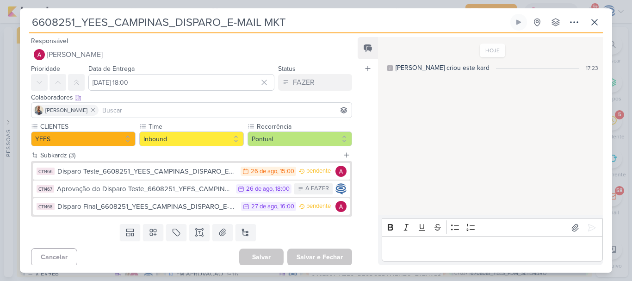
scroll to position [3, 0]
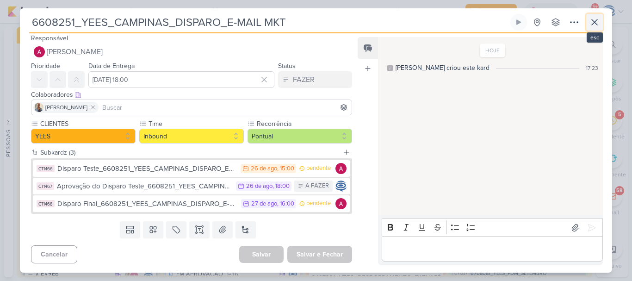
click at [593, 23] on icon at bounding box center [594, 22] width 11 height 11
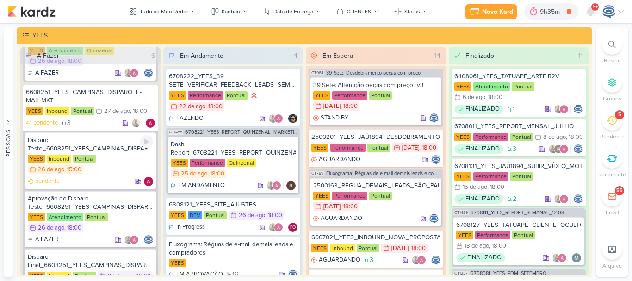
scroll to position [202, 0]
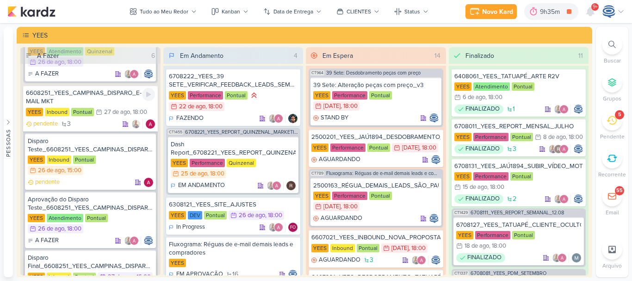
click at [107, 97] on div "6608251_YEES_CAMPINAS_DISPARO_E-MAIL MKT" at bounding box center [90, 97] width 129 height 17
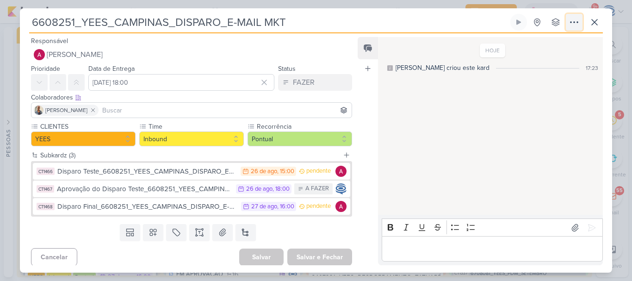
click at [577, 21] on icon at bounding box center [573, 22] width 11 height 11
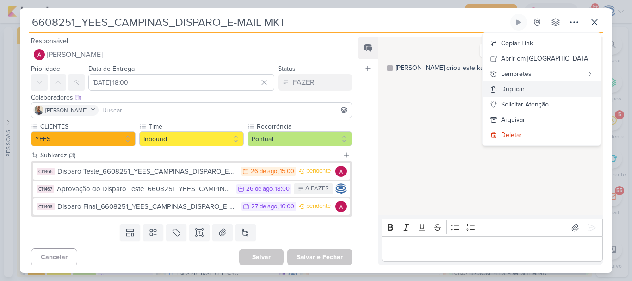
click at [525, 91] on div "Duplicar" at bounding box center [513, 89] width 24 height 10
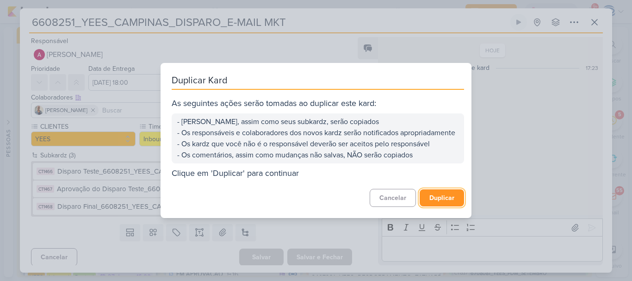
click at [436, 206] on button "Duplicar" at bounding box center [442, 197] width 44 height 17
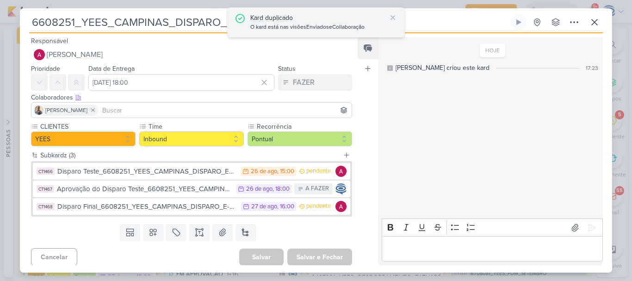
click at [310, 23] on div "O kard está nas visões Enviados e Collaboração" at bounding box center [318, 27] width 136 height 9
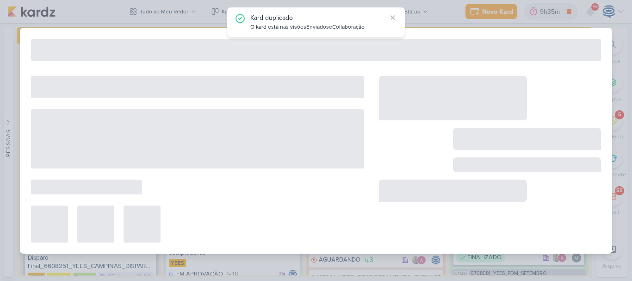
type input "6608251_YEES_CAMPINAS_DISPARO_E-MAIL MKT - cópia"
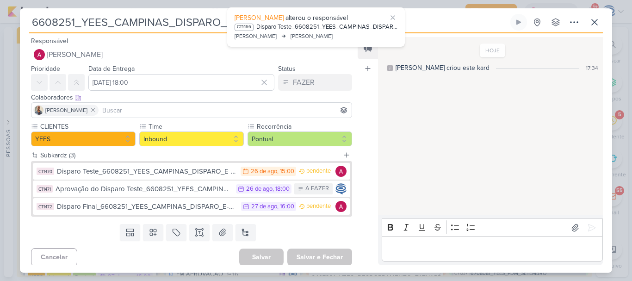
click at [160, 25] on input "6608251_YEES_CAMPINAS_DISPARO_E-MAIL MKT - cópia" at bounding box center [268, 22] width 479 height 17
drag, startPoint x: 32, startPoint y: 24, endPoint x: 410, endPoint y: 24, distance: 377.4
click at [410, 24] on input "6608251_YEES_CAMPINAS_DISPARO_E-MAIL MKT - cópia" at bounding box center [268, 22] width 479 height 17
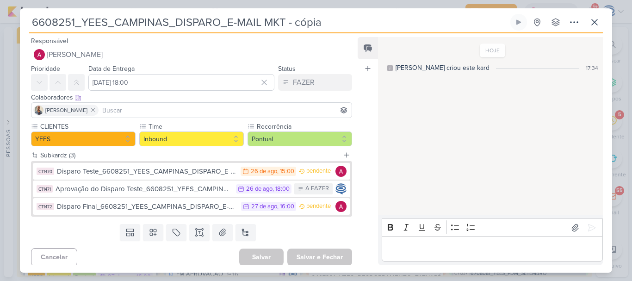
click at [392, 17] on input "6608251_YEES_CAMPINAS_DISPARO_E-MAIL MKT - cópia" at bounding box center [268, 22] width 479 height 17
drag, startPoint x: 392, startPoint y: 17, endPoint x: 16, endPoint y: 16, distance: 376.5
click at [16, 16] on div "6608251_YEES_CAMPINAS_DISPARO_E-MAIL MKT - cópia" at bounding box center [316, 140] width 632 height 281
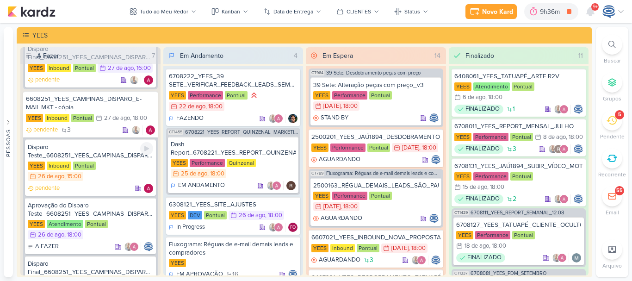
scroll to position [411, 0]
click at [105, 103] on div "6608251_YEES_CAMPINAS_DISPARO_E-MAIL MKT - cópia" at bounding box center [90, 102] width 129 height 17
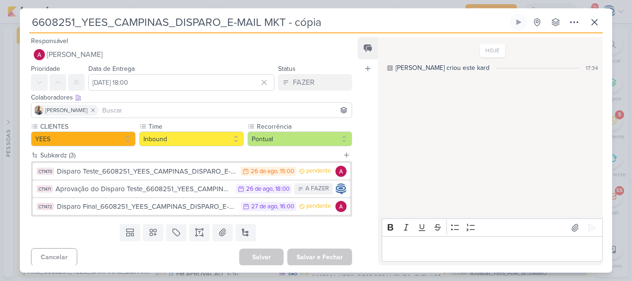
drag, startPoint x: 327, startPoint y: 25, endPoint x: 9, endPoint y: 15, distance: 318.4
click at [9, 15] on div "6608251_YEES_CAMPINAS_DISPARO_E-MAIL MKT - cópia" at bounding box center [316, 140] width 632 height 281
click at [0, 15] on div "6608251_YEES_CAMPINAS_DISPARO_E-MAIL MKT - cópia" at bounding box center [316, 140] width 632 height 281
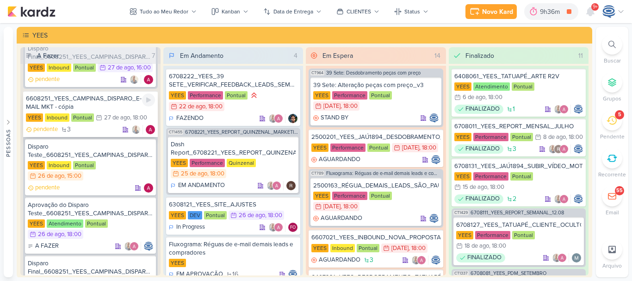
click at [114, 102] on div "6608251_YEES_CAMPINAS_DISPARO_E-MAIL MKT - cópia" at bounding box center [90, 102] width 129 height 17
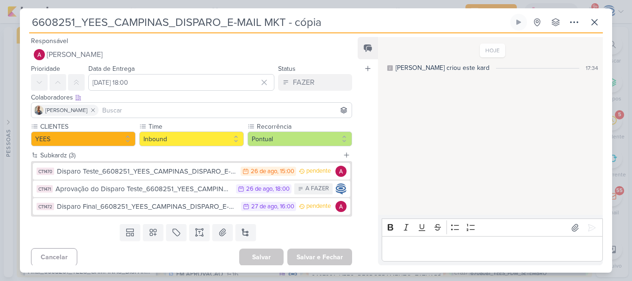
click at [328, 22] on input "6608251_YEES_CAMPINAS_DISPARO_E-MAIL MKT - cópia" at bounding box center [268, 22] width 479 height 17
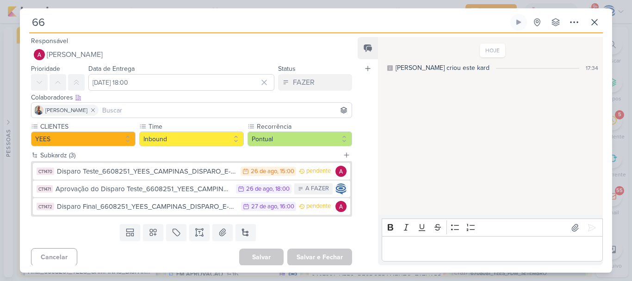
type input "6"
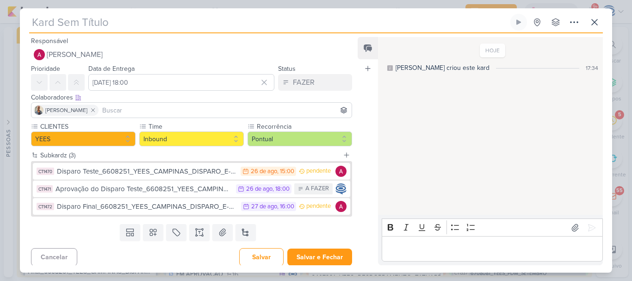
paste input "6608252_YEES_SOROCABA_DISPARO_E-MAIL MKT"
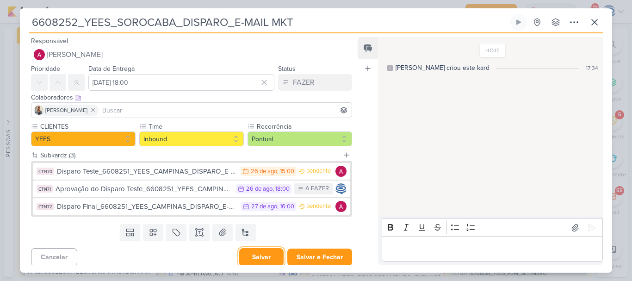
click at [258, 254] on button "Salvar" at bounding box center [261, 257] width 44 height 18
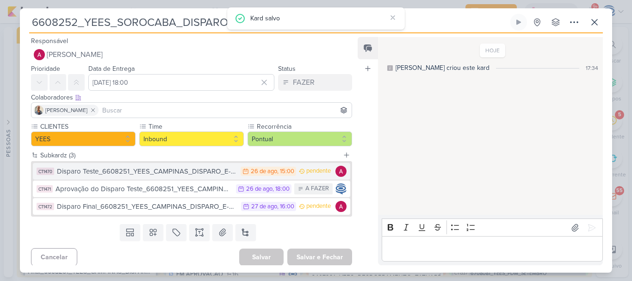
click at [179, 172] on div "Disparo Teste_6608251_YEES_CAMPINAS_DISPARO_E-MAIL MKT" at bounding box center [146, 171] width 179 height 11
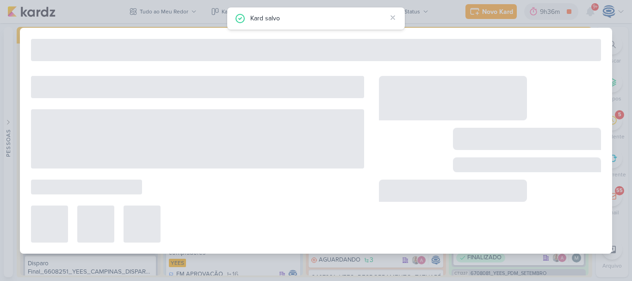
type input "Disparo Teste_6608251_YEES_CAMPINAS_DISPARO_E-MAIL MKT"
type input "26 de agosto de 2025 às 15:00"
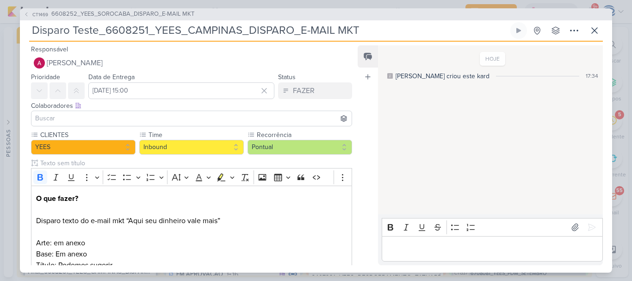
drag, startPoint x: 104, startPoint y: 27, endPoint x: 368, endPoint y: 33, distance: 263.7
click at [368, 33] on input "Disparo Teste_6608251_YEES_CAMPINAS_DISPARO_E-MAIL MKT" at bounding box center [268, 30] width 479 height 17
paste input "2_YEES_SOROCABA"
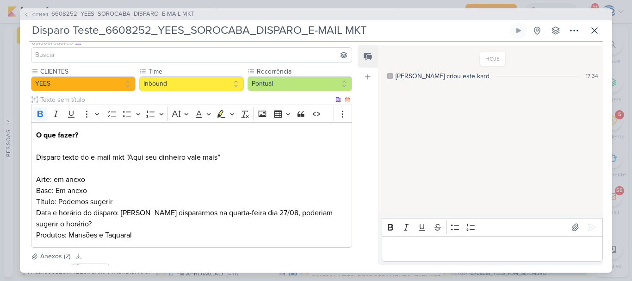
scroll to position [151, 0]
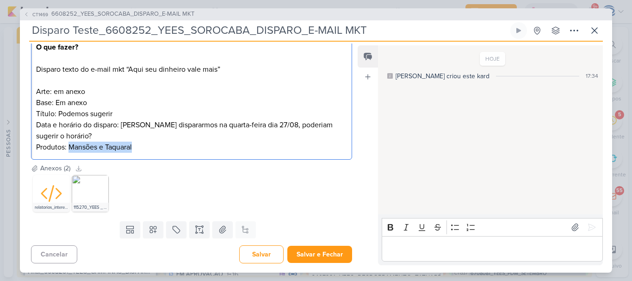
drag, startPoint x: 147, startPoint y: 145, endPoint x: 69, endPoint y: 147, distance: 77.3
click at [69, 147] on p "Produtos: Mansões e Taquaral" at bounding box center [191, 147] width 311 height 11
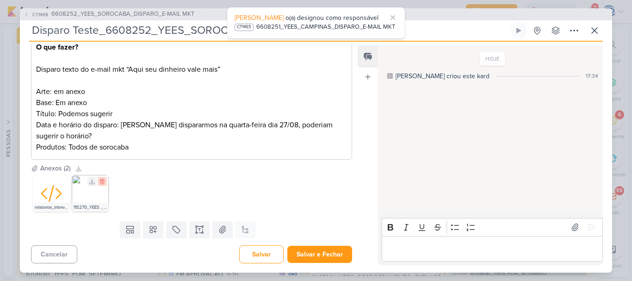
click at [103, 179] on icon at bounding box center [102, 181] width 4 height 5
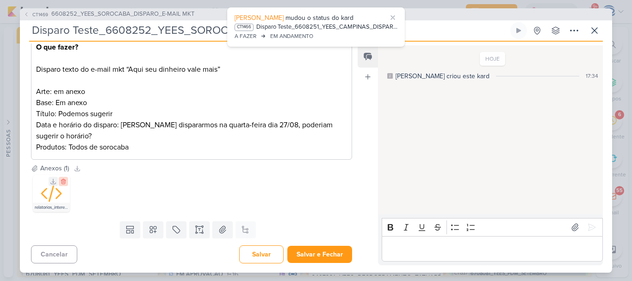
click at [63, 181] on icon at bounding box center [63, 181] width 6 height 6
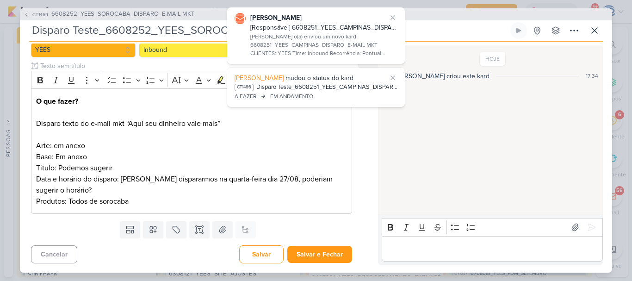
scroll to position [97, 0]
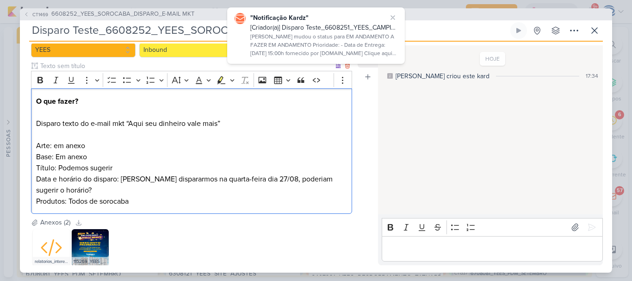
click at [102, 201] on p "Produtos: Todos de sorocaba" at bounding box center [191, 201] width 311 height 11
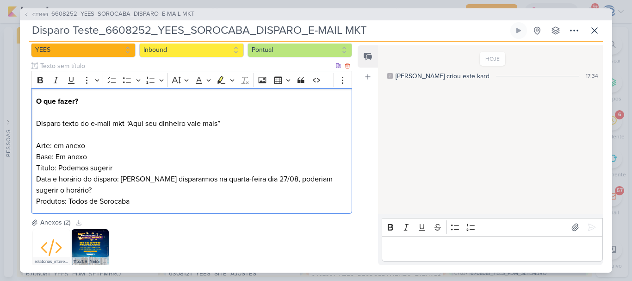
scroll to position [151, 0]
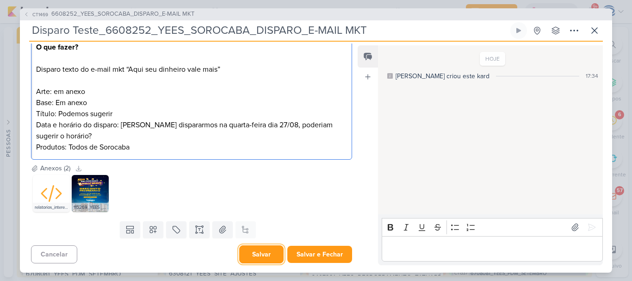
click at [254, 255] on button "Salvar" at bounding box center [261, 254] width 44 height 18
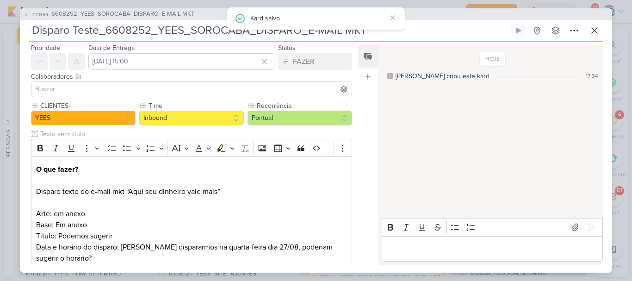
scroll to position [0, 0]
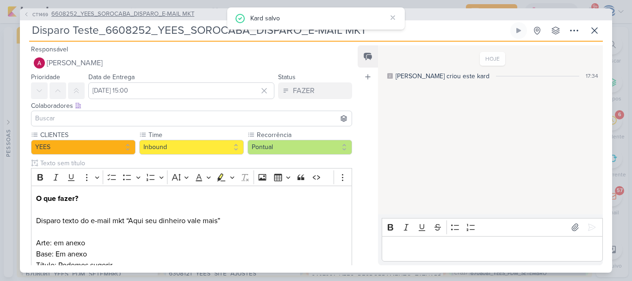
click at [145, 11] on span "6608252_YEES_SOROCABA_DISPARO_E-MAIL MKT" at bounding box center [122, 14] width 143 height 9
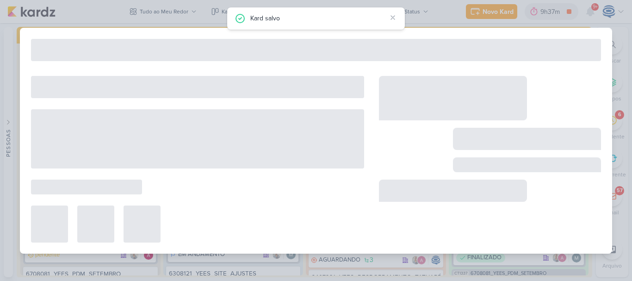
type input "6608252_YEES_SOROCABA_DISPARO_E-MAIL MKT"
type input "[DATE] 18:00"
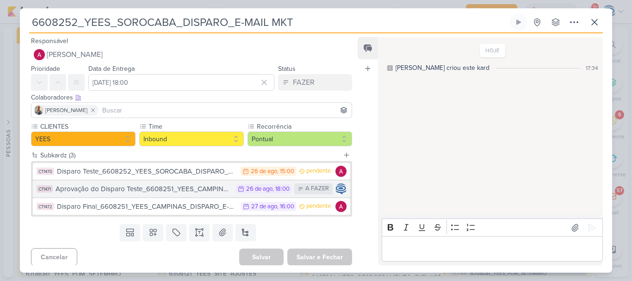
click at [173, 193] on div "Aprovação do Disparo Teste_6608251_YEES_CAMPINAS_DISPARO_E-MAIL MKT" at bounding box center [144, 189] width 176 height 11
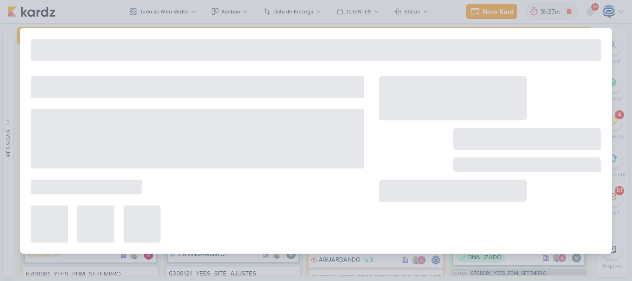
type input "Aprovação do Disparo Teste_6608251_YEES_CAMPINAS_DISPARO_E-MAIL MKT"
type input "26 de agosto de 2025 às 18:00"
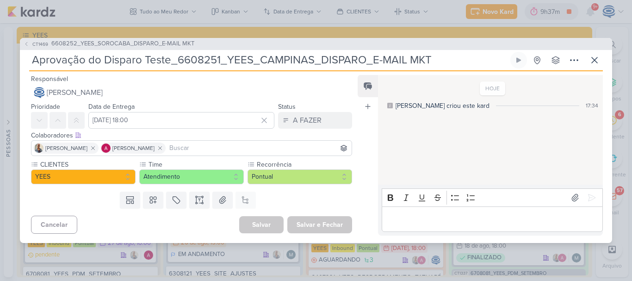
drag, startPoint x: 432, startPoint y: 60, endPoint x: 176, endPoint y: 56, distance: 256.8
click at [176, 56] on input "Aprovação do Disparo Teste_6608251_YEES_CAMPINAS_DISPARO_E-MAIL MKT" at bounding box center [268, 60] width 479 height 17
paste input "2_YEES_SOROCABA"
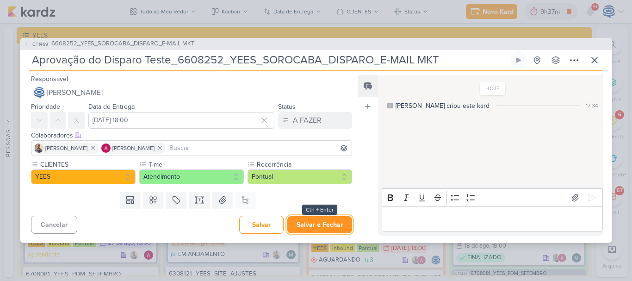
click at [310, 221] on button "Salvar e Fechar" at bounding box center [319, 224] width 65 height 17
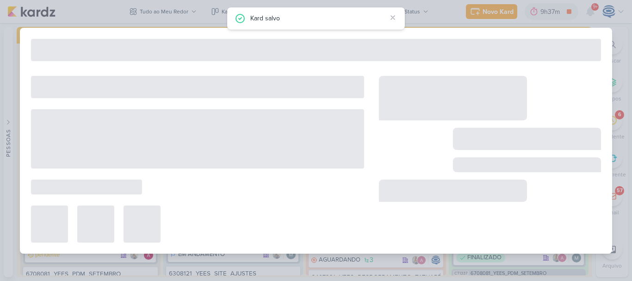
type input "6608252_YEES_SOROCABA_DISPARO_E-MAIL MKT"
type input "[DATE] 18:00"
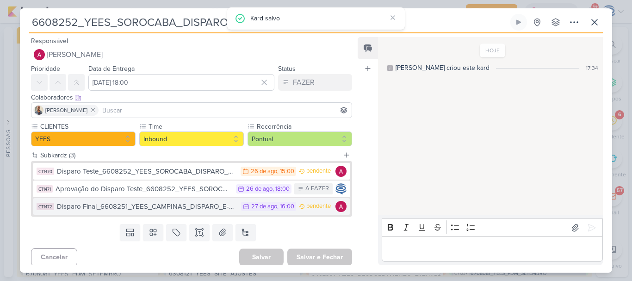
click at [167, 206] on div "Disparo Final_6608251_YEES_CAMPINAS_DISPARO_E-MAIL MKT" at bounding box center [146, 206] width 179 height 11
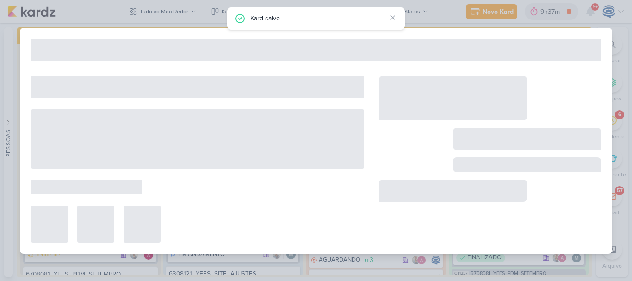
type input "Disparo Final_6608251_YEES_CAMPINAS_DISPARO_E-MAIL MKT"
type input "27 de agosto de 2025 às 16:00"
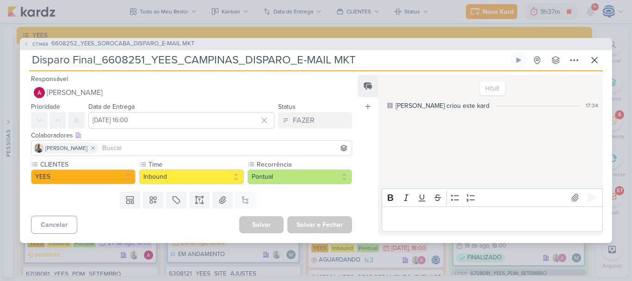
drag, startPoint x: 396, startPoint y: 56, endPoint x: 104, endPoint y: 60, distance: 292.8
click at [104, 60] on input "Disparo Final_6608251_YEES_CAMPINAS_DISPARO_E-MAIL MKT" at bounding box center [268, 60] width 479 height 17
paste input "2_YEES_SOROCABA"
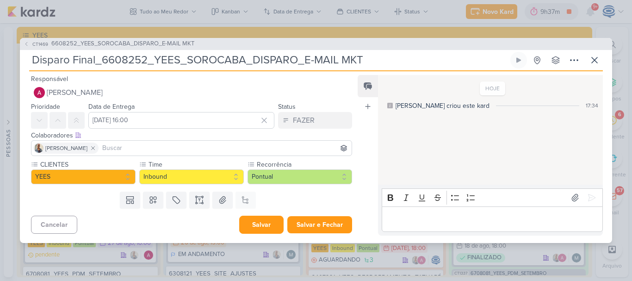
type input "Disparo Final_6608252_YEES_SOROCABA_DISPARO_E-MAIL MKT"
click at [259, 223] on button "Salvar" at bounding box center [261, 225] width 44 height 18
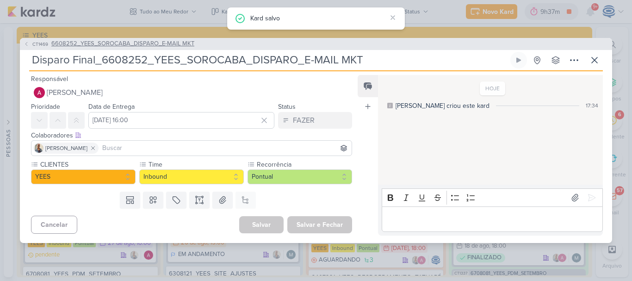
click at [169, 43] on span "6608252_YEES_SOROCABA_DISPARO_E-MAIL MKT" at bounding box center [122, 43] width 143 height 9
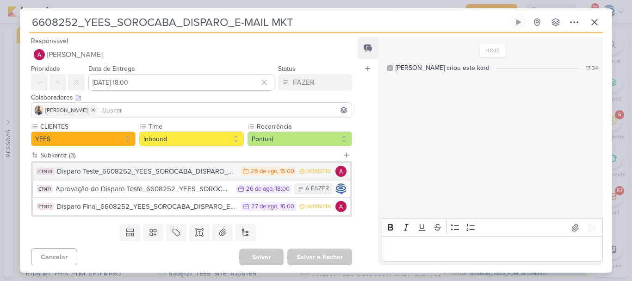
click at [163, 170] on div "Disparo Teste_6608252_YEES_SOROCABA_DISPARO_E-MAIL MKT" at bounding box center [146, 171] width 179 height 11
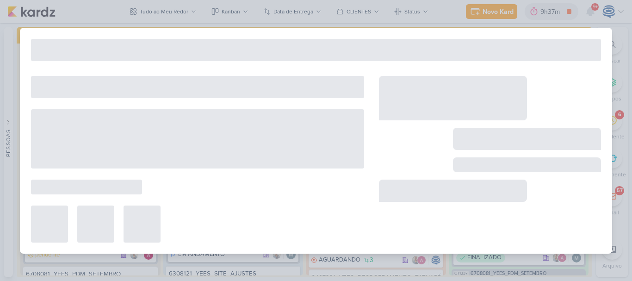
type input "Disparo Teste_6608252_YEES_SOROCABA_DISPARO_E-MAIL MKT"
type input "26 de agosto de 2025 às 15:00"
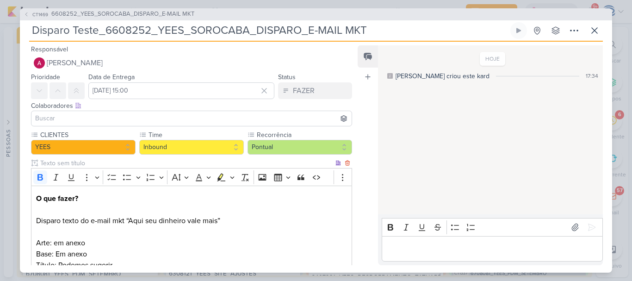
scroll to position [151, 0]
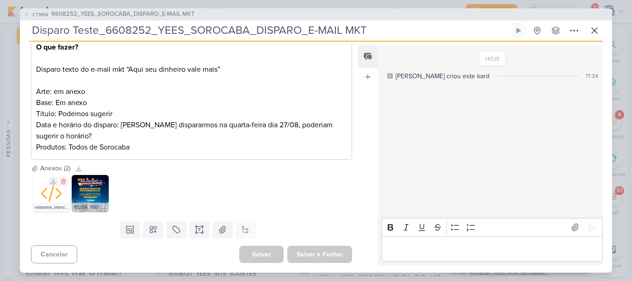
click at [51, 196] on icon at bounding box center [51, 193] width 19 height 15
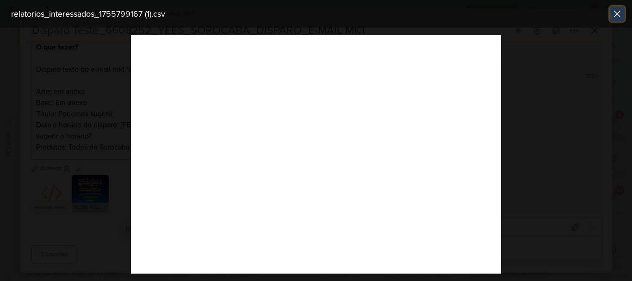
click at [613, 15] on icon at bounding box center [616, 13] width 11 height 11
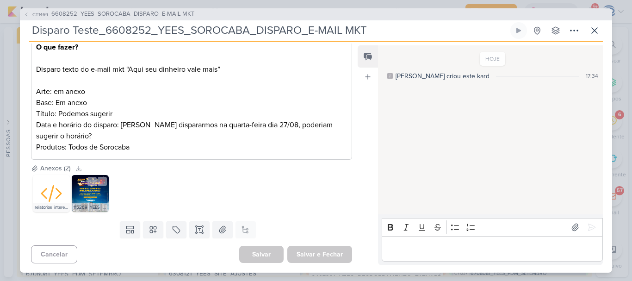
click at [90, 194] on img at bounding box center [90, 193] width 37 height 37
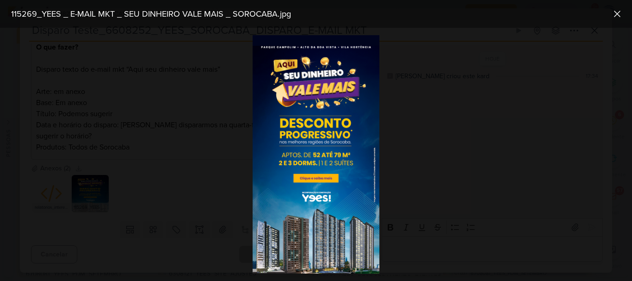
click at [414, 128] on div at bounding box center [316, 154] width 632 height 253
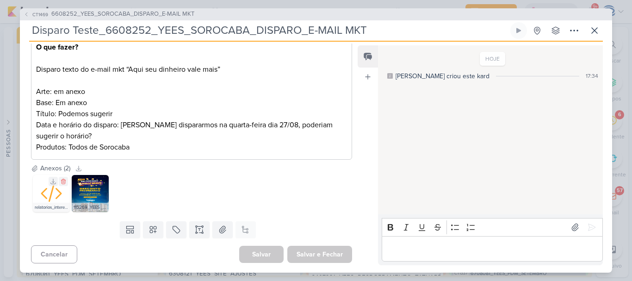
click at [37, 199] on div at bounding box center [51, 193] width 37 height 37
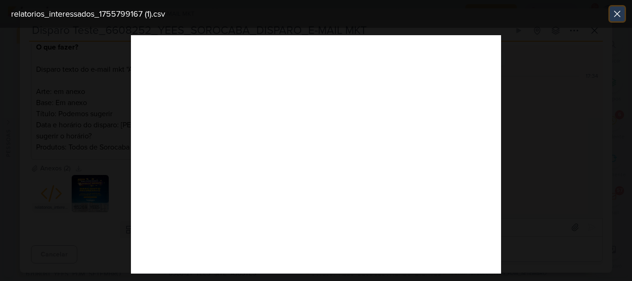
click at [616, 17] on icon at bounding box center [616, 13] width 11 height 11
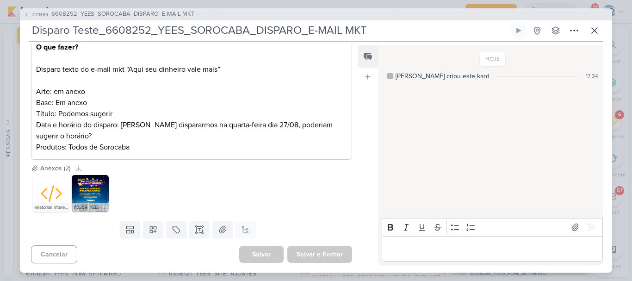
scroll to position [0, 0]
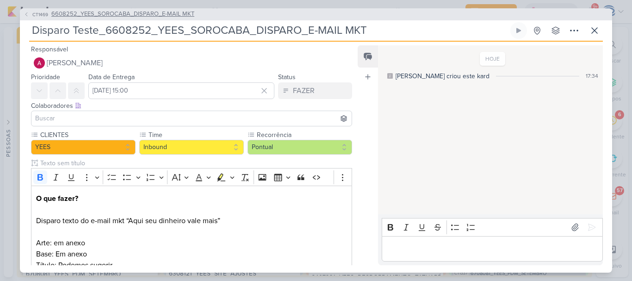
click at [116, 12] on span "6608252_YEES_SOROCABA_DISPARO_E-MAIL MKT" at bounding box center [122, 14] width 143 height 9
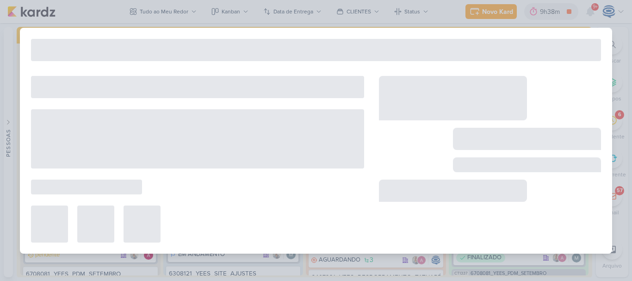
type input "6608252_YEES_SOROCABA_DISPARO_E-MAIL MKT"
type input "[DATE] 18:00"
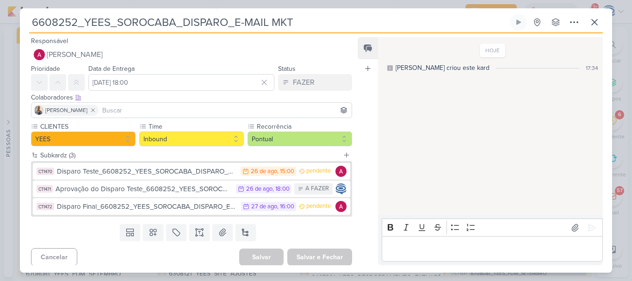
click at [304, 161] on div "CT1470 Disparo Teste_6608252_YEES_SOROCABA_DISPARO_E-MAIL MKT 26/8 26 de ago , …" at bounding box center [191, 189] width 321 height 56
click at [594, 27] on icon at bounding box center [594, 22] width 11 height 11
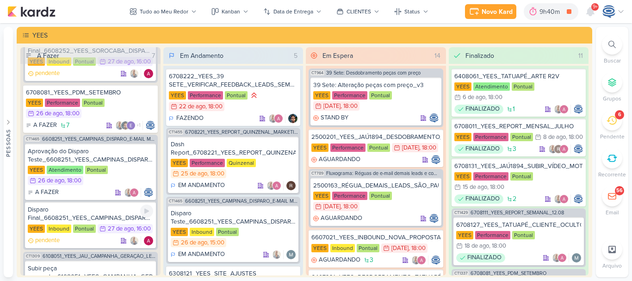
scroll to position [589, 0]
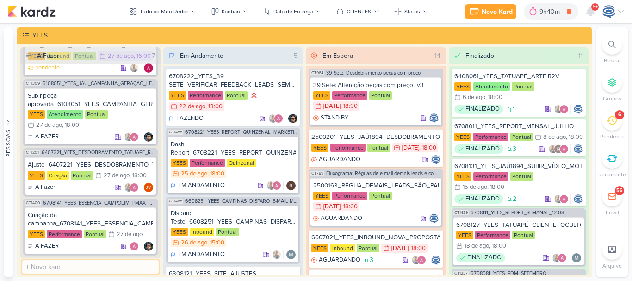
click at [74, 268] on input "text" at bounding box center [90, 266] width 136 height 13
paste input "6708252_YEES_ESSENCIA_CAMPOLIM_SUBIR_PEÇAS_CAMPANHA"
type input "6708252_YEES_ESSENCIA_CAMPOLIM_SUBIR_PEÇAS_CAMPANHA"
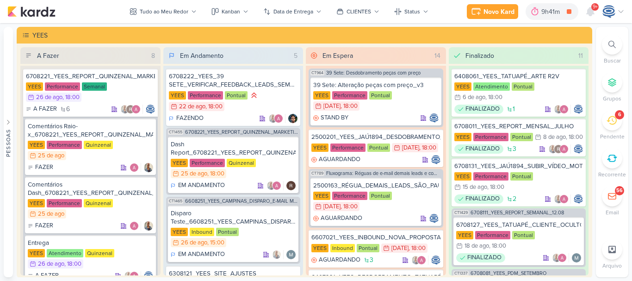
scroll to position [589, 0]
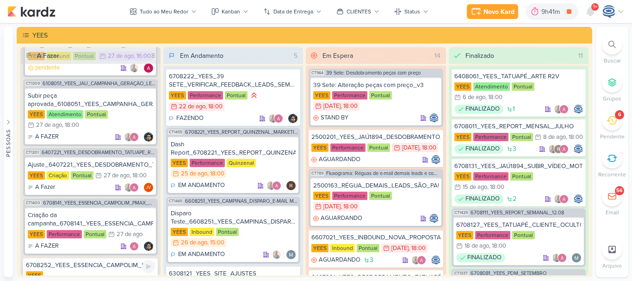
click at [93, 266] on div "6708252_YEES_ESSENCIA_CAMPOLIM_SUBIR_PEÇAS_CAMPANHA" at bounding box center [90, 265] width 129 height 8
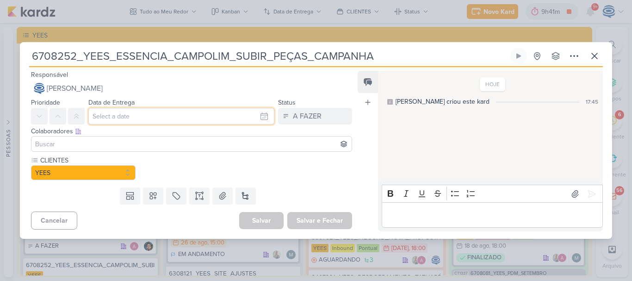
click at [129, 116] on input "text" at bounding box center [181, 116] width 186 height 17
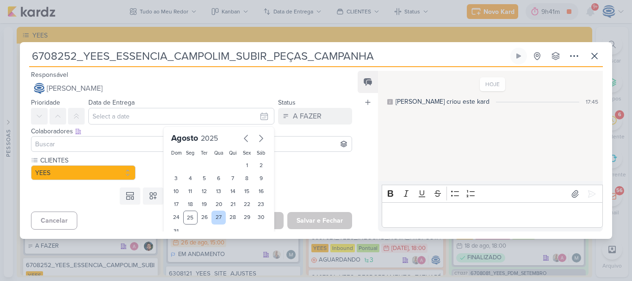
click at [213, 220] on div "27" at bounding box center [218, 217] width 14 height 14
type input "[DATE] 23:59"
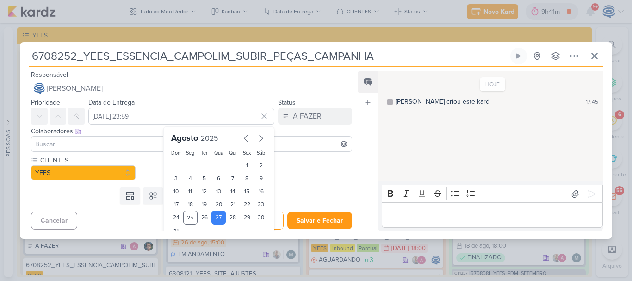
scroll to position [29, 0]
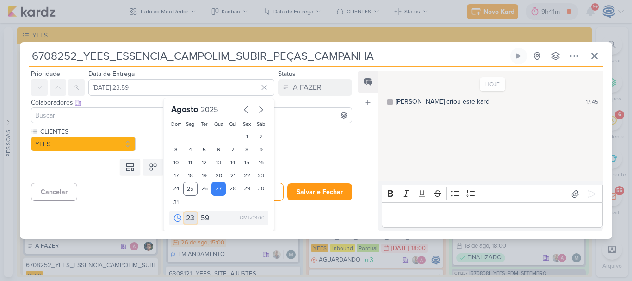
click at [185, 218] on select "00 01 02 03 04 05 06 07 08 09 10 11 12 13 14 15 16 17 18 19 20 21 22 23" at bounding box center [190, 217] width 13 height 11
select select "18"
click at [184, 212] on select "00 01 02 03 04 05 06 07 08 09 10 11 12 13 14 15 16 17 18 19 20 21 22 23" at bounding box center [190, 217] width 13 height 11
type input "[DATE] 18:59"
click at [201, 213] on select "00 05 10 15 20 25 30 35 40 45 50 55 59" at bounding box center [205, 217] width 13 height 11
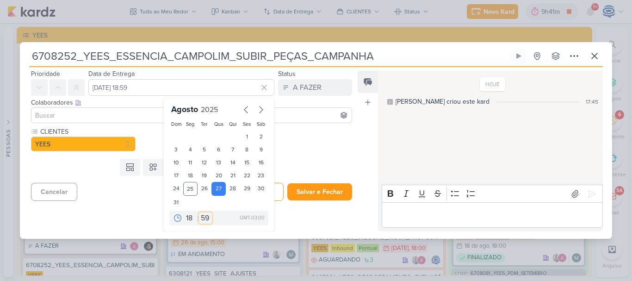
select select "0"
click at [199, 212] on select "00 05 10 15 20 25 30 35 40 45 50 55 59" at bounding box center [205, 217] width 13 height 11
type input "[DATE] 18:00"
click at [149, 167] on icon at bounding box center [152, 166] width 9 height 9
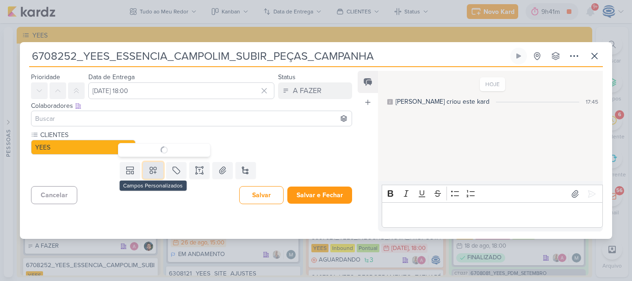
scroll to position [0, 0]
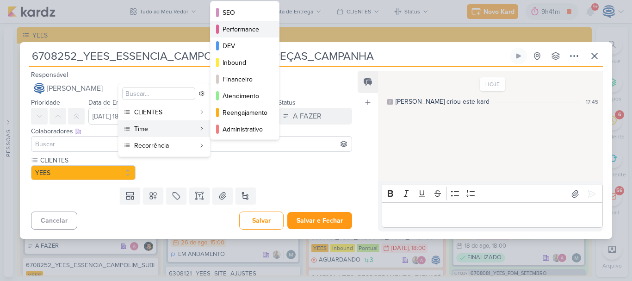
click at [244, 31] on div "Performance" at bounding box center [244, 30] width 45 height 10
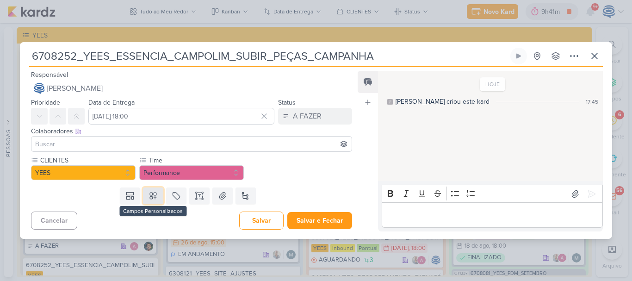
click at [150, 198] on icon at bounding box center [153, 195] width 6 height 6
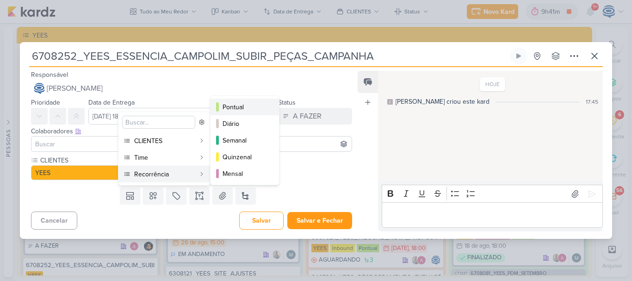
click at [239, 108] on div "Pontual" at bounding box center [244, 107] width 45 height 10
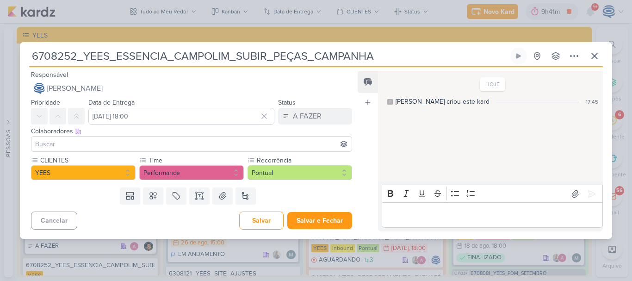
click at [81, 147] on input at bounding box center [191, 143] width 316 height 11
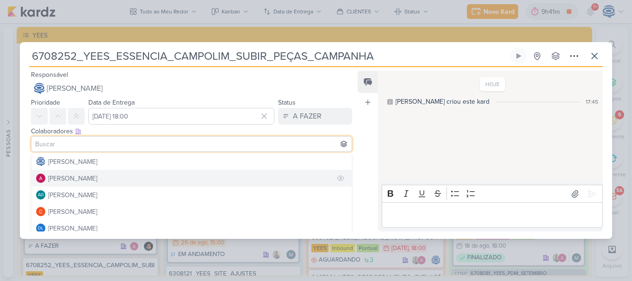
click at [85, 179] on div "[PERSON_NAME]" at bounding box center [72, 178] width 49 height 10
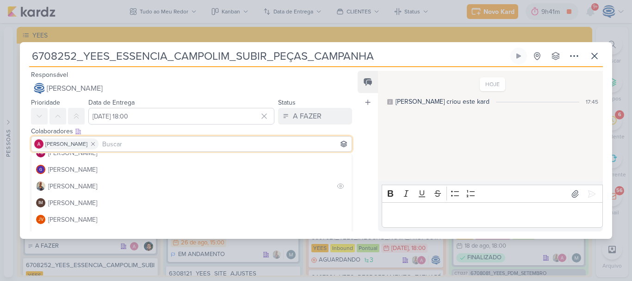
scroll to position [109, 0]
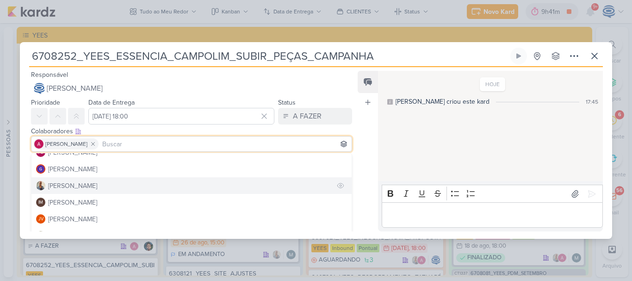
click at [128, 183] on button "[PERSON_NAME]" at bounding box center [191, 185] width 320 height 17
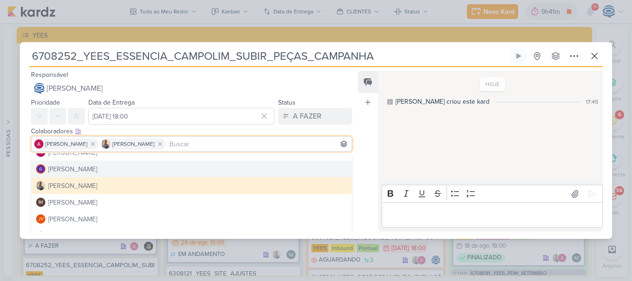
click at [149, 127] on div "Colaboradores Este kard pode ser visível a usuários da sua organização Este kar…" at bounding box center [191, 131] width 321 height 10
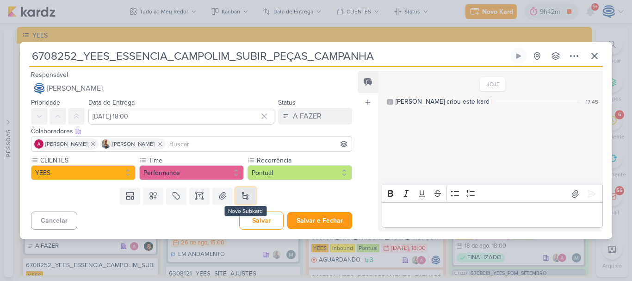
click at [235, 190] on button at bounding box center [245, 195] width 20 height 17
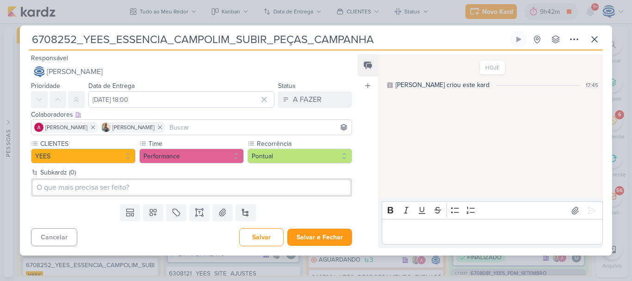
drag, startPoint x: 416, startPoint y: 39, endPoint x: 26, endPoint y: 32, distance: 390.5
click at [26, 32] on div "6708252_YEES_ESSENCIA_CAMPOLIM_SUBIR_PEÇAS_CAMPANHA Criado por mim nenhum grupo…" at bounding box center [316, 143] width 592 height 224
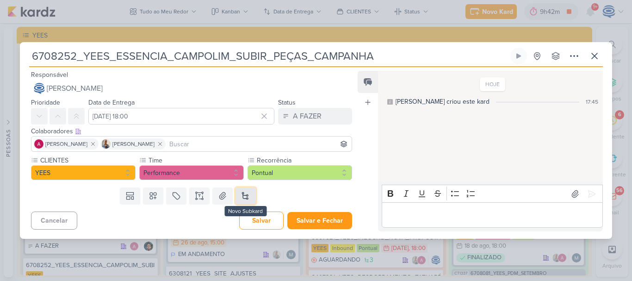
click at [235, 194] on button at bounding box center [245, 195] width 20 height 17
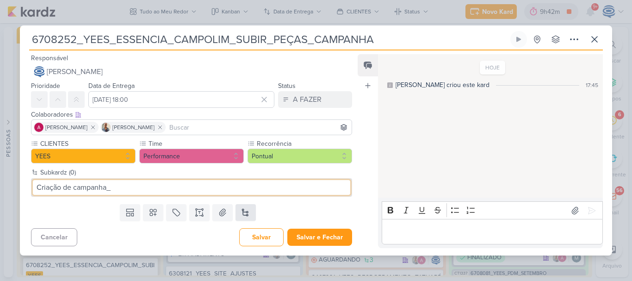
paste input "6708252_YEES_ESSENCIA_CAMPOLIM_SUBIR_PEÇAS_CAMPANHA"
type input "Criação de campanha_6708252_YEES_ESSENCIA_CAMPOLIM_SUBIR_PEÇAS_CAMPANHA"
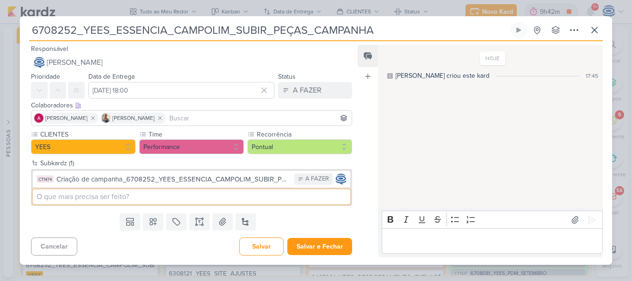
click at [246, 195] on input at bounding box center [191, 196] width 317 height 15
type input "s"
paste input "6708252_YEES_ESSENCIA_CAMPOLIM_SUBIR_PEÇAS_CAMPANHA"
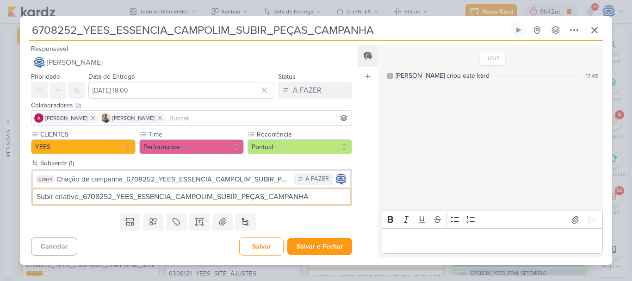
type input "Subir criativo_6708252_YEES_ESSENCIA_CAMPOLIM_SUBIR_PEÇAS_CAMPANHA"
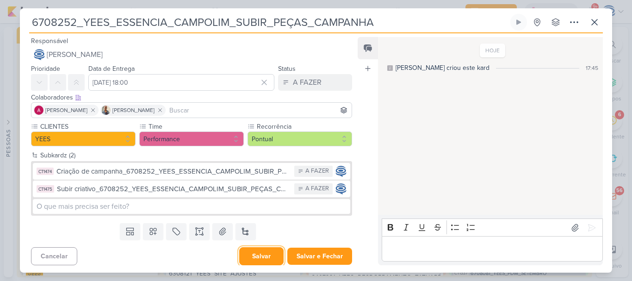
click at [256, 256] on button "Salvar" at bounding box center [261, 256] width 44 height 18
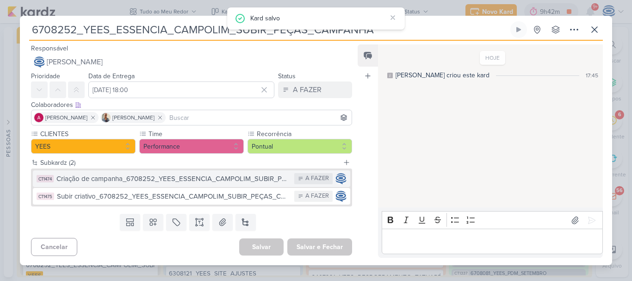
click at [210, 182] on div "Criação de campanha_6708252_YEES_ESSENCIA_CAMPOLIM_SUBIR_PEÇAS_CAMPANHA" at bounding box center [172, 178] width 233 height 11
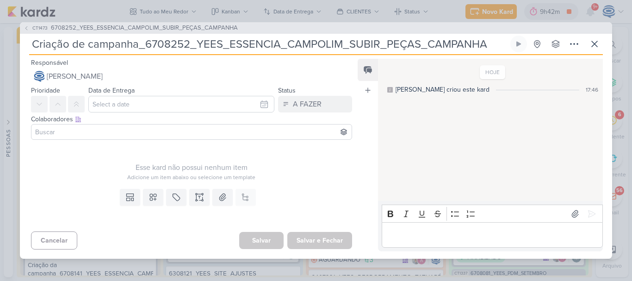
click at [142, 132] on input at bounding box center [191, 131] width 316 height 11
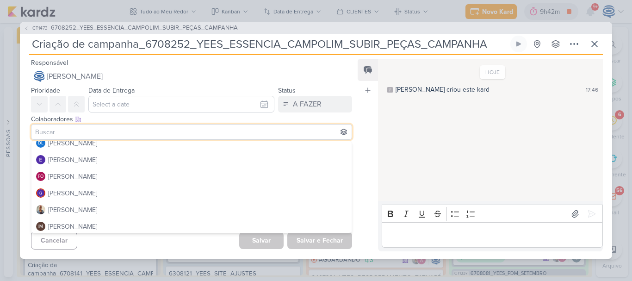
scroll to position [74, 0]
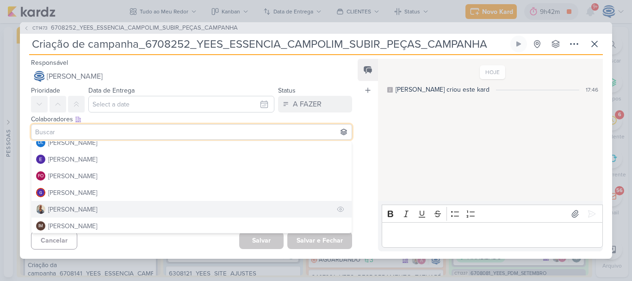
click at [103, 209] on button "[PERSON_NAME]" at bounding box center [191, 209] width 320 height 17
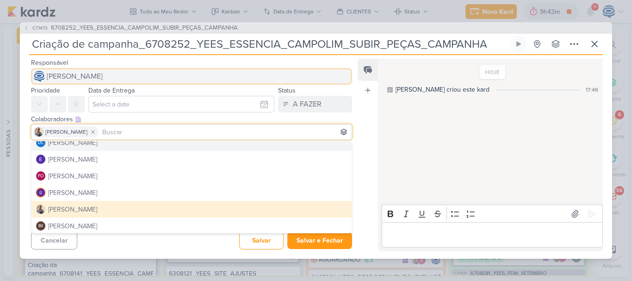
click at [103, 78] on span "[PERSON_NAME]" at bounding box center [75, 76] width 56 height 11
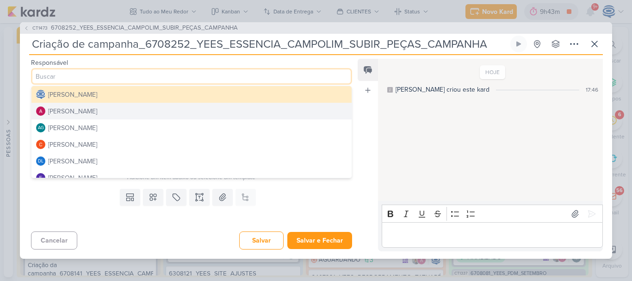
click at [99, 103] on button "[PERSON_NAME]" at bounding box center [191, 111] width 320 height 17
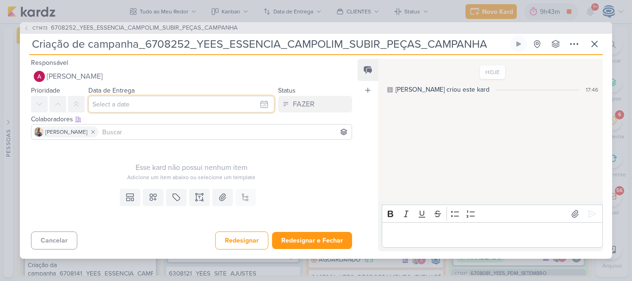
click at [111, 105] on input "text" at bounding box center [181, 104] width 186 height 17
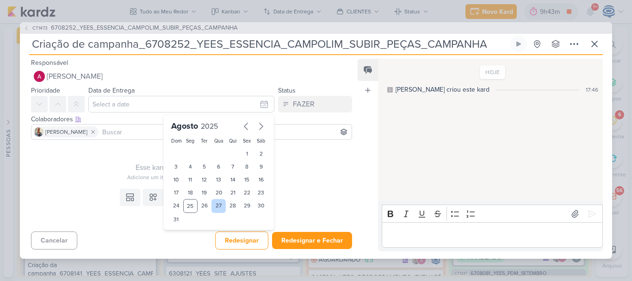
click at [216, 208] on div "27" at bounding box center [218, 206] width 14 height 14
type input "[DATE] 23:59"
click at [184, 233] on select "00 01 02 03 04 05 06 07 08 09 10 11 12 13 14 15 16 17 18 19 20 21 22 23" at bounding box center [190, 234] width 13 height 11
select select "18"
click at [184, 229] on select "00 01 02 03 04 05 06 07 08 09 10 11 12 13 14 15 16 17 18 19 20 21 22 23" at bounding box center [190, 234] width 13 height 11
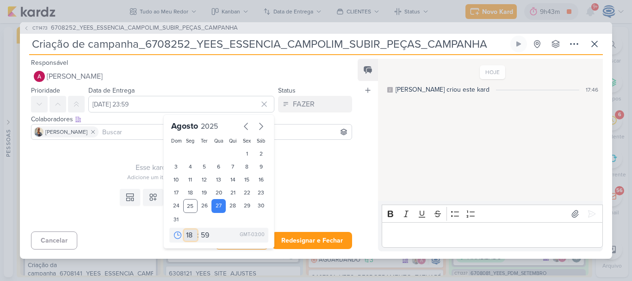
type input "[DATE] 18:59"
click at [202, 234] on select "00 05 10 15 20 25 30 35 40 45 50 55 59" at bounding box center [205, 234] width 13 height 11
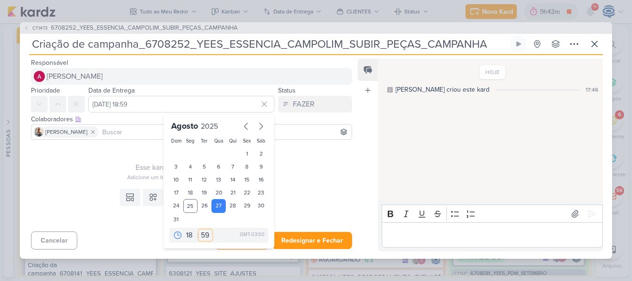
select select "0"
click at [199, 229] on select "00 05 10 15 20 25 30 35 40 45 50 55 59" at bounding box center [205, 234] width 13 height 11
type input "[DATE] 18:00"
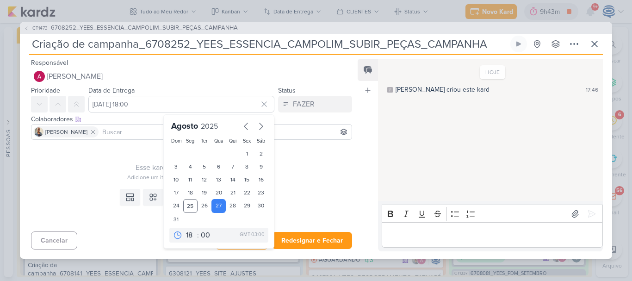
click at [87, 194] on div "Templates Campos Personalizados Marcadores Caixa De Texto Anexo Este kard já é …" at bounding box center [188, 206] width 336 height 43
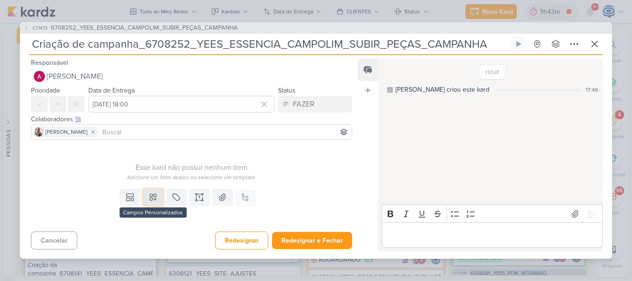
click at [150, 196] on icon at bounding box center [153, 197] width 6 height 6
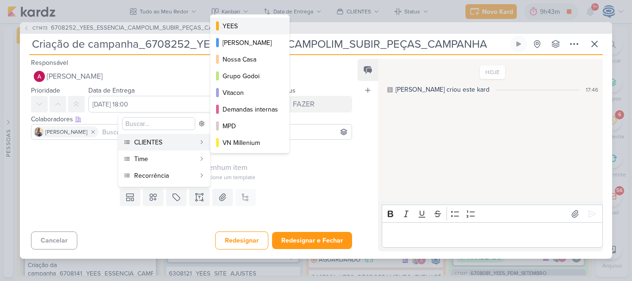
click at [237, 32] on button "YEES" at bounding box center [249, 26] width 79 height 17
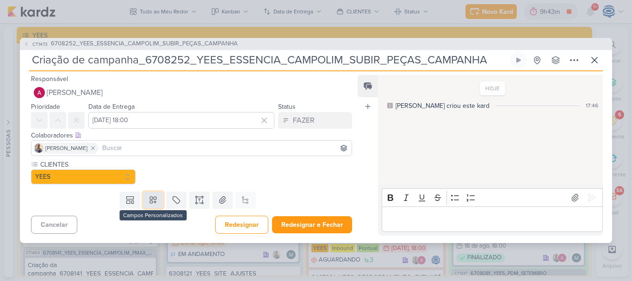
click at [151, 202] on icon at bounding box center [152, 199] width 9 height 9
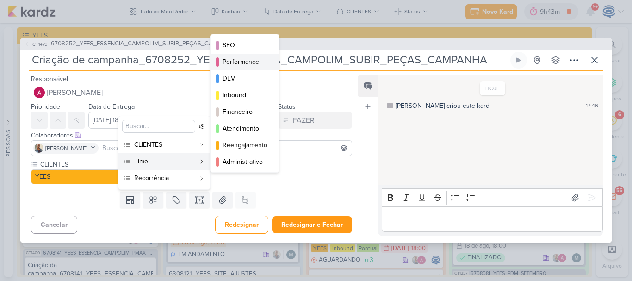
click at [246, 62] on div "Performance" at bounding box center [244, 62] width 45 height 10
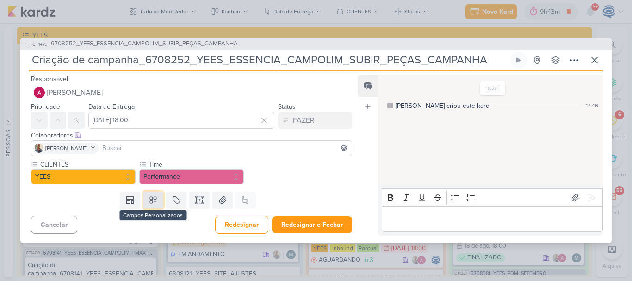
click at [148, 202] on icon at bounding box center [152, 199] width 9 height 9
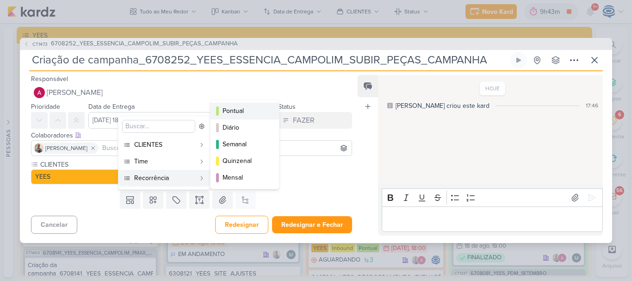
click at [225, 110] on div "Pontual" at bounding box center [244, 111] width 45 height 10
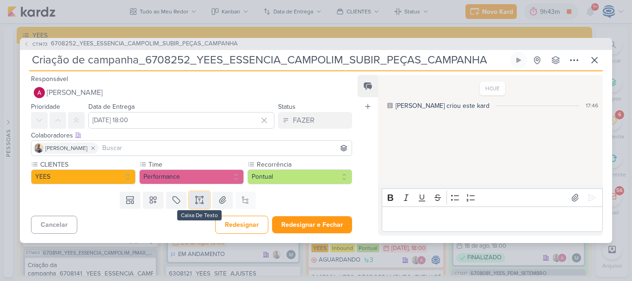
click at [198, 196] on icon at bounding box center [199, 199] width 9 height 9
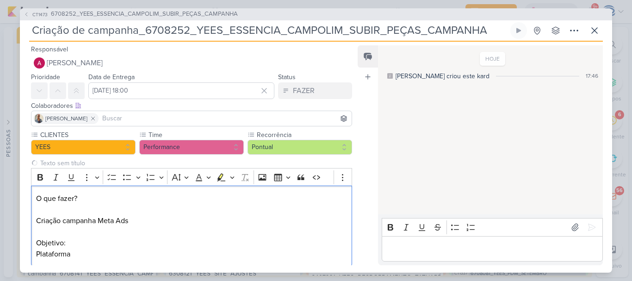
scroll to position [6, 0]
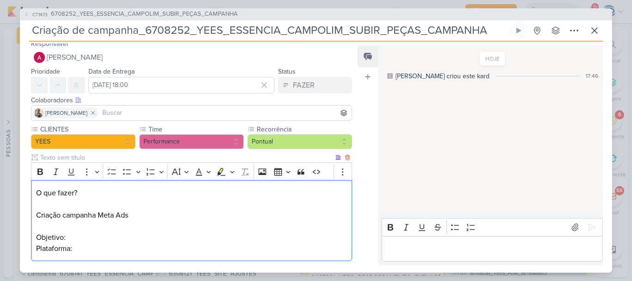
click at [37, 238] on p "O que fazer? Criação campanha Meta Ads Objetivo: Plataforma:" at bounding box center [191, 220] width 311 height 67
click at [36, 250] on p "O que fazer? Criação campanha Meta Ads - Objetivo: Plataforma:" at bounding box center [191, 220] width 311 height 67
click at [78, 252] on p "O que fazer? Criação campanha Meta Ads - Objetivo: - Plataforma:" at bounding box center [191, 220] width 311 height 67
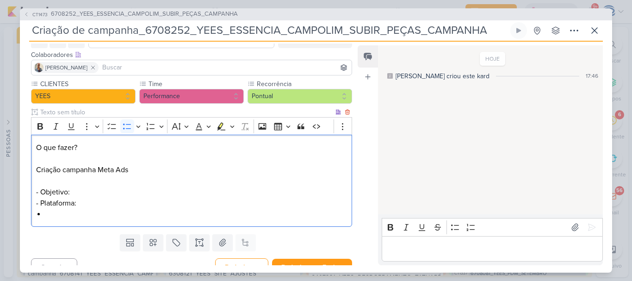
scroll to position [64, 0]
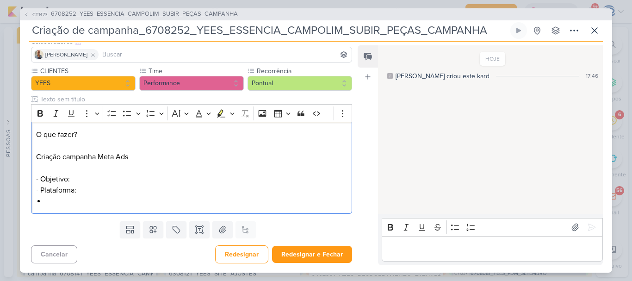
drag, startPoint x: 88, startPoint y: 138, endPoint x: 31, endPoint y: 126, distance: 58.1
click at [31, 126] on div "O que fazer? Criação campanha Meta Ads - Objetivo: - Plataforma:" at bounding box center [191, 168] width 321 height 92
click at [39, 112] on icon "Editor toolbar" at bounding box center [40, 113] width 6 height 6
click at [55, 199] on li "Editor editing area: main" at bounding box center [196, 201] width 302 height 11
drag, startPoint x: 40, startPoint y: 179, endPoint x: 81, endPoint y: 179, distance: 40.7
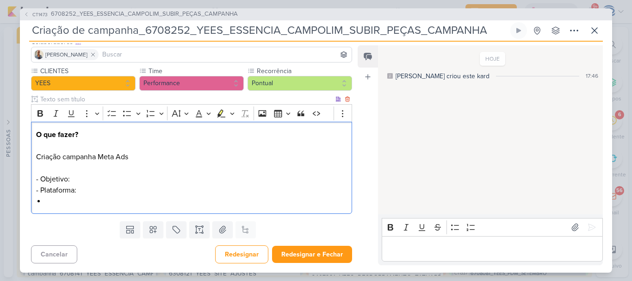
click at [81, 179] on p "O que fazer? Criação campanha Meta Ads - Objetivo: - Plataforma:" at bounding box center [191, 162] width 311 height 67
copy p "Objetivo:"
click at [68, 205] on li "Editor editing area: main" at bounding box center [196, 201] width 302 height 11
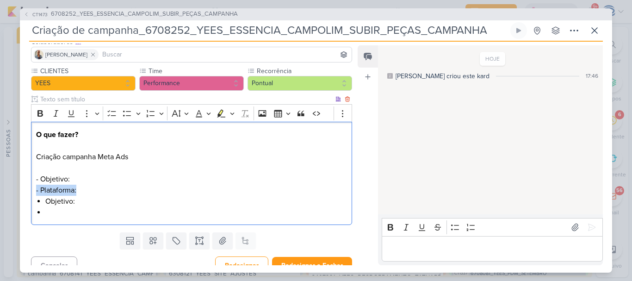
drag, startPoint x: 85, startPoint y: 191, endPoint x: 32, endPoint y: 191, distance: 52.7
click at [32, 191] on div "O que fazer? Criação campanha Meta Ads - Objetivo: - Plataforma: Objetivo:" at bounding box center [191, 173] width 321 height 103
click at [37, 190] on p "O que fazer? Criação campanha Meta Ads - Objetivo: - Plataforma:" at bounding box center [191, 162] width 311 height 67
drag, startPoint x: 39, startPoint y: 190, endPoint x: 91, endPoint y: 189, distance: 51.4
click at [91, 189] on p "O que fazer? Criação campanha Meta Ads - Objetivo: - Plataforma:" at bounding box center [191, 162] width 311 height 67
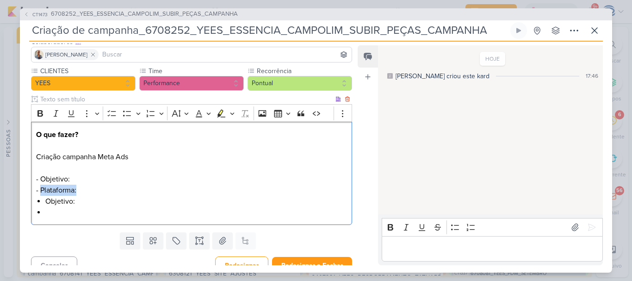
copy p "Plataforma:"
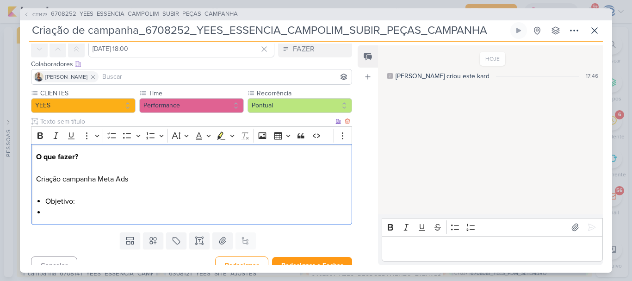
scroll to position [53, 0]
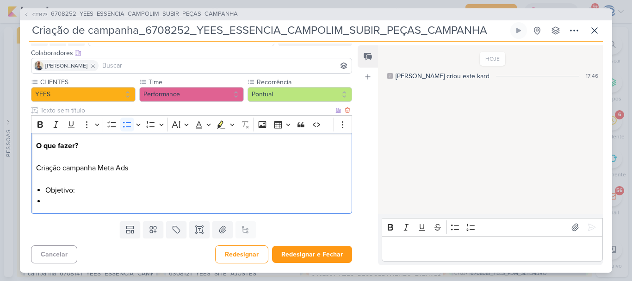
click at [74, 200] on li "Editor editing area: main" at bounding box center [196, 201] width 302 height 11
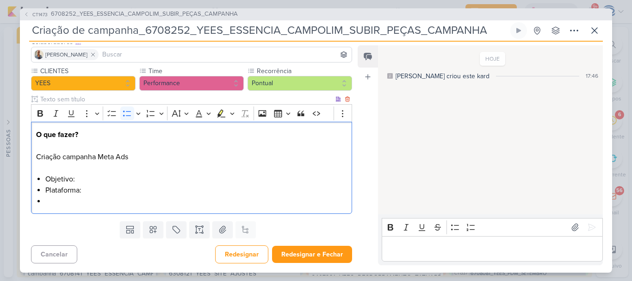
click at [83, 176] on li "Objetivo:" at bounding box center [196, 178] width 302 height 11
click at [93, 188] on li "Plataforma:" at bounding box center [196, 190] width 302 height 11
click at [92, 179] on li "Objetivo:" at bounding box center [196, 178] width 302 height 11
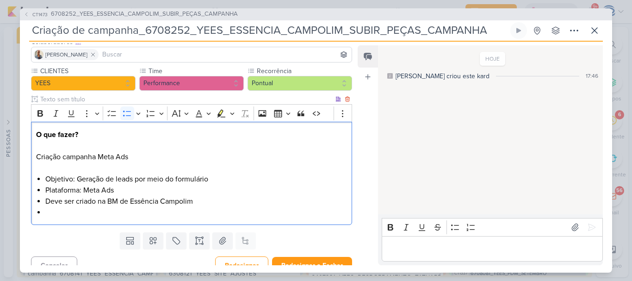
click at [45, 200] on li "Deve ser criado na BM de Essência Campolim" at bounding box center [196, 201] width 302 height 11
click at [170, 215] on li "Editor editing area: main" at bounding box center [196, 212] width 302 height 11
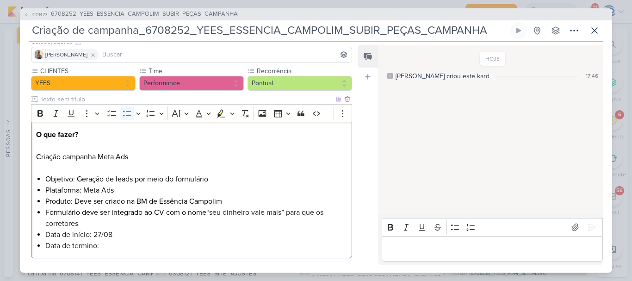
click at [142, 247] on li "Data de termino:" at bounding box center [196, 245] width 302 height 11
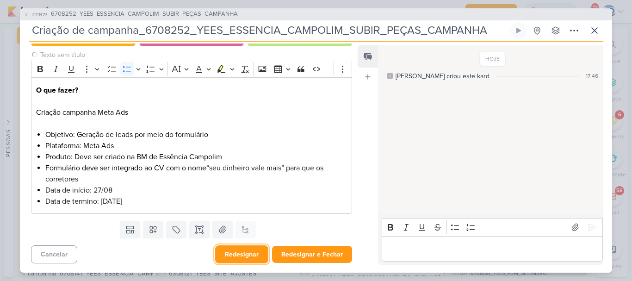
click at [228, 253] on button "Redesignar" at bounding box center [241, 254] width 53 height 18
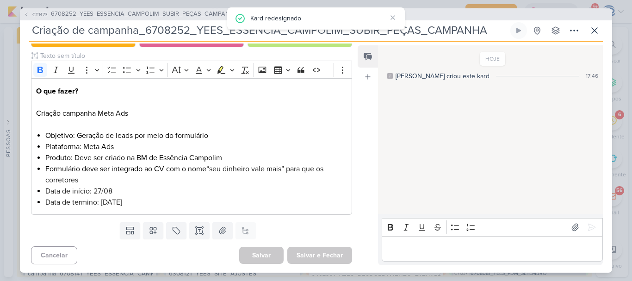
scroll to position [0, 0]
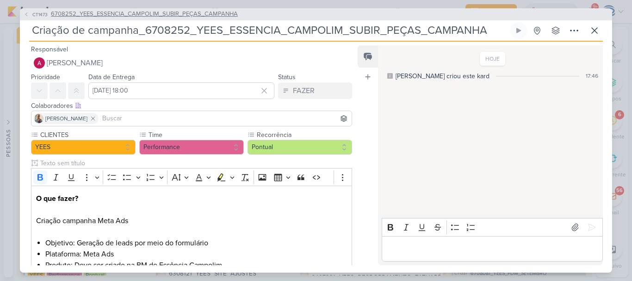
click at [135, 15] on span "6708252_YEES_ESSENCIA_CAMPOLIM_SUBIR_PEÇAS_CAMPANHA" at bounding box center [144, 14] width 187 height 9
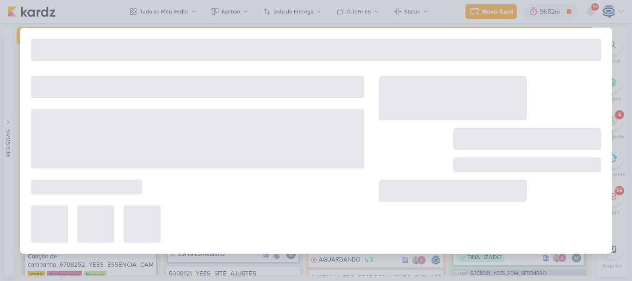
type input "6708252_YEES_ESSENCIA_CAMPOLIM_SUBIR_PEÇAS_CAMPANHA"
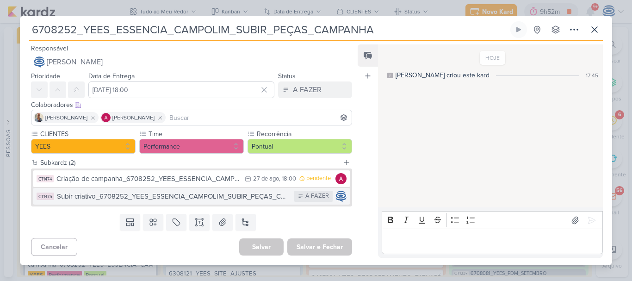
click at [180, 195] on div "Subir criativo_6708252_YEES_ESSENCIA_CAMPOLIM_SUBIR_PEÇAS_CAMPANHA" at bounding box center [173, 196] width 233 height 11
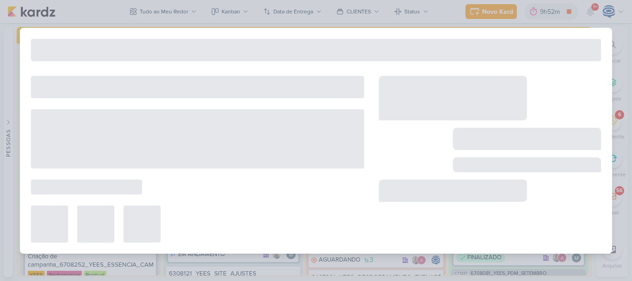
type input "Subir criativo_6708252_YEES_ESSENCIA_CAMPOLIM_SUBIR_PEÇAS_CAMPANHA"
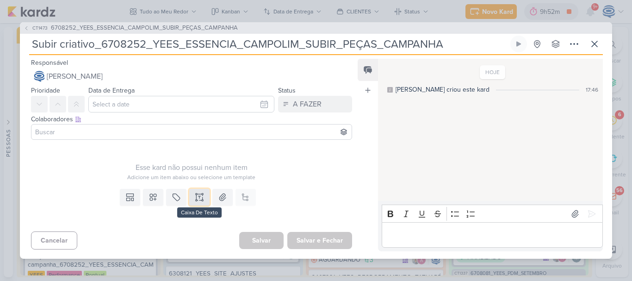
click at [198, 196] on icon at bounding box center [199, 196] width 9 height 9
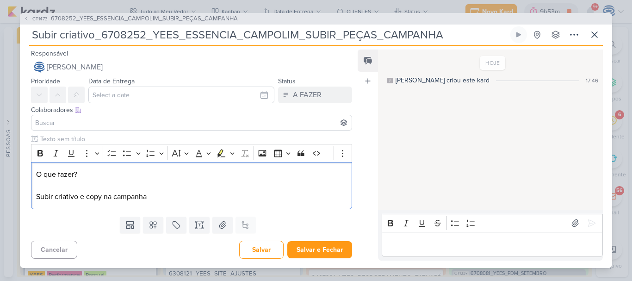
drag, startPoint x: 93, startPoint y: 167, endPoint x: 29, endPoint y: 166, distance: 63.4
click at [29, 166] on div "Clique para deixar o item visível somente à membros da sua organização Rich Tex…" at bounding box center [188, 173] width 336 height 79
click at [149, 192] on p "O que fazer? Subir criativo e copy na campanha" at bounding box center [191, 185] width 311 height 33
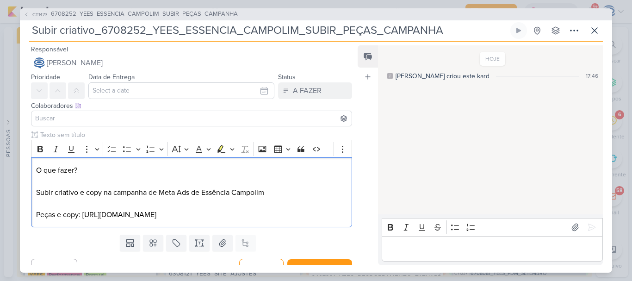
drag, startPoint x: 85, startPoint y: 166, endPoint x: 18, endPoint y: 168, distance: 67.6
click at [18, 169] on div "CT1473 6708252_YEES_ESSENCIA_CAMPOLIM_SUBIR_PEÇAS_CAMPANHA Subir criativo_67082…" at bounding box center [316, 140] width 632 height 281
click at [37, 148] on icon "Editor toolbar" at bounding box center [40, 149] width 6 height 6
click at [333, 216] on p "Peças e copy: [URL][DOMAIN_NAME]" at bounding box center [191, 214] width 311 height 11
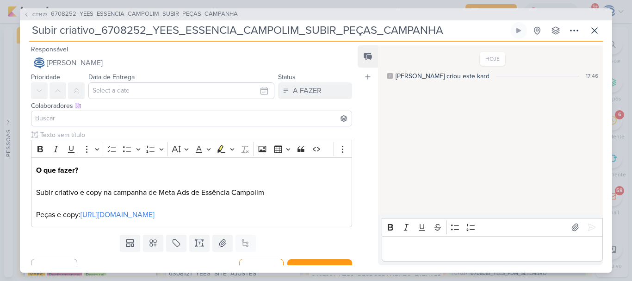
click at [272, 118] on input at bounding box center [191, 118] width 316 height 11
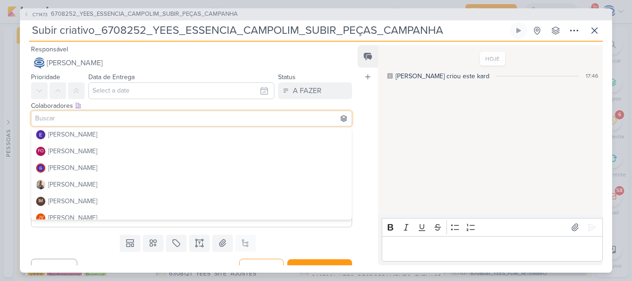
scroll to position [86, 0]
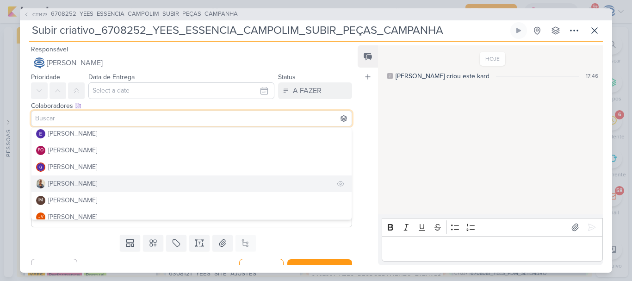
click at [134, 186] on button "[PERSON_NAME]" at bounding box center [191, 183] width 320 height 17
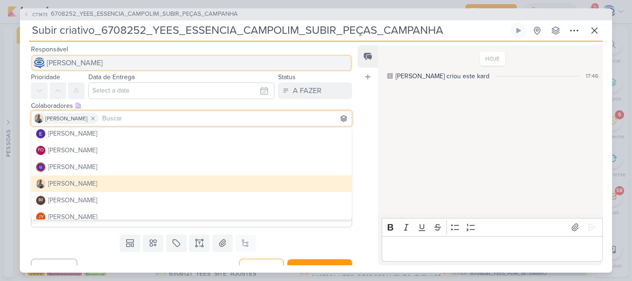
click at [103, 62] on span "[PERSON_NAME]" at bounding box center [75, 62] width 56 height 11
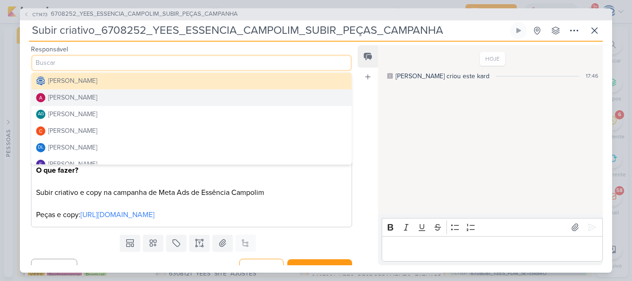
click at [110, 91] on button "[PERSON_NAME]" at bounding box center [191, 97] width 320 height 17
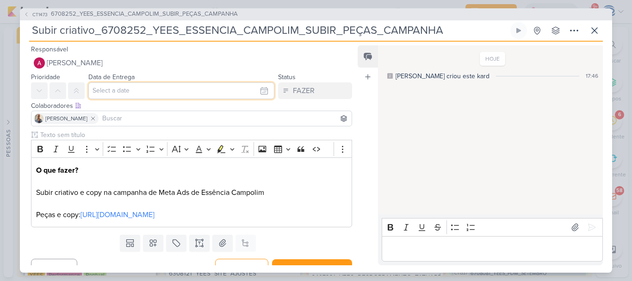
click at [115, 96] on input "text" at bounding box center [181, 90] width 186 height 17
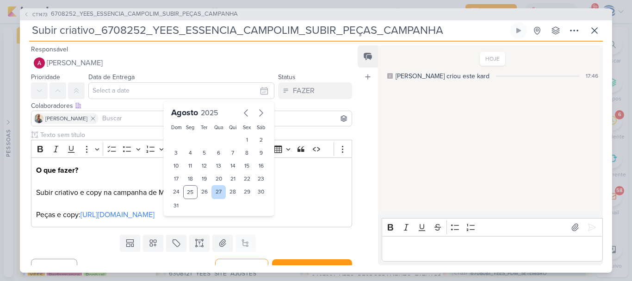
click at [211, 191] on div "27" at bounding box center [218, 192] width 14 height 14
type input "[DATE] 23:59"
click at [189, 222] on select "00 01 02 03 04 05 06 07 08 09 10 11 12 13 14 15 16 17 18 19 20 21 22 23" at bounding box center [190, 221] width 13 height 11
select select "18"
click at [184, 216] on select "00 01 02 03 04 05 06 07 08 09 10 11 12 13 14 15 16 17 18 19 20 21 22 23" at bounding box center [190, 221] width 13 height 11
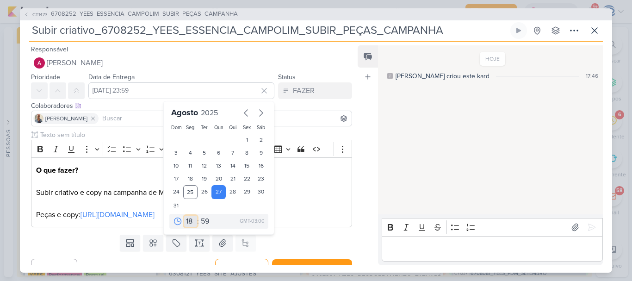
type input "[DATE] 18:59"
click at [199, 221] on select "00 05 10 15 20 25 30 35 40 45 50 55 59" at bounding box center [205, 221] width 13 height 11
select select "0"
click at [199, 216] on select "00 05 10 15 20 25 30 35 40 45 50 55 59" at bounding box center [205, 221] width 13 height 11
type input "[DATE] 18:00"
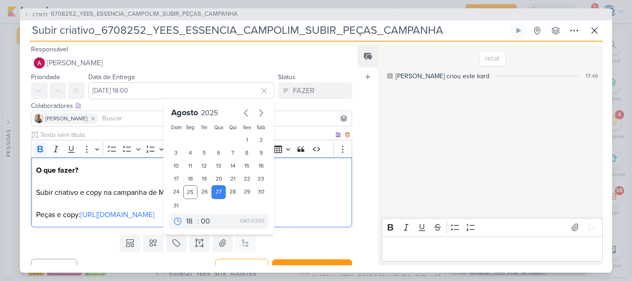
click at [296, 163] on div "O que fazer? Subir criativo e copy na campanha de Meta Ads de Essência Campolim…" at bounding box center [191, 192] width 321 height 70
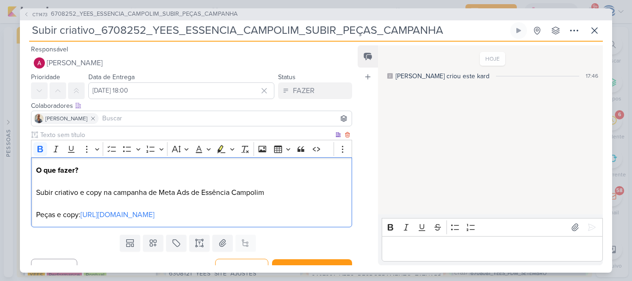
scroll to position [13, 0]
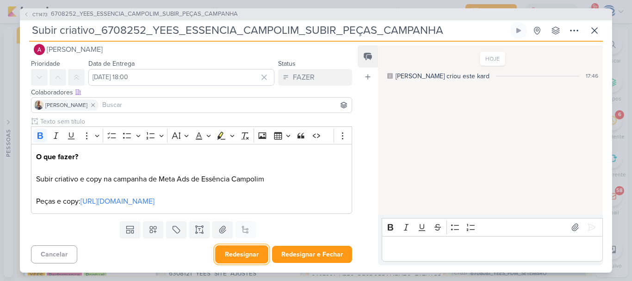
click at [235, 256] on button "Redesignar" at bounding box center [241, 254] width 53 height 18
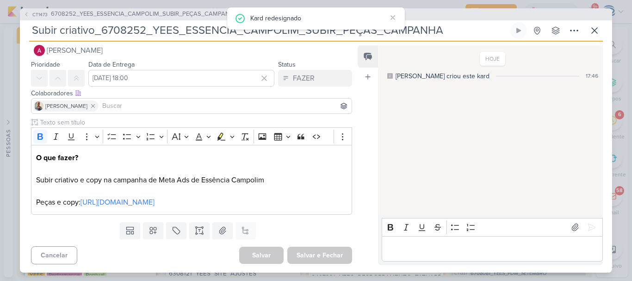
scroll to position [0, 0]
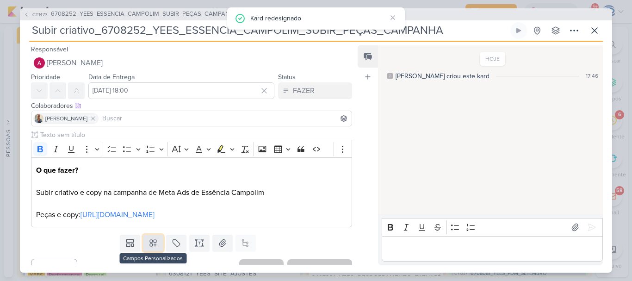
click at [148, 244] on icon at bounding box center [152, 242] width 9 height 9
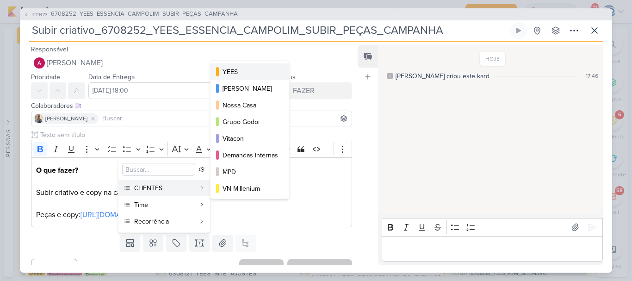
click at [238, 72] on div "YEES" at bounding box center [250, 72] width 56 height 10
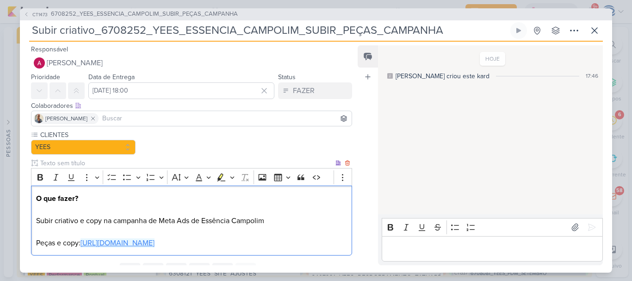
click at [151, 245] on link "[URL][DOMAIN_NAME]" at bounding box center [117, 242] width 74 height 9
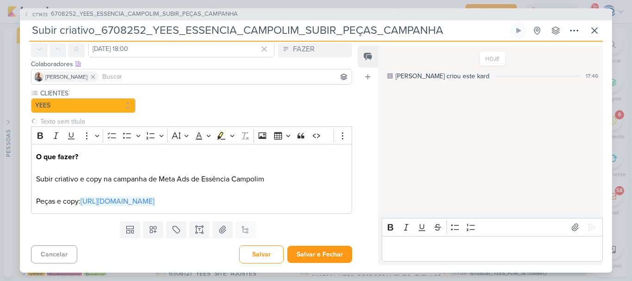
click at [129, 251] on div "Cancelar [GEOGRAPHIC_DATA] Salvar e Fechar Ctrl + Enter" at bounding box center [188, 253] width 336 height 24
click at [148, 228] on icon at bounding box center [152, 229] width 9 height 9
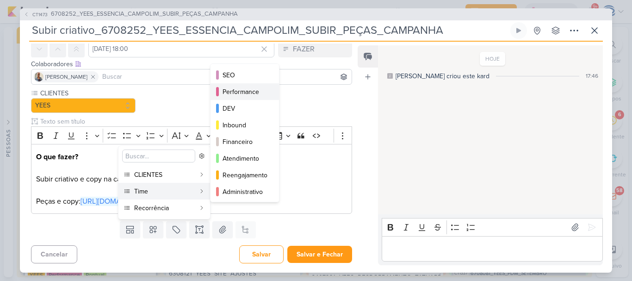
click at [253, 93] on div "Performance" at bounding box center [244, 92] width 45 height 10
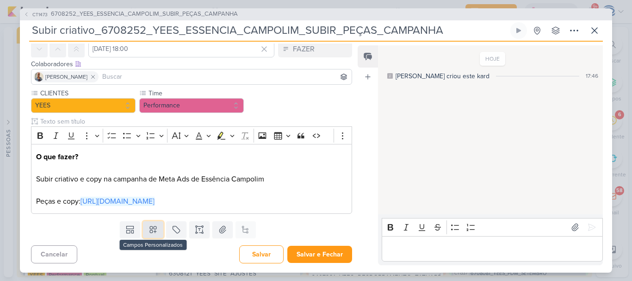
click at [153, 228] on icon at bounding box center [152, 229] width 9 height 9
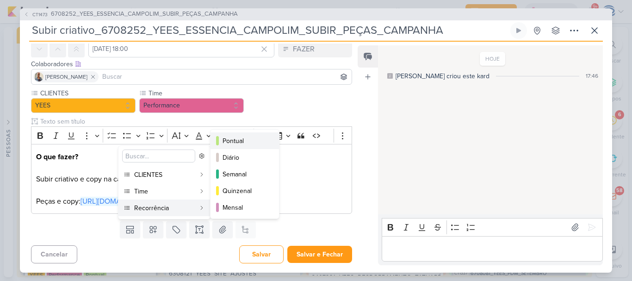
click at [237, 144] on div "Pontual" at bounding box center [244, 141] width 45 height 10
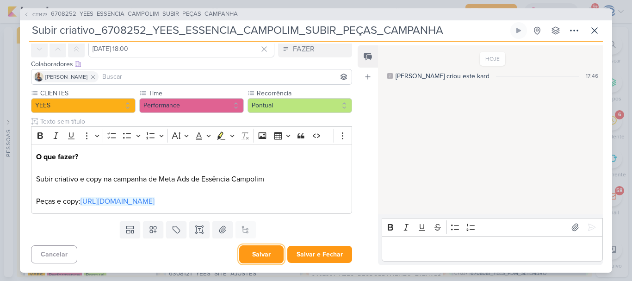
click at [250, 258] on button "Salvar" at bounding box center [261, 254] width 44 height 18
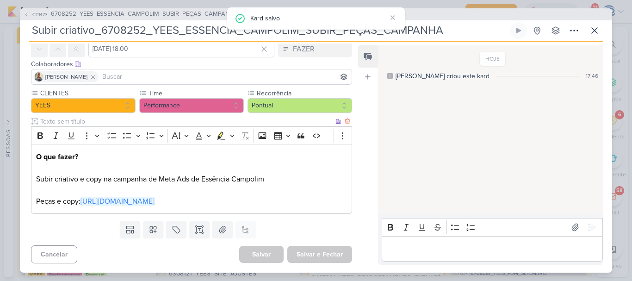
scroll to position [0, 0]
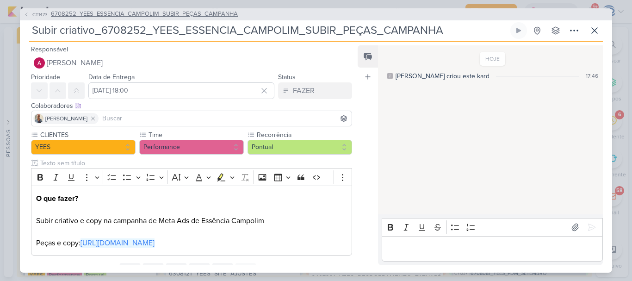
click at [148, 16] on span "6708252_YEES_ESSENCIA_CAMPOLIM_SUBIR_PEÇAS_CAMPANHA" at bounding box center [144, 14] width 187 height 9
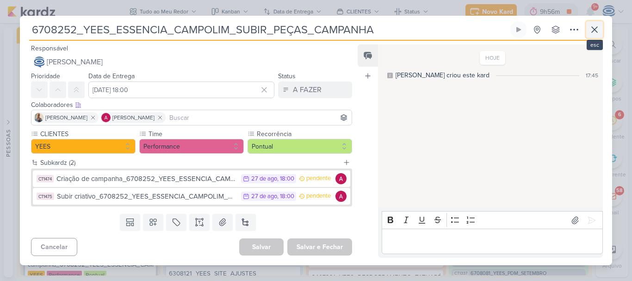
click at [592, 28] on icon at bounding box center [594, 29] width 11 height 11
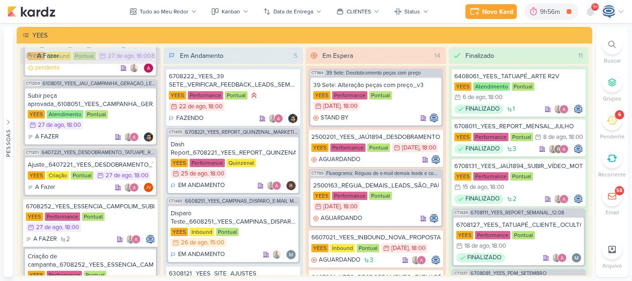
click at [592, 28] on div "Preferências de Quadros [GEOGRAPHIC_DATA] Organização Não tem nenhum quadro aqu…" at bounding box center [316, 152] width 632 height 258
click at [490, 13] on div "Novo Kard" at bounding box center [497, 12] width 31 height 10
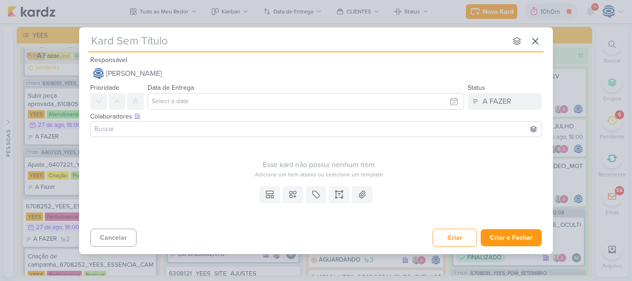
type input "6708253_YEES_MANSÕES_SUBIR_PEÇAS_CAMPANHA"
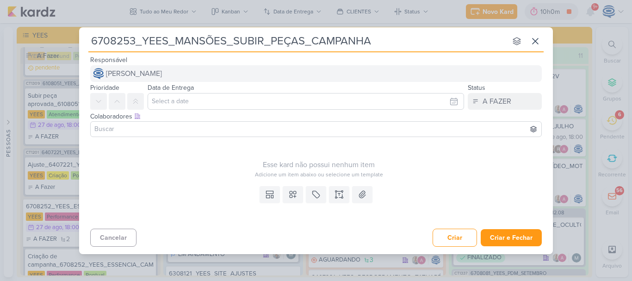
type input "6708253_YEES_MANSÕES_SUBIR_PEÇAS_CAMPANHA"
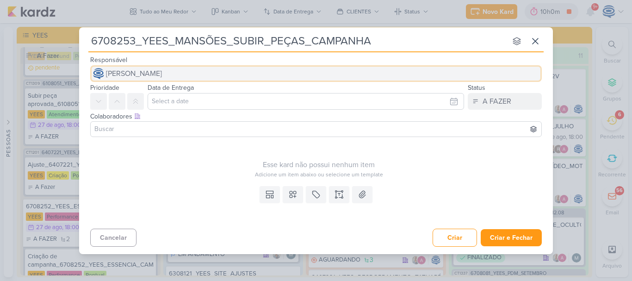
click at [229, 75] on button "[PERSON_NAME]" at bounding box center [315, 73] width 451 height 17
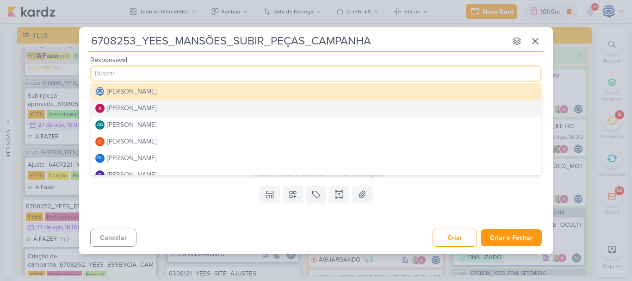
click at [216, 114] on button "[PERSON_NAME]" at bounding box center [316, 108] width 451 height 17
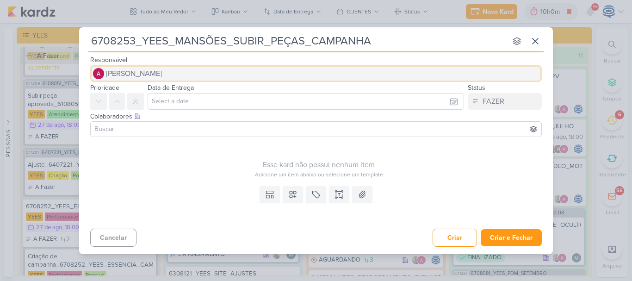
click at [212, 68] on button "[PERSON_NAME]" at bounding box center [315, 73] width 451 height 17
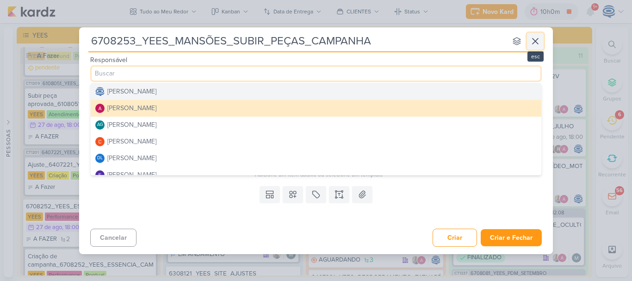
click at [535, 46] on icon at bounding box center [535, 41] width 11 height 11
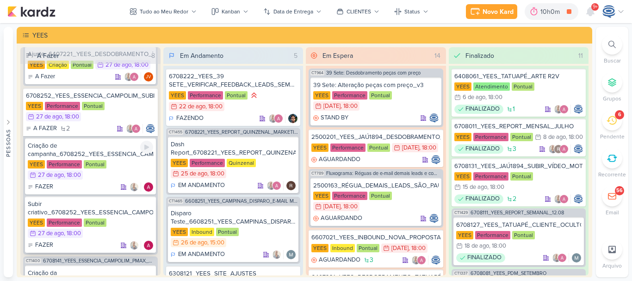
scroll to position [699, 0]
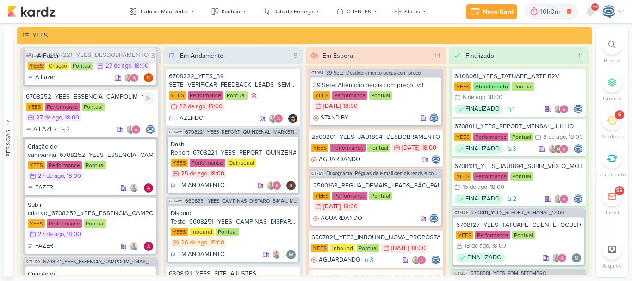
click at [123, 98] on div "6708252_YEES_ESSENCIA_CAMPOLIM_SUBIR_PEÇAS_CAMPANHA" at bounding box center [90, 97] width 129 height 8
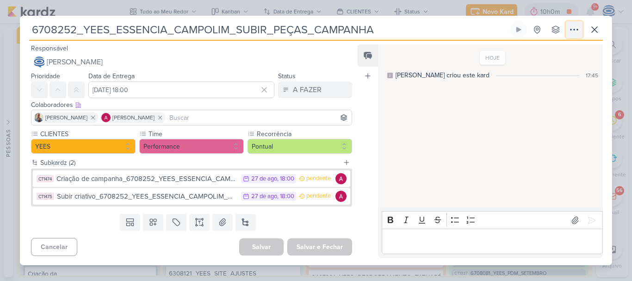
click at [577, 32] on icon at bounding box center [573, 29] width 11 height 11
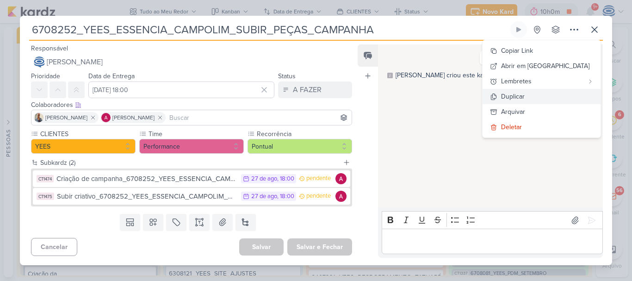
click at [525, 95] on div "Duplicar" at bounding box center [513, 97] width 24 height 10
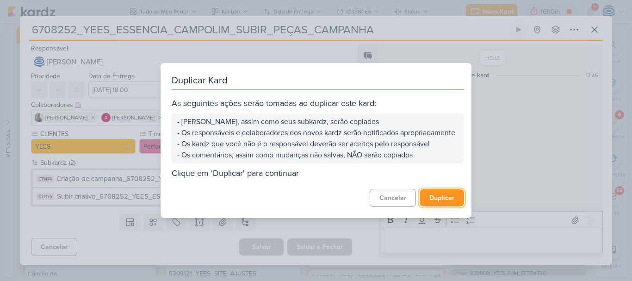
click at [436, 201] on button "Duplicar" at bounding box center [442, 197] width 44 height 17
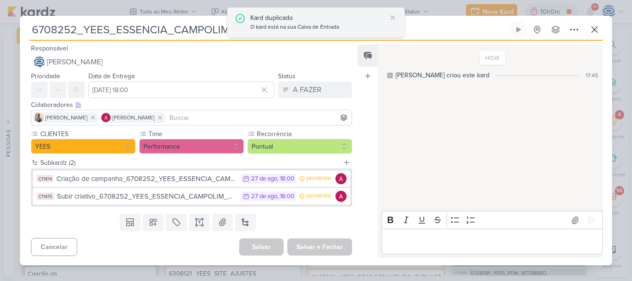
click at [279, 19] on div "Kard duplicado" at bounding box center [318, 18] width 136 height 10
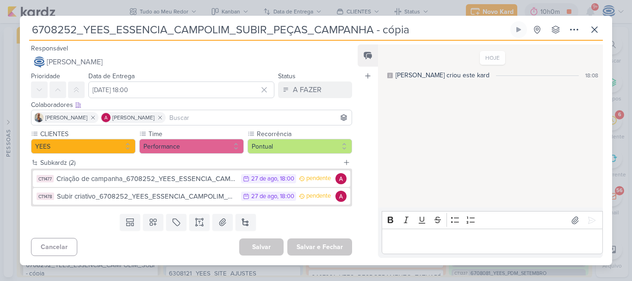
drag, startPoint x: 412, startPoint y: 33, endPoint x: 12, endPoint y: 22, distance: 400.7
click at [12, 22] on div "6708252_YEES_ESSENCIA_CAMPOLIM_SUBIR_PEÇAS_CAMPANHA - cópia" at bounding box center [316, 140] width 632 height 281
paste input "3_YEES_MANSÕES_SUBIR_PEÇAS_CAMPANHA"
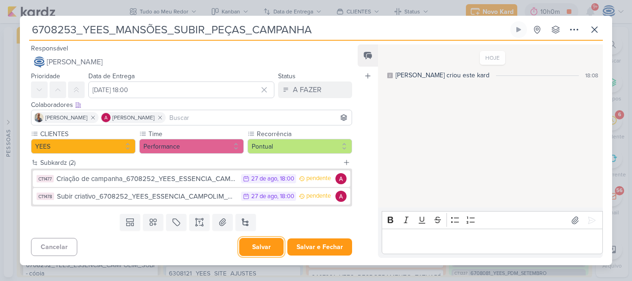
click at [255, 243] on button "Salvar" at bounding box center [261, 247] width 44 height 18
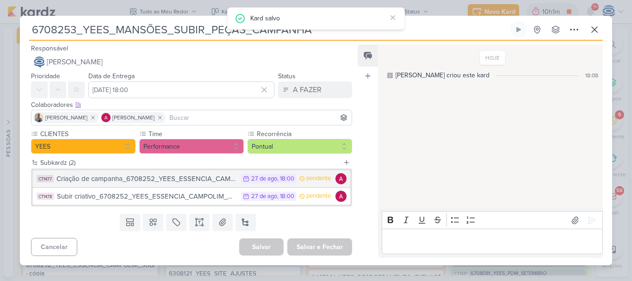
click at [206, 180] on div "Criação de campanha_6708252_YEES_ESSENCIA_CAMPOLIM_SUBIR_PEÇAS_CAMPANHA" at bounding box center [146, 178] width 180 height 11
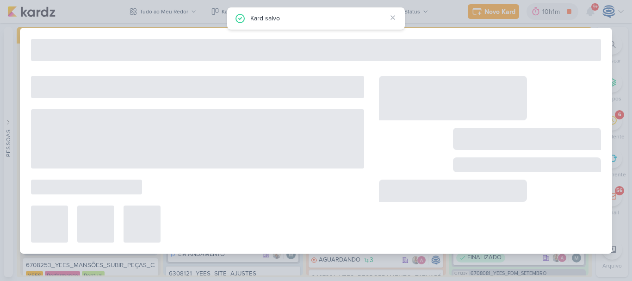
type input "Criação de campanha_6708252_YEES_ESSENCIA_CAMPOLIM_SUBIR_PEÇAS_CAMPANHA"
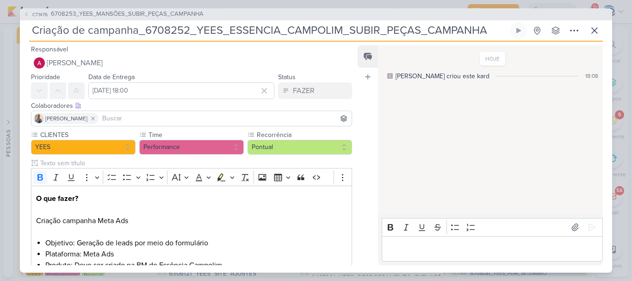
drag, startPoint x: 143, startPoint y: 30, endPoint x: 494, endPoint y: 33, distance: 351.1
click at [494, 33] on input "Criação de campanha_6708252_YEES_ESSENCIA_CAMPOLIM_SUBIR_PEÇAS_CAMPANHA" at bounding box center [268, 30] width 479 height 17
paste input "3_YEES_MANSÕES"
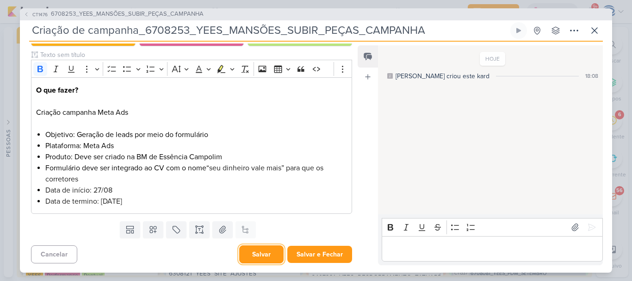
click at [255, 259] on button "Salvar" at bounding box center [261, 254] width 44 height 18
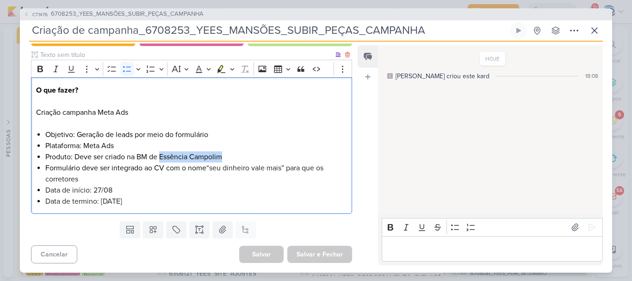
drag, startPoint x: 160, startPoint y: 158, endPoint x: 225, endPoint y: 158, distance: 65.2
click at [225, 158] on li "Produto: Deve ser criado na BM de Essência Campolim" at bounding box center [196, 156] width 302 height 11
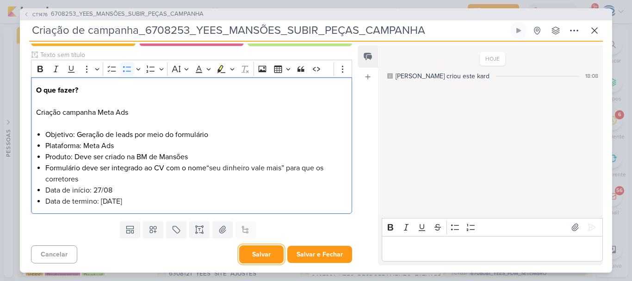
click at [267, 253] on button "Salvar" at bounding box center [261, 254] width 44 height 18
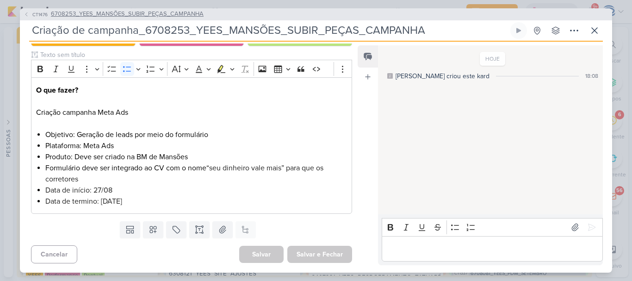
click at [110, 15] on span "6708253_YEES_MANSÕES_SUBIR_PEÇAS_CAMPANHA" at bounding box center [127, 14] width 153 height 9
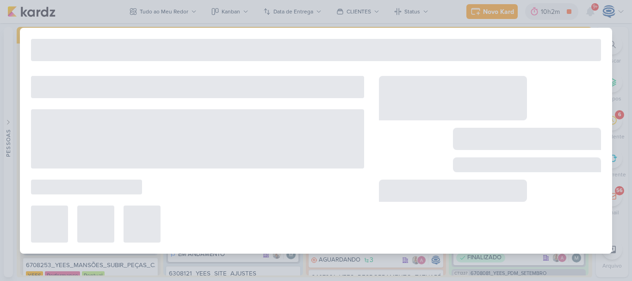
type input "6708253_YEES_MANSÕES_SUBIR_PEÇAS_CAMPANHA"
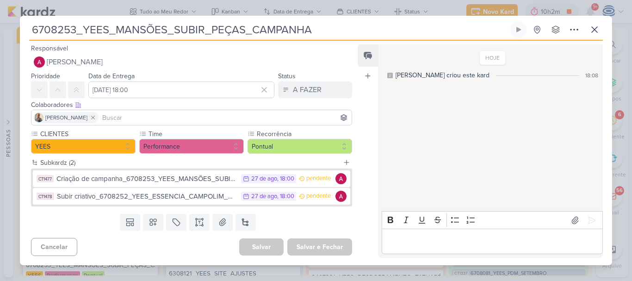
scroll to position [0, 0]
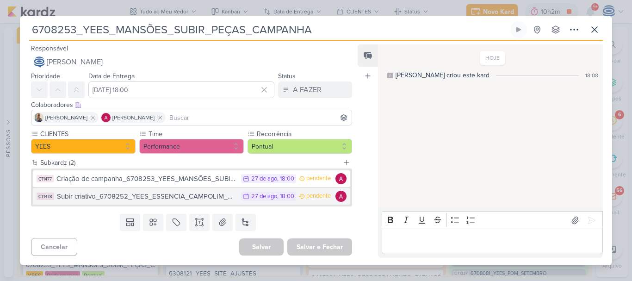
click at [180, 198] on div "Subir criativo_6708252_YEES_ESSENCIA_CAMPOLIM_SUBIR_PEÇAS_CAMPANHA" at bounding box center [146, 196] width 179 height 11
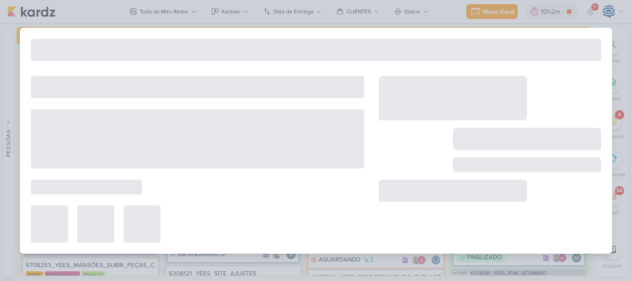
type input "Subir criativo_6708252_YEES_ESSENCIA_CAMPOLIM_SUBIR_PEÇAS_CAMPANHA"
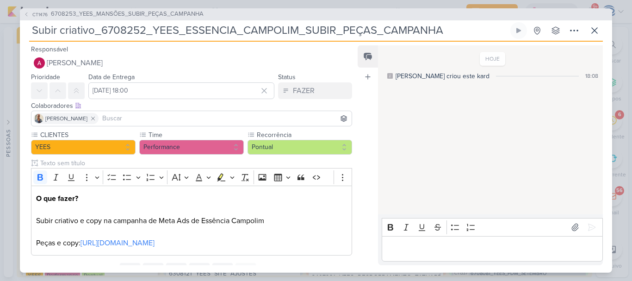
drag, startPoint x: 446, startPoint y: 30, endPoint x: 103, endPoint y: 35, distance: 343.3
click at [103, 35] on input "Subir criativo_6708252_YEES_ESSENCIA_CAMPOLIM_SUBIR_PEÇAS_CAMPANHA" at bounding box center [268, 30] width 479 height 17
paste input "3_YEES_MANSÕES"
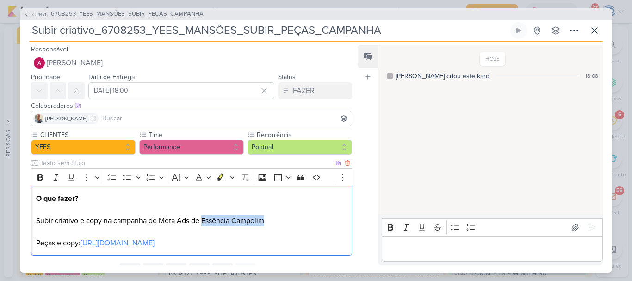
drag, startPoint x: 267, startPoint y: 222, endPoint x: 204, endPoint y: 220, distance: 63.9
click at [204, 220] on p "O que fazer? Subir criativo e copy na campanha de Meta Ads de Essência Campolim" at bounding box center [191, 209] width 311 height 33
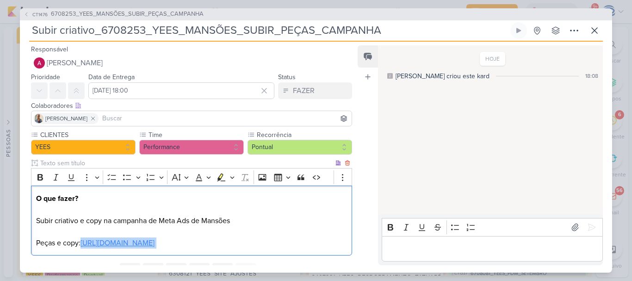
drag, startPoint x: 340, startPoint y: 243, endPoint x: 83, endPoint y: 244, distance: 257.2
click at [83, 244] on p "Peças e copy: [URL][DOMAIN_NAME]" at bounding box center [191, 242] width 311 height 11
click at [225, 223] on p "O que fazer? Subir criativo e copy na campanha de Meta Ads de Mansões" at bounding box center [191, 209] width 311 height 33
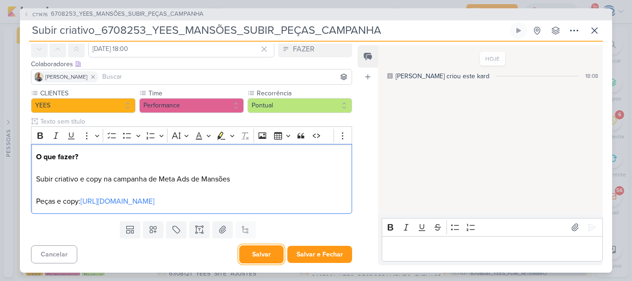
click at [255, 255] on button "Salvar" at bounding box center [261, 254] width 44 height 18
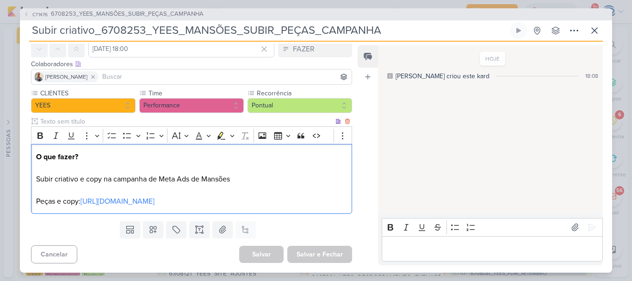
click at [243, 179] on p "O que fazer? Subir criativo e copy na campanha de Meta Ads de Mansões" at bounding box center [191, 167] width 311 height 33
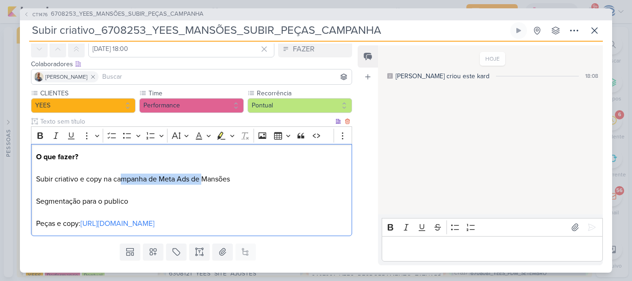
drag, startPoint x: 121, startPoint y: 180, endPoint x: 204, endPoint y: 178, distance: 83.8
click at [204, 178] on p "O que fazer? Subir criativo e copy na campanha de Meta Ads de Mansões Segmentaç…" at bounding box center [191, 179] width 311 height 56
click at [230, 181] on p "O que fazer? Subir criativo e copy na campanha de Meta Ads de Mansões Segmentaç…" at bounding box center [191, 179] width 311 height 56
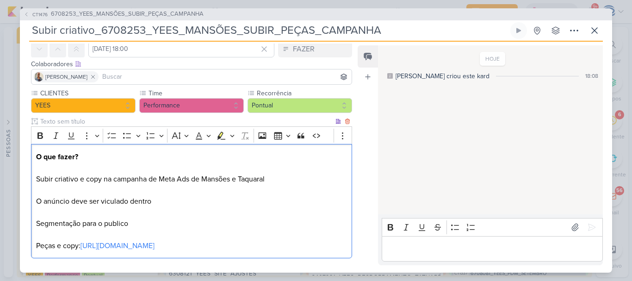
click at [106, 201] on p "O que fazer? Subir criativo e copy na campanha de Meta Ads de Mansões e Taquara…" at bounding box center [191, 190] width 311 height 78
click at [159, 202] on p "O que fazer? Subir criativo e copy na campanha de Meta Ads de Mansões e Taquara…" at bounding box center [191, 190] width 311 height 78
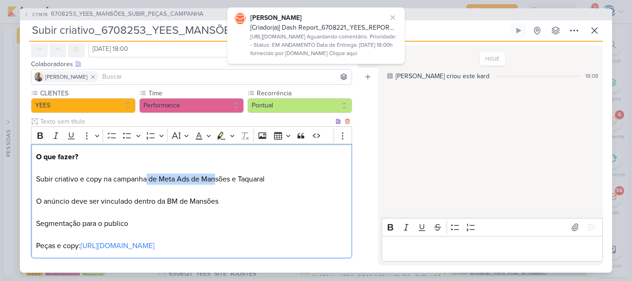
drag, startPoint x: 148, startPoint y: 181, endPoint x: 217, endPoint y: 181, distance: 68.9
click at [217, 181] on p "O que fazer? Subir criativo e copy na campanha de Meta Ads de Mansões e Taquara…" at bounding box center [191, 190] width 311 height 78
click at [279, 178] on p "O que fazer? Subir criativo e copy na campanha de Meta Ads de Mansões e Taquara…" at bounding box center [191, 190] width 311 height 78
drag, startPoint x: 279, startPoint y: 178, endPoint x: 233, endPoint y: 183, distance: 46.5
click at [233, 183] on p "O que fazer? Subir criativo e copy na campanha de Meta Ads de Mansões e Taquara…" at bounding box center [191, 190] width 311 height 78
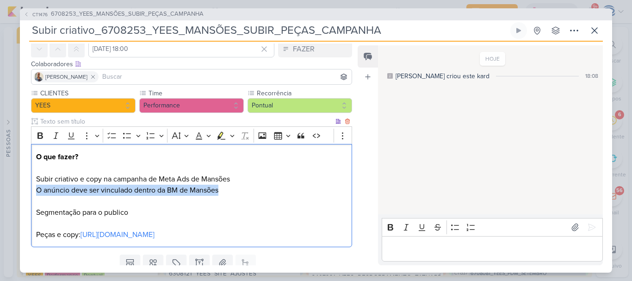
drag, startPoint x: 232, startPoint y: 188, endPoint x: 32, endPoint y: 194, distance: 199.9
click at [32, 194] on div "O que fazer? Subir criativo e copy na campanha de Meta Ads de Mansões O anúncio…" at bounding box center [191, 195] width 321 height 103
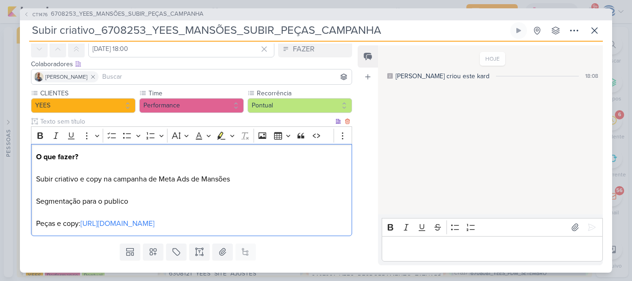
click at [132, 202] on p "O que fazer? Subir criativo e copy na campanha de Meta Ads de Mansões Segmentaç…" at bounding box center [191, 179] width 311 height 56
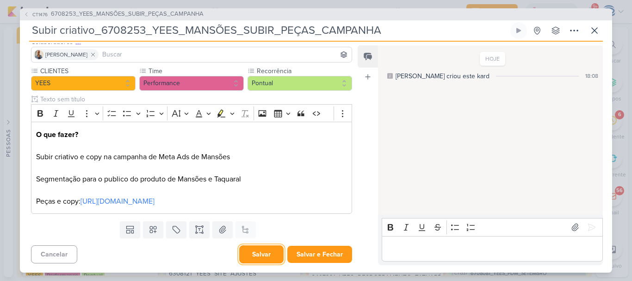
click at [246, 252] on button "Salvar" at bounding box center [261, 254] width 44 height 18
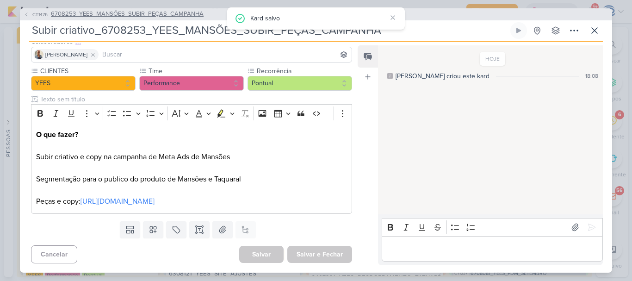
click at [140, 13] on span "6708253_YEES_MANSÕES_SUBIR_PEÇAS_CAMPANHA" at bounding box center [127, 14] width 153 height 9
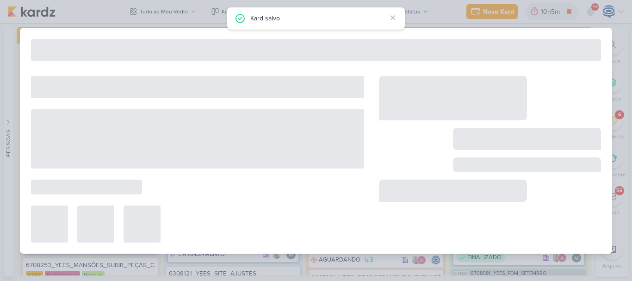
type input "6708253_YEES_MANSÕES_SUBIR_PEÇAS_CAMPANHA"
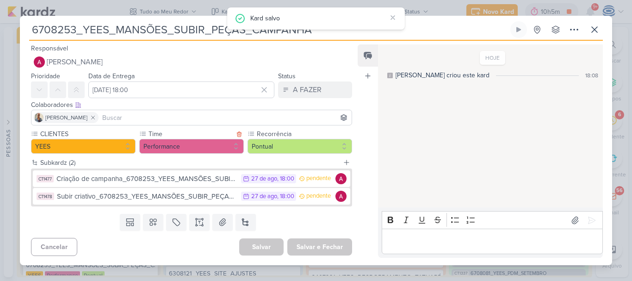
scroll to position [0, 0]
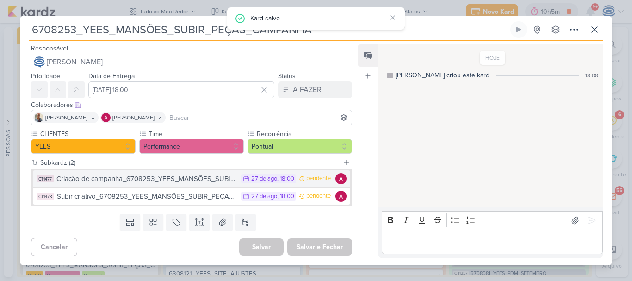
click at [148, 184] on button "CT1477 Criação de campanha_6708253_YEES_MANSÕES_SUBIR_PEÇAS_CAMPANHA 27/8 [DATE…" at bounding box center [191, 178] width 317 height 17
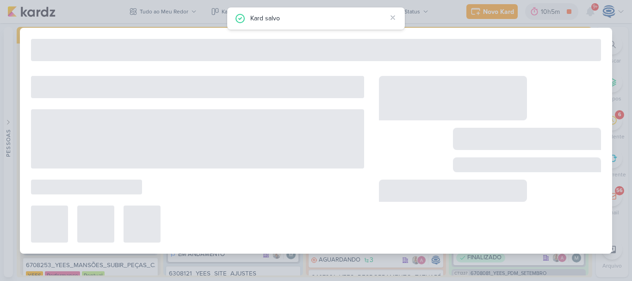
type input "Criação de campanha_6708253_YEES_MANSÕES_SUBIR_PEÇAS_CAMPANHA"
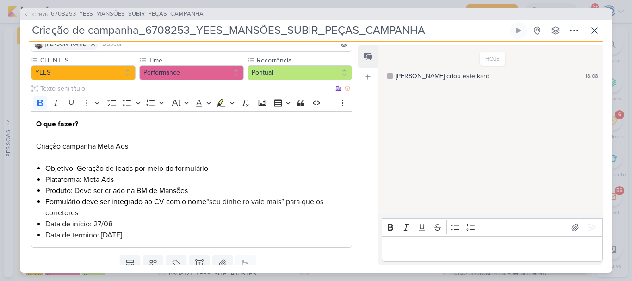
scroll to position [108, 0]
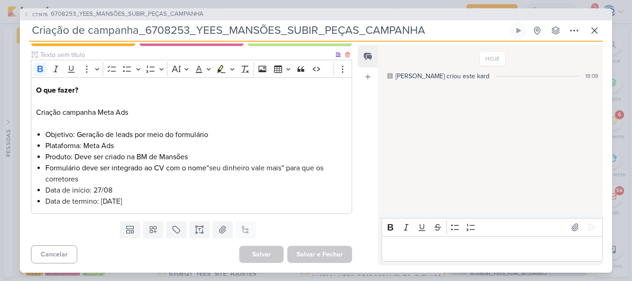
click at [195, 158] on li "Produto: Deve ser criado na BM de Mansões" at bounding box center [196, 156] width 302 height 11
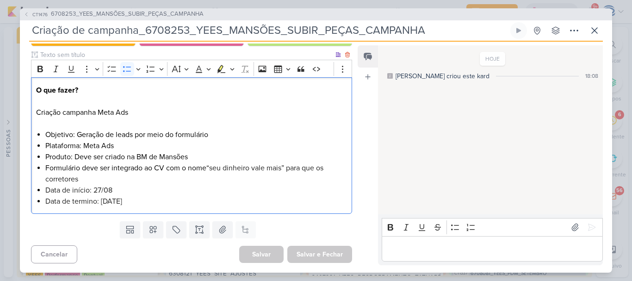
click at [107, 178] on li "Formulário deve ser integrado ao CV com o nome “seu dinheiro vale mais” para qu…" at bounding box center [196, 173] width 302 height 22
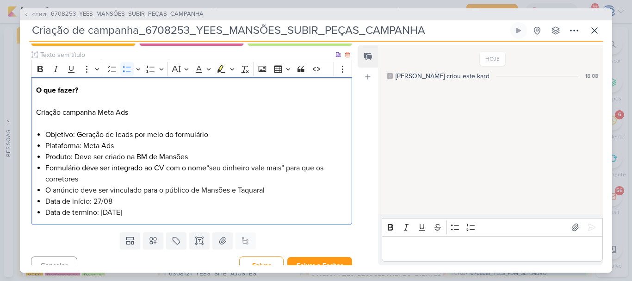
scroll to position [119, 0]
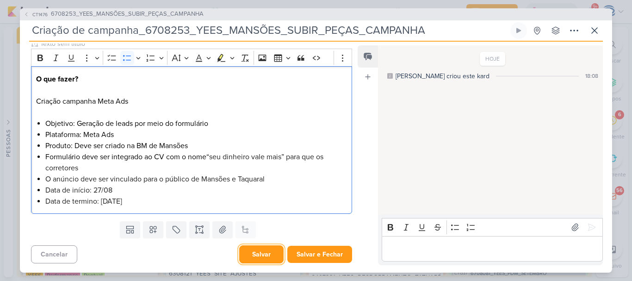
click at [247, 253] on button "Salvar" at bounding box center [261, 254] width 44 height 18
